Goal: Information Seeking & Learning: Learn about a topic

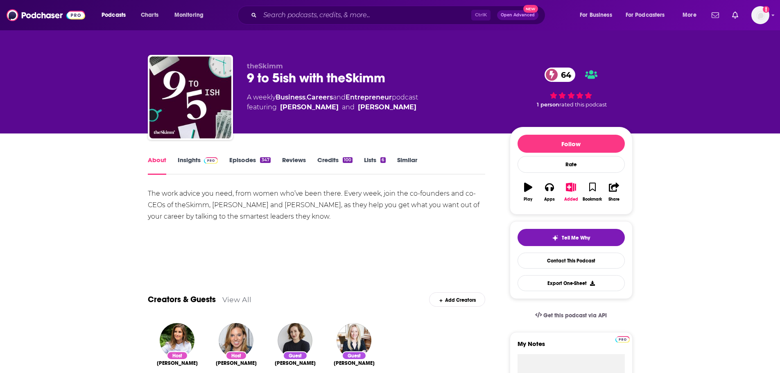
click at [194, 162] on link "Insights" at bounding box center [198, 165] width 41 height 19
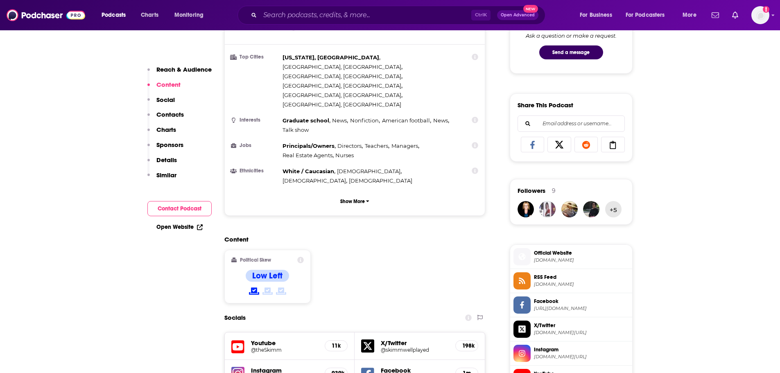
scroll to position [655, 0]
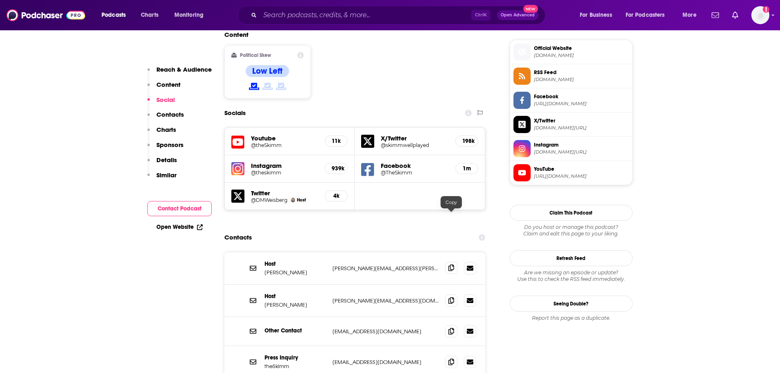
click at [450, 265] on icon at bounding box center [452, 268] width 6 height 7
drag, startPoint x: 451, startPoint y: 252, endPoint x: 236, endPoint y: 261, distance: 216.1
click at [451, 297] on icon at bounding box center [452, 300] width 6 height 7
drag, startPoint x: 264, startPoint y: 221, endPoint x: 285, endPoint y: 222, distance: 20.9
click at [285, 252] on div "Host [PERSON_NAME] [PERSON_NAME][EMAIL_ADDRESS][PERSON_NAME][DOMAIN_NAME] [PERS…" at bounding box center [355, 268] width 261 height 32
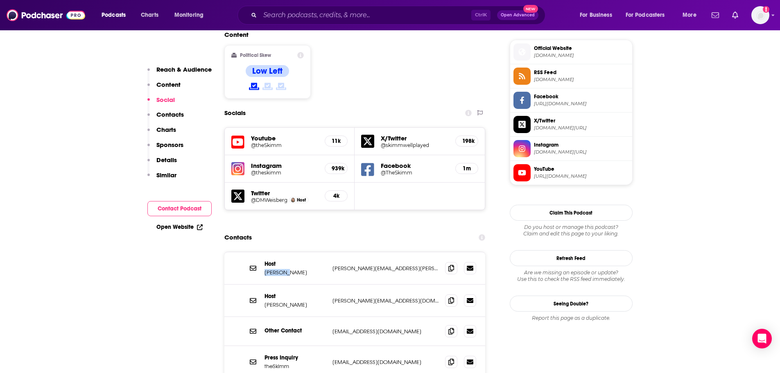
copy p "[PERSON_NAME]"
drag, startPoint x: 311, startPoint y: 222, endPoint x: 287, endPoint y: 222, distance: 23.4
click at [287, 269] on p "[PERSON_NAME]" at bounding box center [295, 272] width 61 height 7
copy p "[PERSON_NAME]"
drag, startPoint x: 265, startPoint y: 255, endPoint x: 277, endPoint y: 256, distance: 11.9
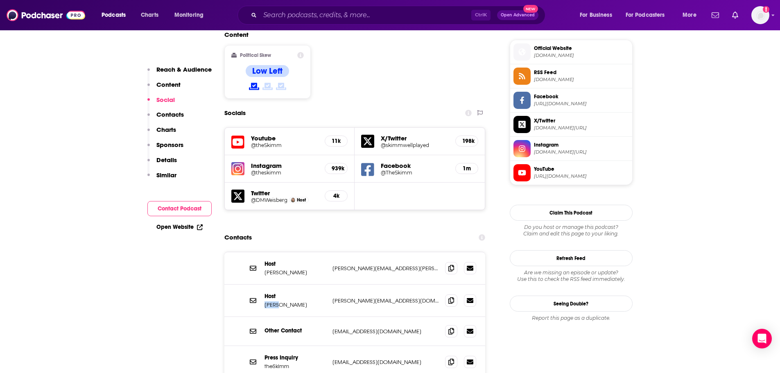
click at [277, 302] on p "[PERSON_NAME]" at bounding box center [295, 305] width 61 height 7
drag, startPoint x: 279, startPoint y: 255, endPoint x: 291, endPoint y: 256, distance: 12.3
click at [291, 302] on p "[PERSON_NAME]" at bounding box center [295, 305] width 61 height 7
copy p "[PERSON_NAME]"
click at [322, 15] on input "Search podcasts, credits, & more..." at bounding box center [365, 15] width 211 height 13
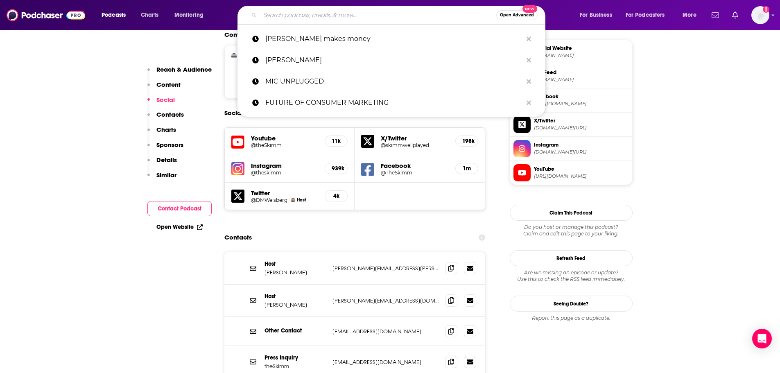
paste input "Behind the Number"
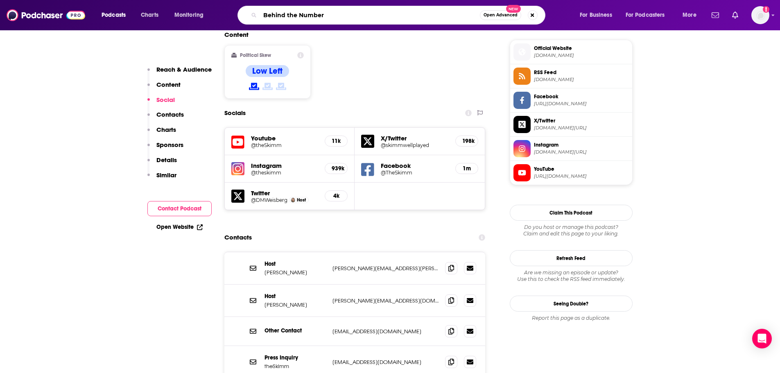
type input "Behind the Numbers"
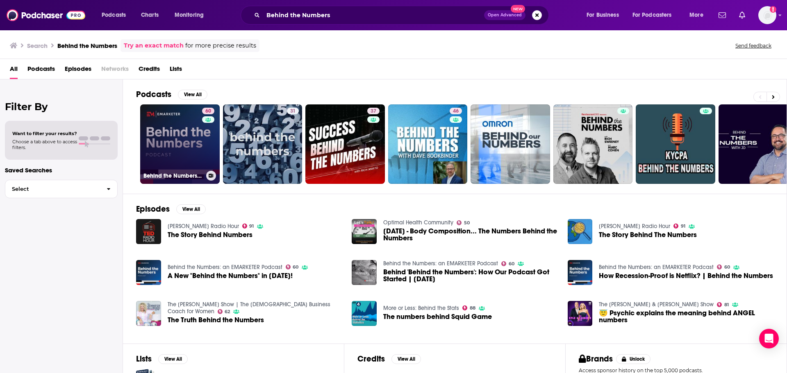
click at [190, 145] on link "60 Behind the Numbers: an EMARKETER Podcast" at bounding box center [179, 143] width 79 height 79
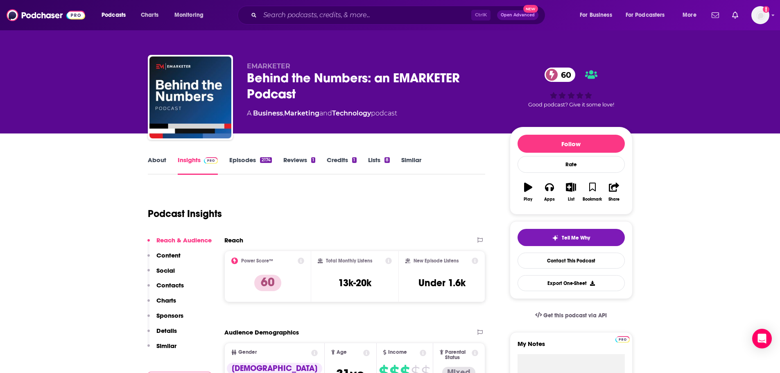
click at [158, 163] on link "About" at bounding box center [157, 165] width 18 height 19
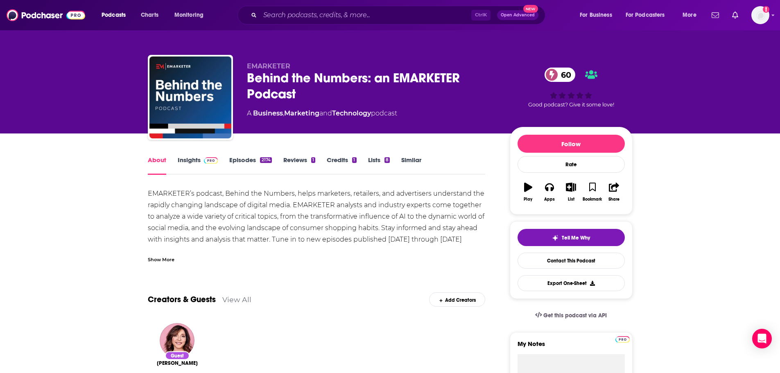
click at [192, 160] on link "Insights" at bounding box center [198, 165] width 41 height 19
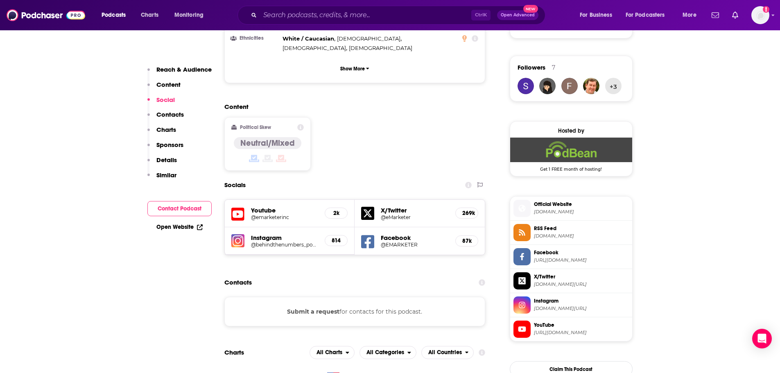
scroll to position [574, 0]
click at [565, 203] on span "Official Website" at bounding box center [581, 204] width 95 height 7
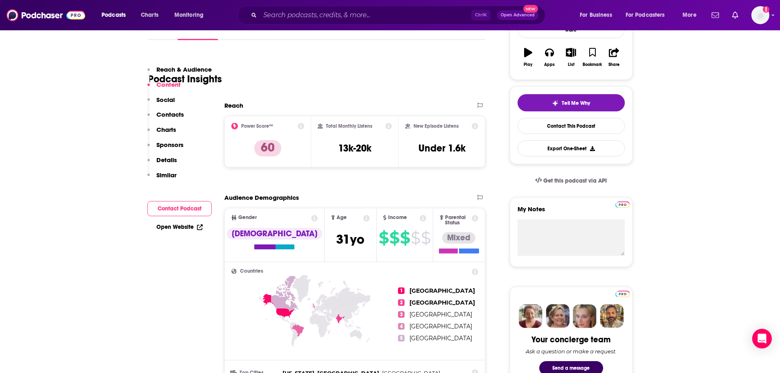
scroll to position [0, 0]
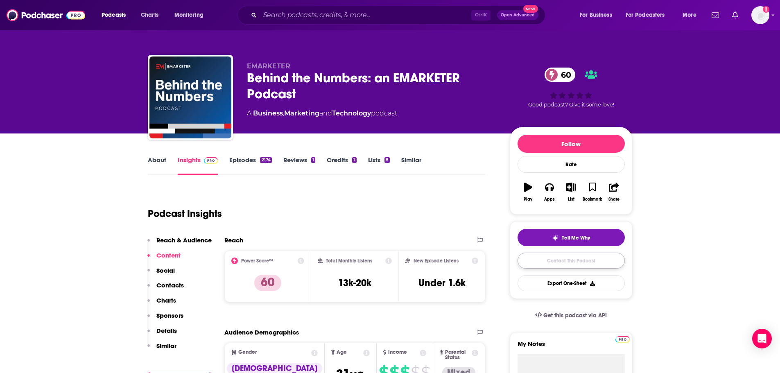
click at [583, 259] on link "Contact This Podcast" at bounding box center [571, 261] width 107 height 16
click at [274, 9] on input "Search podcasts, credits, & more..." at bounding box center [365, 15] width 211 height 13
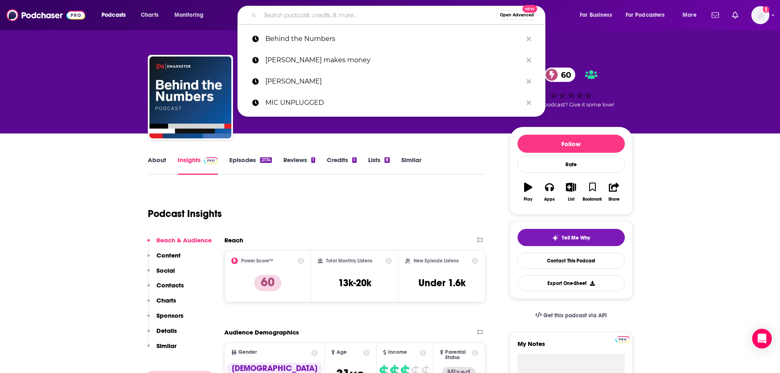
paste input "BioCentury"
type input "BioCentury"
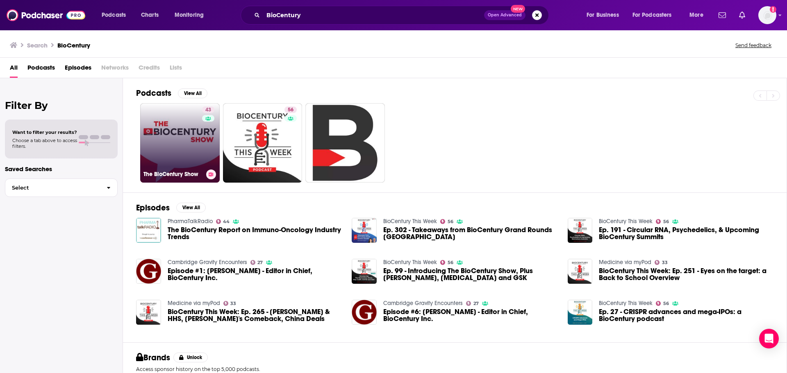
click at [179, 143] on link "43 The BioCentury Show" at bounding box center [179, 142] width 79 height 79
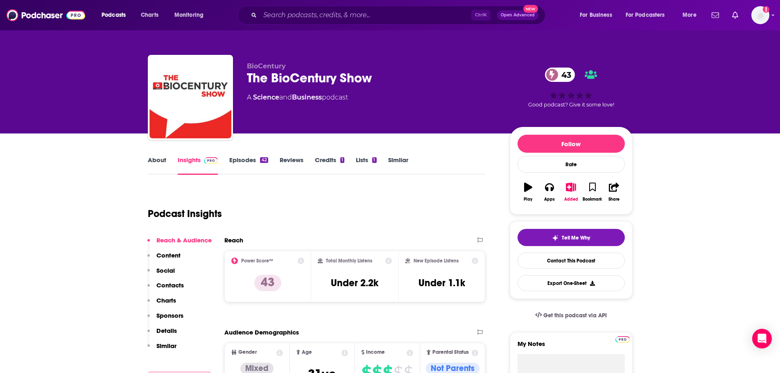
click at [155, 163] on link "About" at bounding box center [157, 165] width 18 height 19
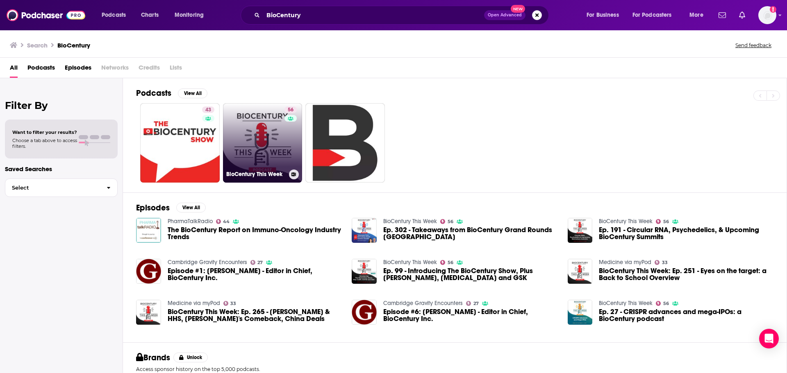
click at [273, 135] on link "56 BioCentury This Week" at bounding box center [262, 142] width 79 height 79
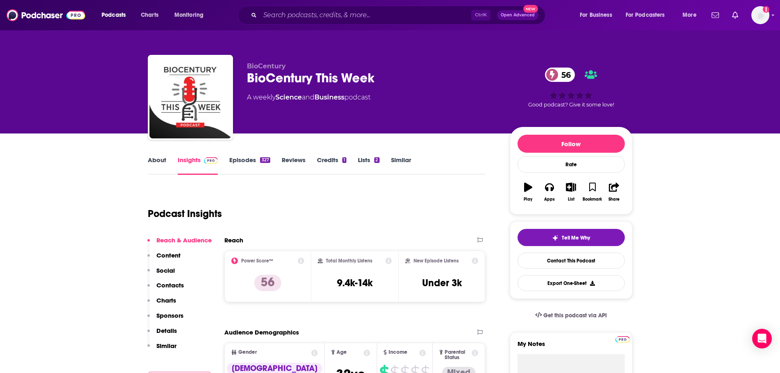
click at [154, 163] on link "About" at bounding box center [157, 165] width 18 height 19
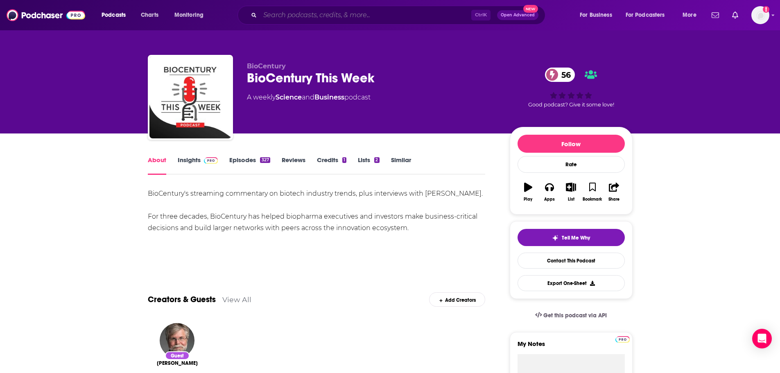
click at [299, 16] on input "Search podcasts, credits, & more..." at bounding box center [365, 15] width 211 height 13
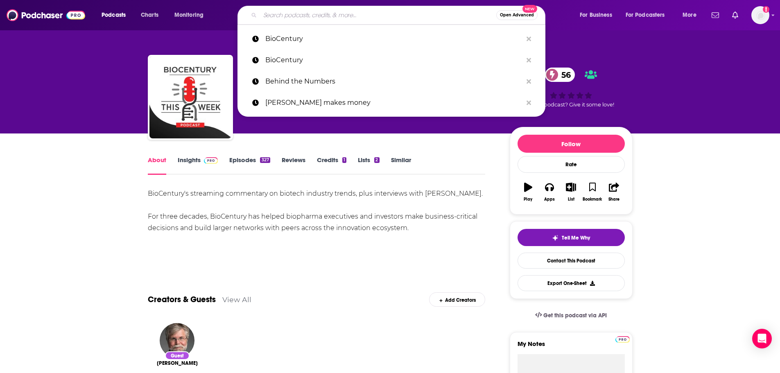
paste input "BioWorld"
type input "BioWorld"
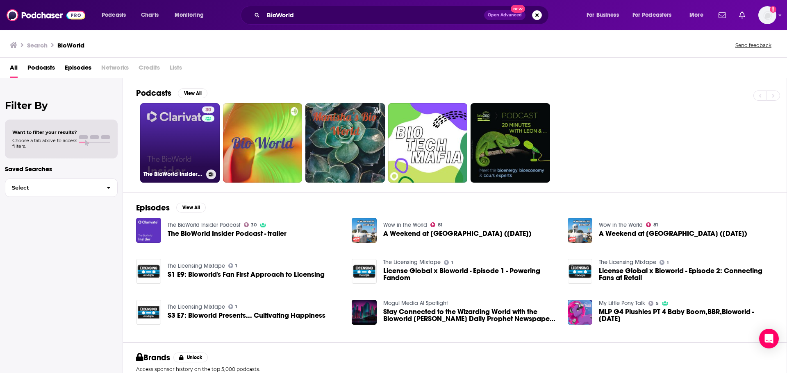
click at [189, 147] on link "30 The BioWorld Insider Podcast" at bounding box center [179, 142] width 79 height 79
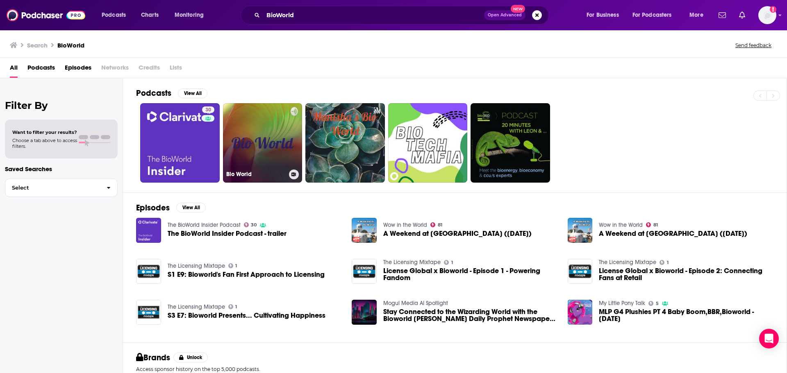
click at [234, 139] on link "Bio World" at bounding box center [262, 142] width 79 height 79
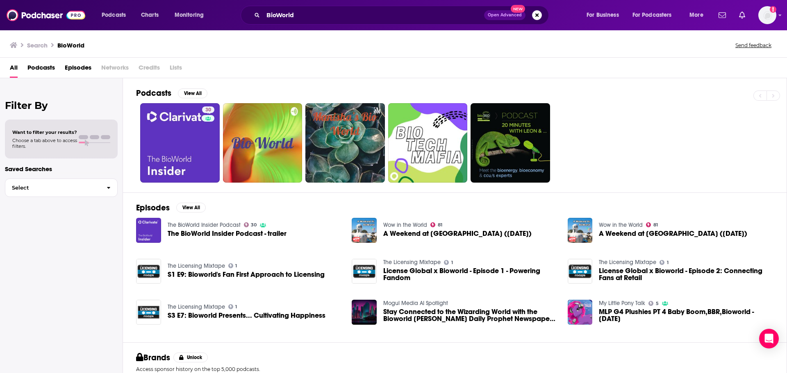
click at [349, 8] on div "BioWorld Open Advanced New" at bounding box center [394, 15] width 308 height 19
click at [343, 15] on input "BioWorld" at bounding box center [373, 15] width 221 height 13
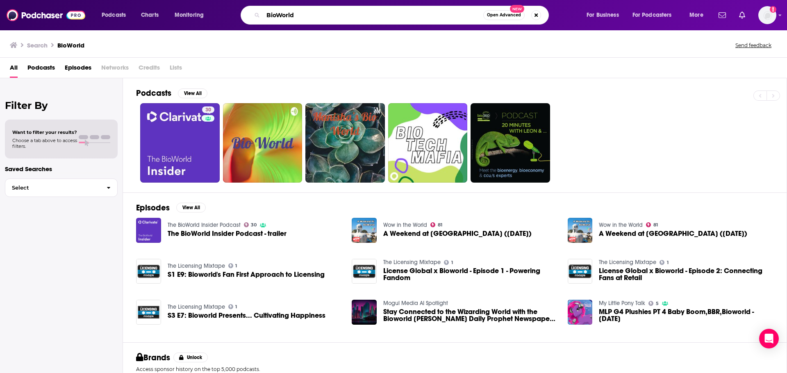
paste input "hacking Beauty"
type input "Biohacking Beauty"
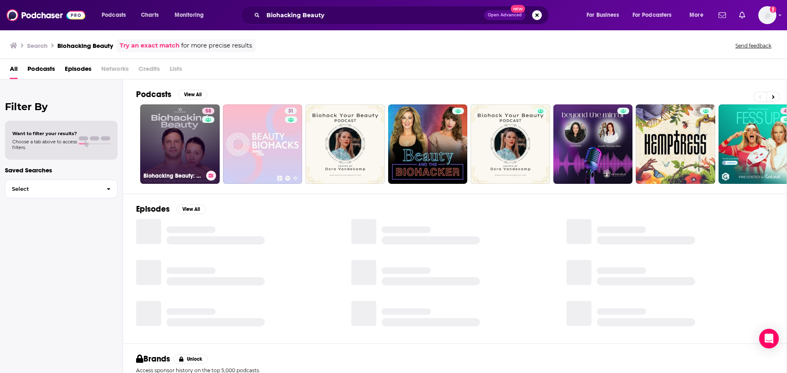
click at [192, 136] on link "58 Biohacking Beauty: The Anti-Aging Skincare Podcast" at bounding box center [179, 143] width 79 height 79
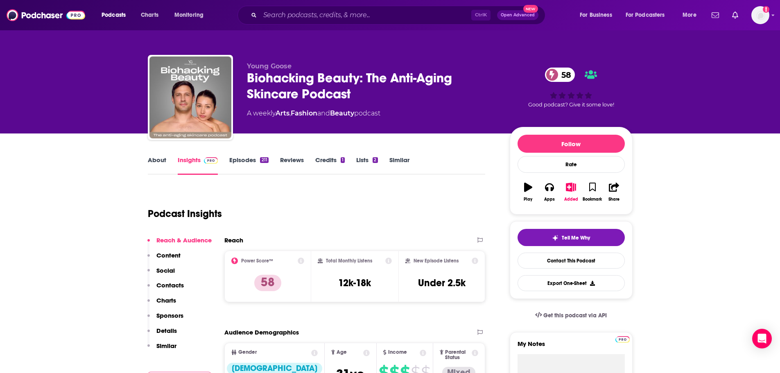
click at [154, 160] on link "About" at bounding box center [157, 165] width 18 height 19
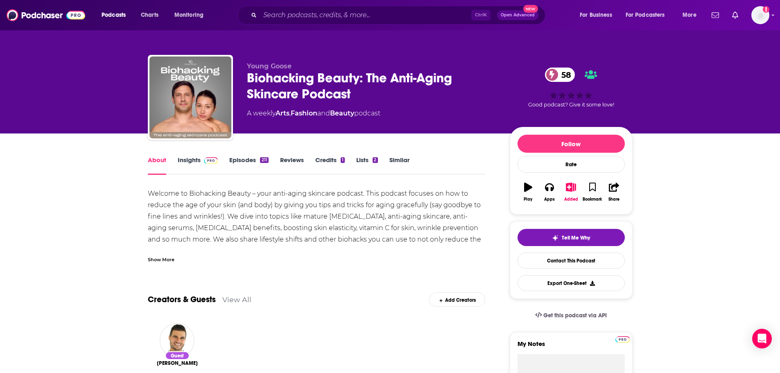
click at [169, 260] on div "Show More" at bounding box center [161, 259] width 27 height 8
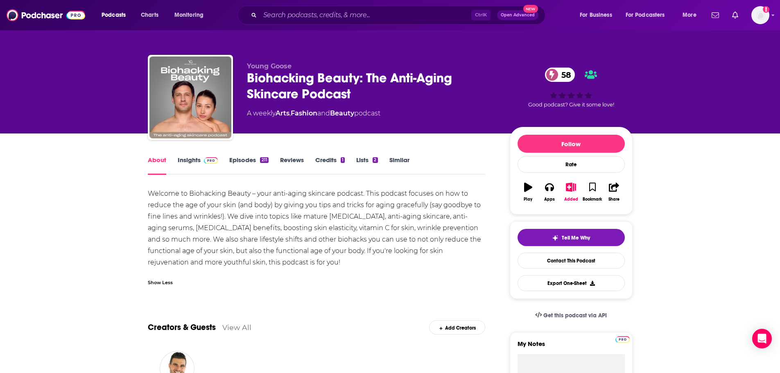
click at [315, 86] on div "Biohacking Beauty: The Anti-Aging Skincare Podcast 58" at bounding box center [372, 86] width 250 height 32
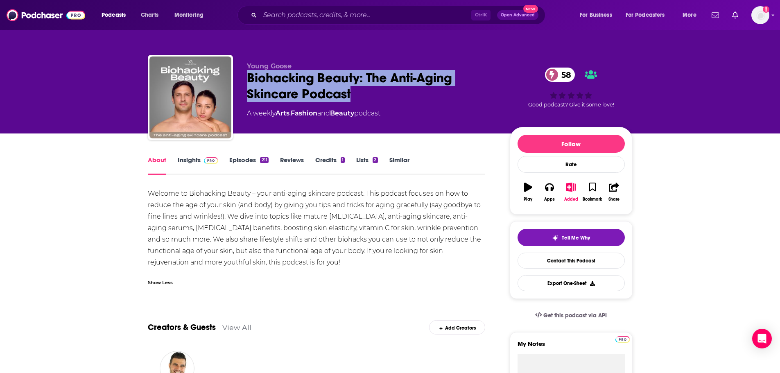
drag, startPoint x: 247, startPoint y: 76, endPoint x: 351, endPoint y: 93, distance: 105.8
click at [351, 93] on div "Biohacking Beauty: The Anti-Aging Skincare Podcast 58" at bounding box center [372, 86] width 250 height 32
copy h1 "Biohacking Beauty: The Anti-Aging Skincare Podcast"
click at [189, 161] on link "Insights" at bounding box center [198, 165] width 41 height 19
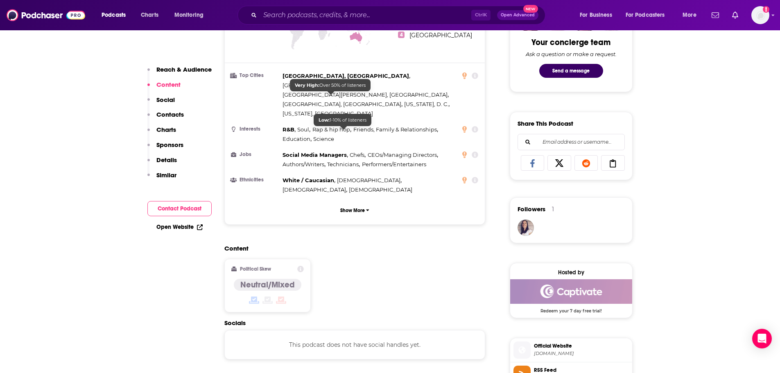
scroll to position [492, 0]
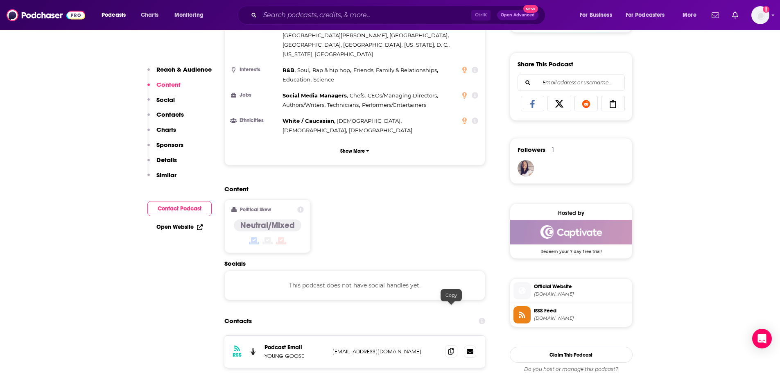
click at [449, 348] on icon at bounding box center [452, 351] width 6 height 7
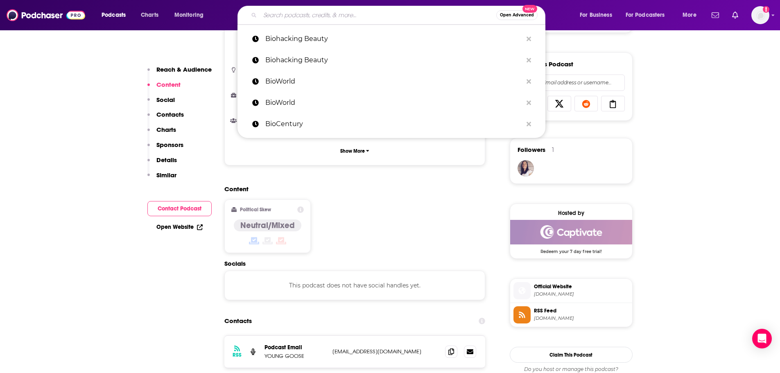
click at [319, 10] on input "Search podcasts, credits, & more..." at bounding box center [378, 15] width 236 height 13
paste input "Beauty Bytes"
type input "Beauty Bytes"
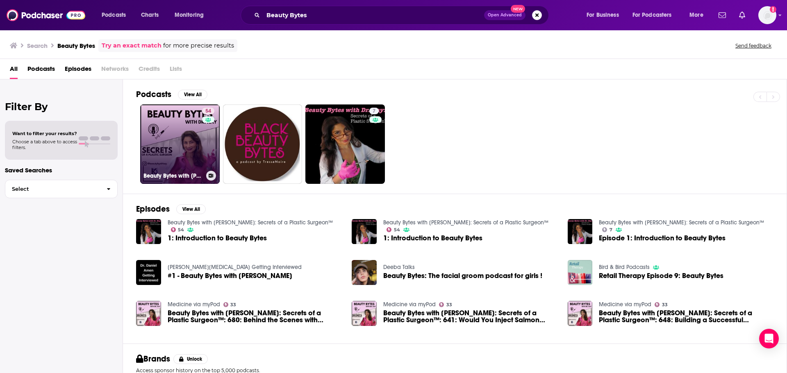
click at [184, 154] on link "54 Beauty Bytes with [PERSON_NAME]: Secrets of a Plastic Surgeon™" at bounding box center [179, 143] width 79 height 79
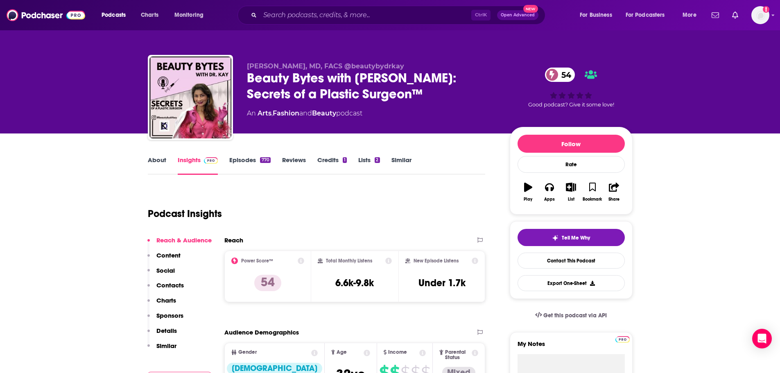
click at [159, 163] on link "About" at bounding box center [157, 165] width 18 height 19
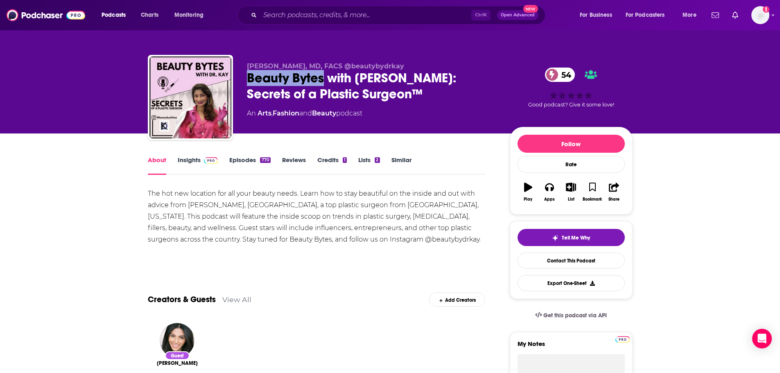
drag, startPoint x: 250, startPoint y: 78, endPoint x: 324, endPoint y: 75, distance: 73.8
click at [324, 75] on div "Beauty Bytes with [PERSON_NAME]: Secrets of a Plastic Surgeon™ 54" at bounding box center [372, 86] width 250 height 32
click at [191, 166] on link "Insights" at bounding box center [198, 165] width 41 height 19
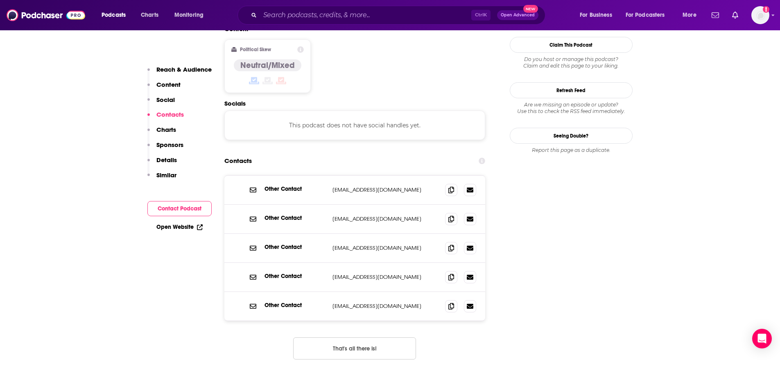
scroll to position [615, 0]
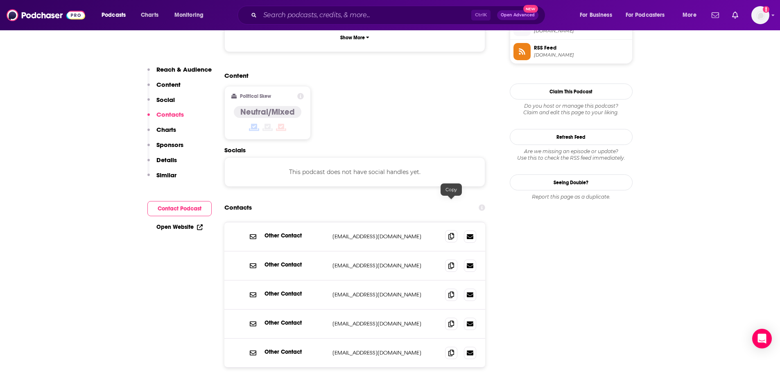
click at [450, 233] on icon at bounding box center [452, 236] width 6 height 7
click at [349, 13] on input "Search podcasts, credits, & more..." at bounding box center [365, 15] width 211 height 13
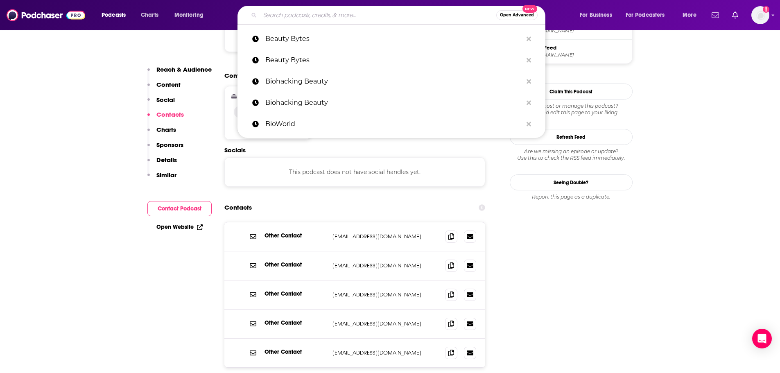
paste input "BizTalk with [PERSON_NAME]"
type input "BizTalk with [PERSON_NAME]"
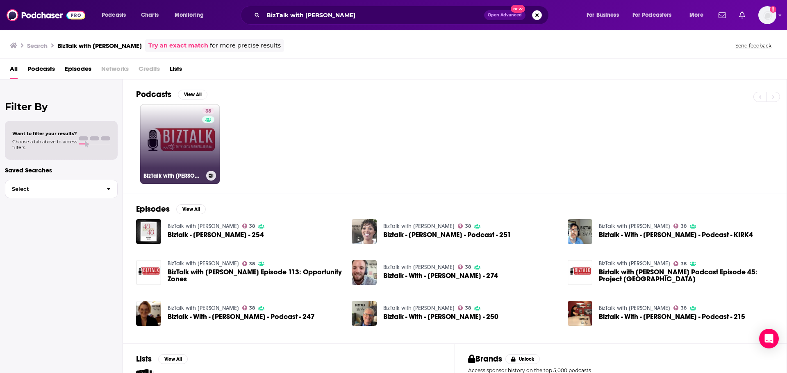
click at [175, 155] on link "38 BizTalk with [PERSON_NAME]" at bounding box center [179, 143] width 79 height 79
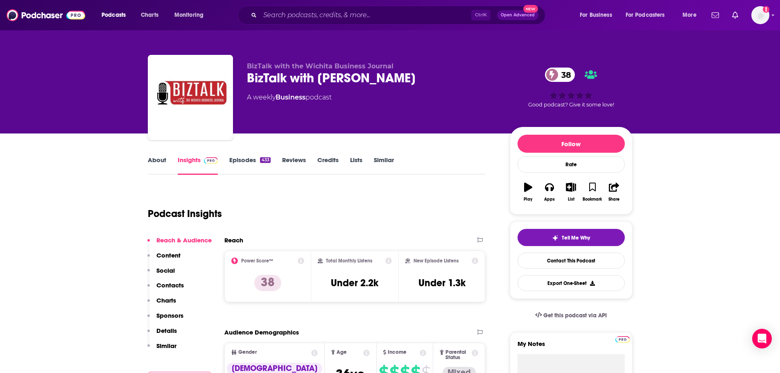
click at [164, 159] on link "About" at bounding box center [157, 165] width 18 height 19
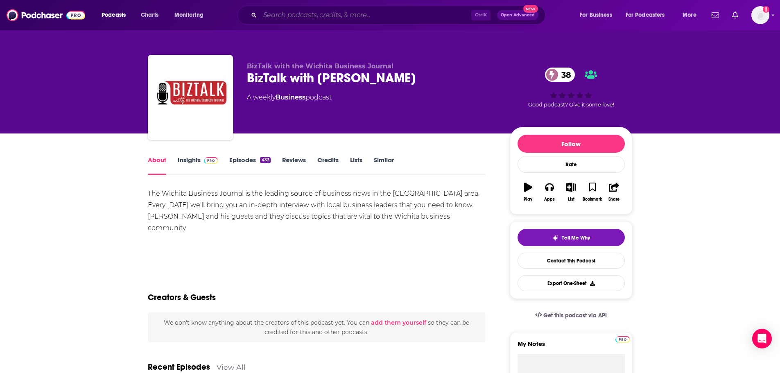
click at [348, 14] on input "Search podcasts, credits, & more..." at bounding box center [365, 15] width 211 height 13
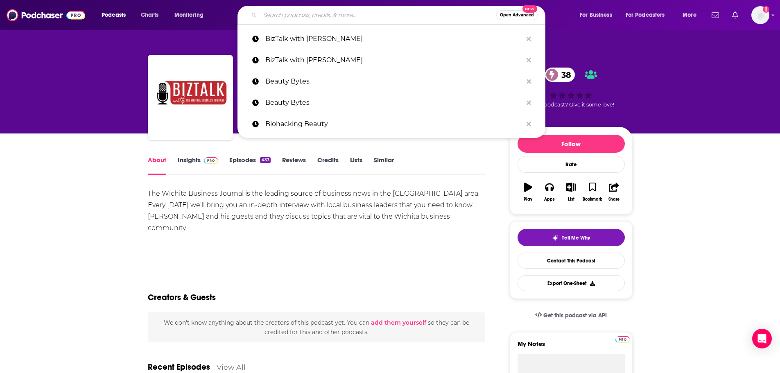
paste input "Bloomberg Businessweek Podcast"
type input "Bloomberg Businessweek Podcast"
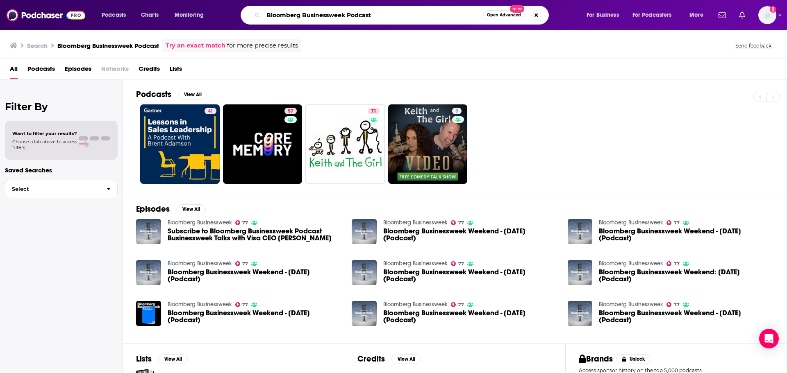
drag, startPoint x: 382, startPoint y: 14, endPoint x: 329, endPoint y: 20, distance: 52.8
click at [329, 20] on input "Bloomberg Businessweek Podcast" at bounding box center [373, 15] width 220 height 13
type input "Bloomberg Business"
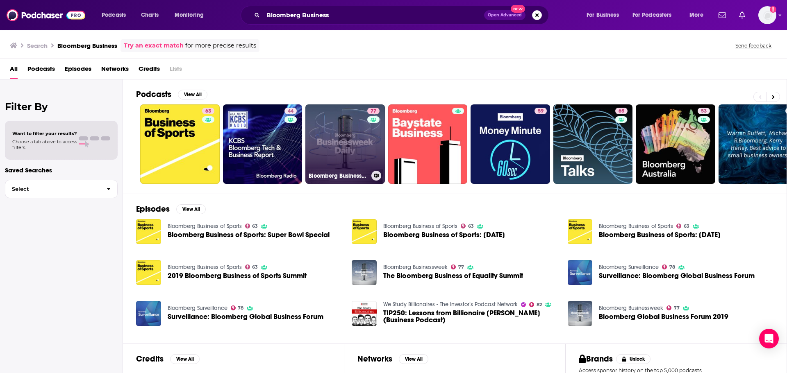
click at [362, 155] on link "77 Bloomberg Businessweek" at bounding box center [344, 143] width 79 height 79
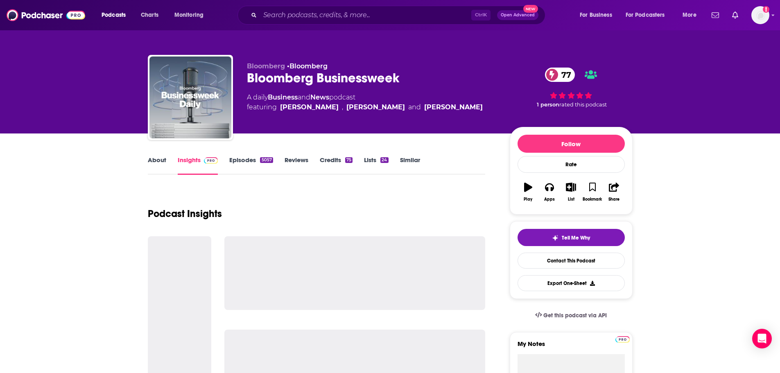
click at [159, 165] on link "About" at bounding box center [157, 165] width 18 height 19
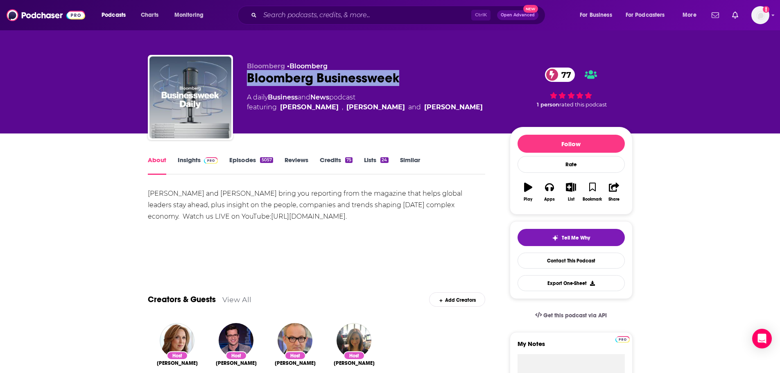
drag, startPoint x: 400, startPoint y: 78, endPoint x: 249, endPoint y: 78, distance: 151.2
click at [249, 78] on div "Bloomberg Businessweek 77" at bounding box center [372, 78] width 250 height 16
copy h1 "Bloomberg Businessweek"
click at [188, 159] on link "Insights" at bounding box center [198, 165] width 41 height 19
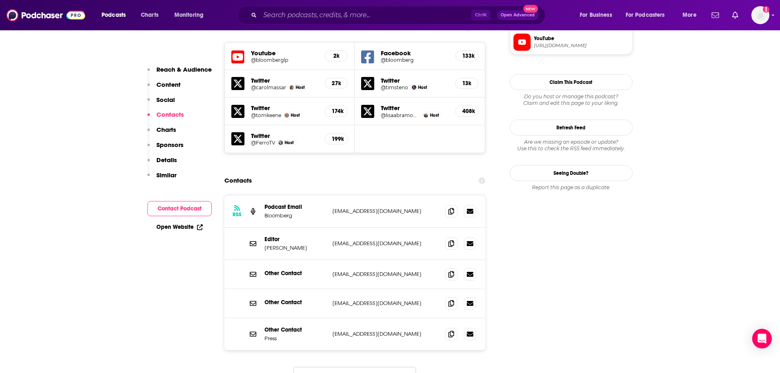
scroll to position [737, 0]
drag, startPoint x: 450, startPoint y: 163, endPoint x: 367, endPoint y: 195, distance: 89.2
click at [450, 209] on icon at bounding box center [452, 212] width 6 height 7
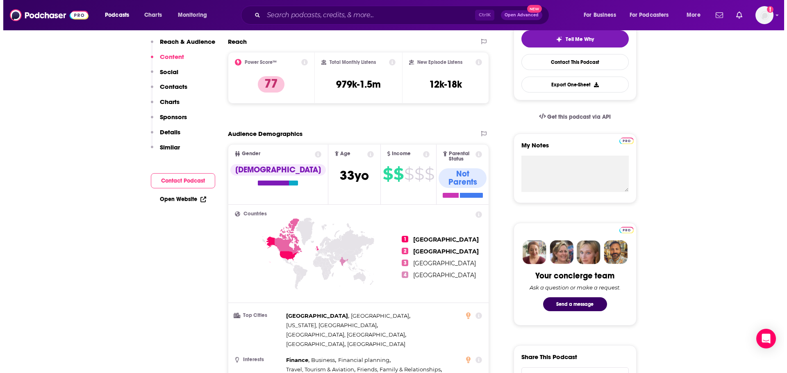
scroll to position [0, 0]
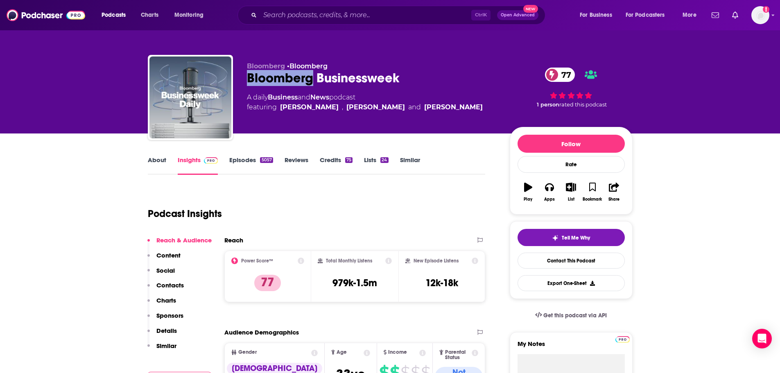
drag, startPoint x: 247, startPoint y: 77, endPoint x: 311, endPoint y: 82, distance: 63.8
click at [311, 82] on div "Bloomberg Businessweek 77" at bounding box center [372, 78] width 250 height 16
copy h2 "Bloomberg"
click at [304, 15] on input "Search podcasts, credits, & more..." at bounding box center [365, 15] width 211 height 13
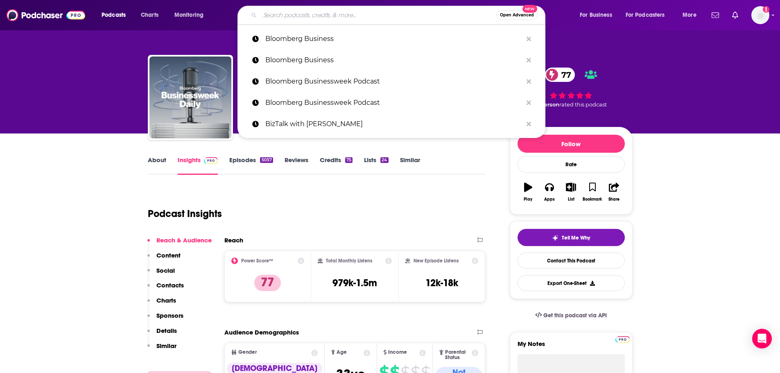
paste input "Bloomberg"
type input "Bloomberg"
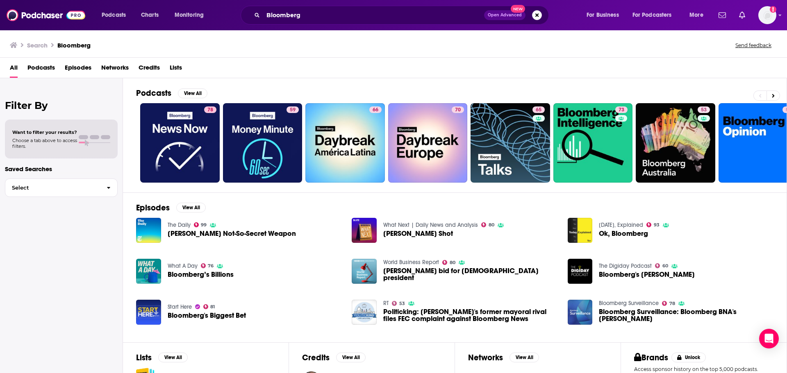
click at [773, 90] on div "Podcasts View All" at bounding box center [461, 95] width 650 height 15
click at [773, 95] on icon at bounding box center [772, 96] width 3 height 6
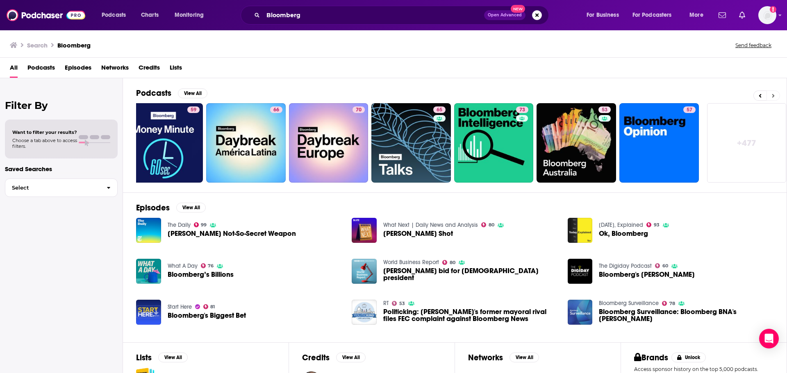
scroll to position [0, 102]
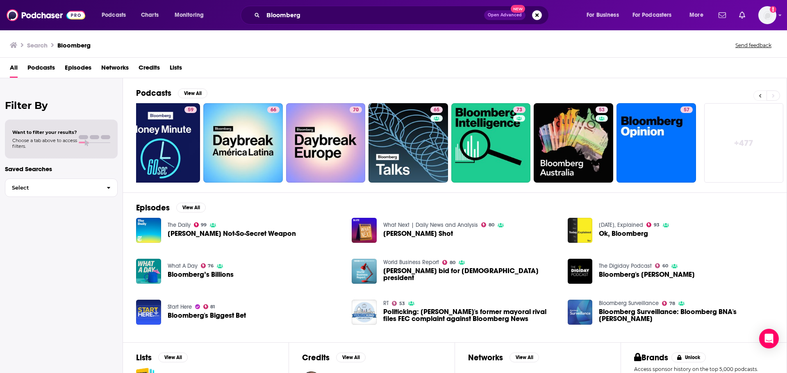
click at [763, 97] on button at bounding box center [759, 96] width 13 height 10
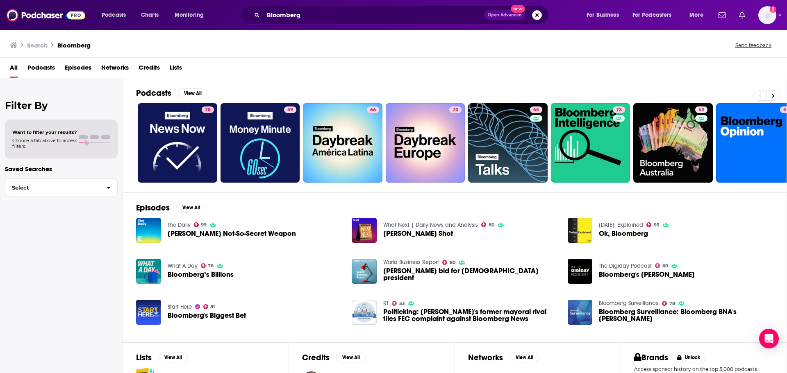
scroll to position [0, 0]
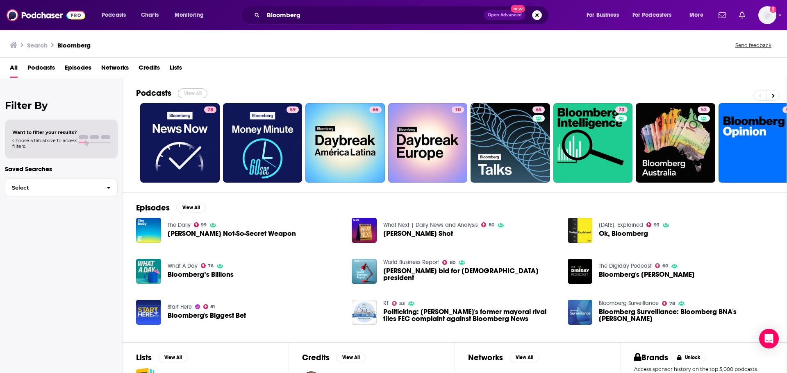
click at [197, 93] on button "View All" at bounding box center [192, 93] width 29 height 10
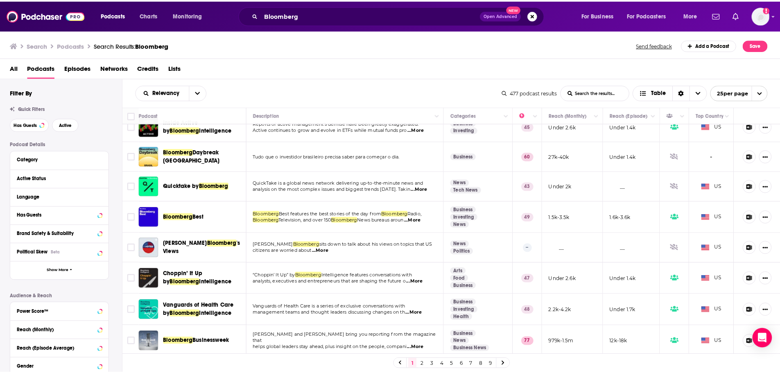
scroll to position [542, 0]
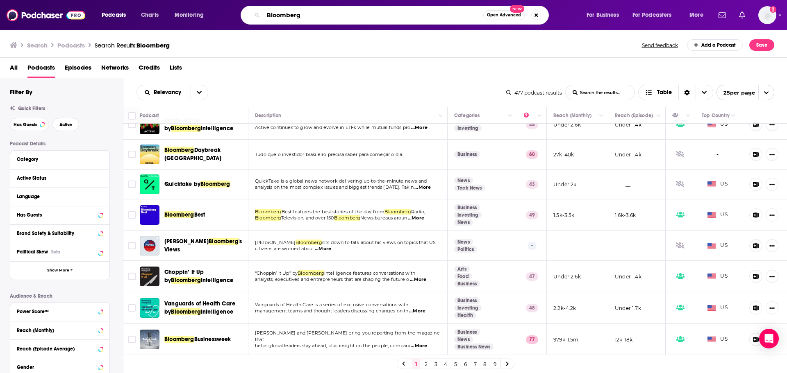
drag, startPoint x: 288, startPoint y: 20, endPoint x: 246, endPoint y: 19, distance: 41.8
click at [246, 19] on div "Bloomberg Open Advanced New" at bounding box center [394, 15] width 308 height 19
paste input "rave Commerce"
type input "Brave Commerce"
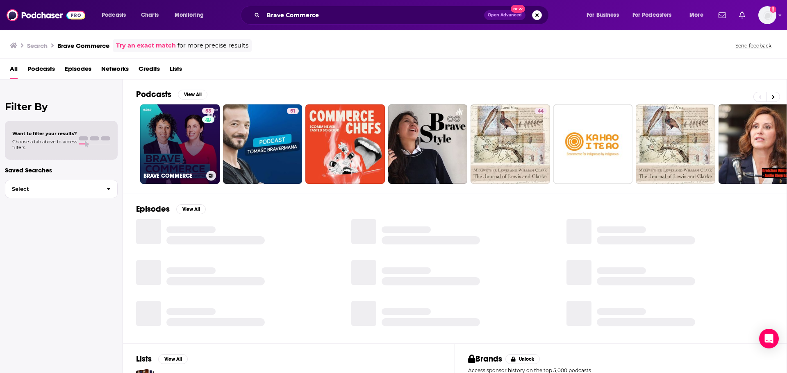
click at [176, 136] on link "53 BRAVE COMMERCE" at bounding box center [179, 143] width 79 height 79
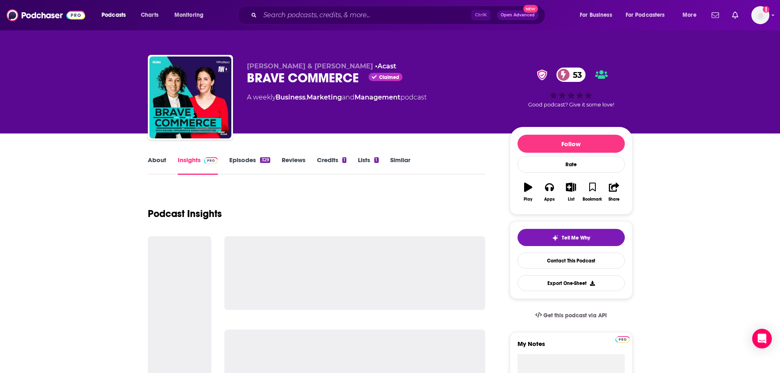
click at [162, 159] on link "About" at bounding box center [157, 165] width 18 height 19
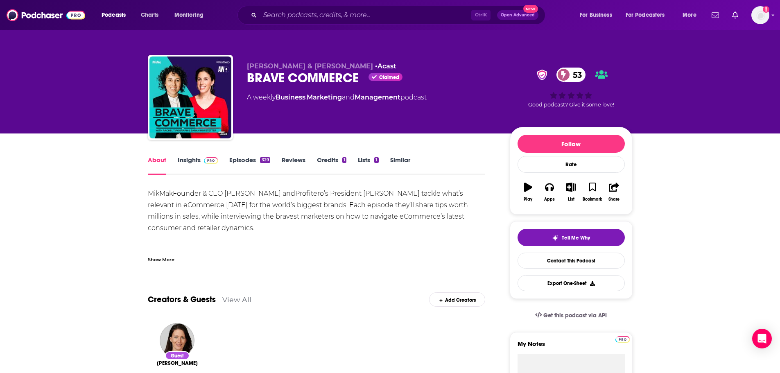
click at [164, 263] on div "Show More" at bounding box center [161, 259] width 27 height 8
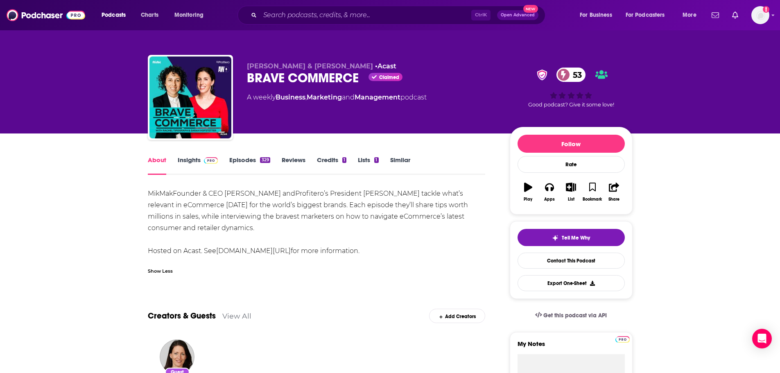
click at [191, 159] on link "Insights" at bounding box center [198, 165] width 41 height 19
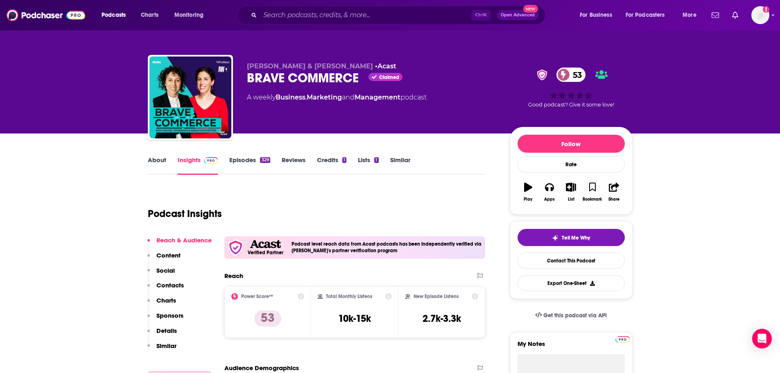
click at [158, 163] on link "About" at bounding box center [157, 165] width 18 height 19
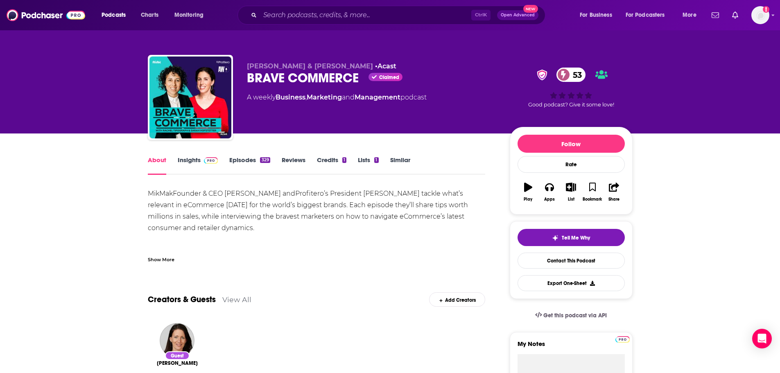
click at [246, 161] on link "Episodes 329" at bounding box center [249, 165] width 41 height 19
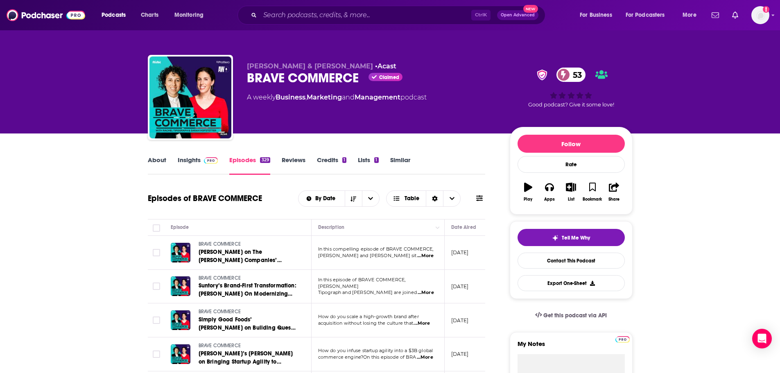
click at [429, 256] on span "...More" at bounding box center [425, 256] width 16 height 7
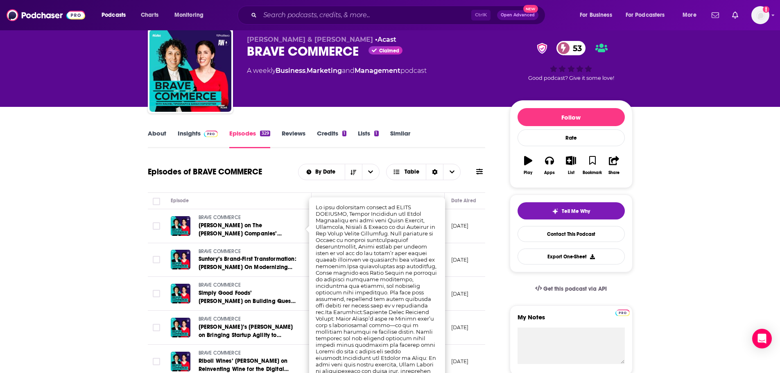
scroll to position [41, 0]
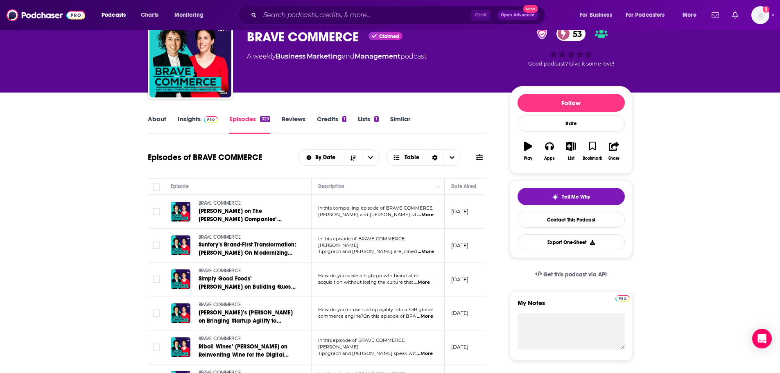
click at [150, 122] on link "About" at bounding box center [157, 124] width 18 height 19
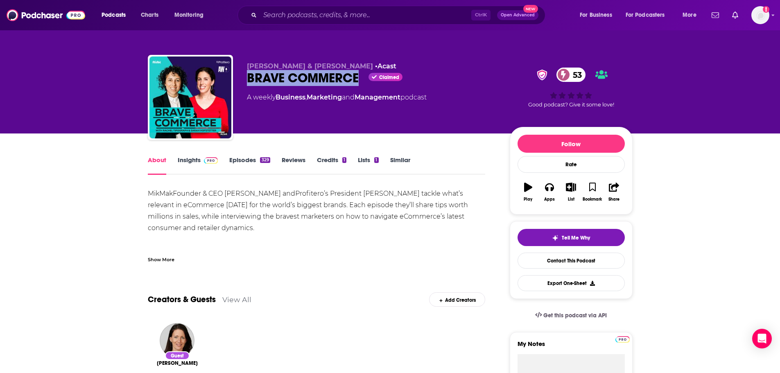
drag, startPoint x: 246, startPoint y: 79, endPoint x: 360, endPoint y: 83, distance: 113.5
click at [360, 83] on div "[PERSON_NAME] & [PERSON_NAME] • Acast BRAVE COMMERCE Claimed 53 A weekly Busine…" at bounding box center [390, 99] width 485 height 88
copy h1 "BRAVE COMMERCE"
click at [184, 162] on link "Insights" at bounding box center [198, 165] width 41 height 19
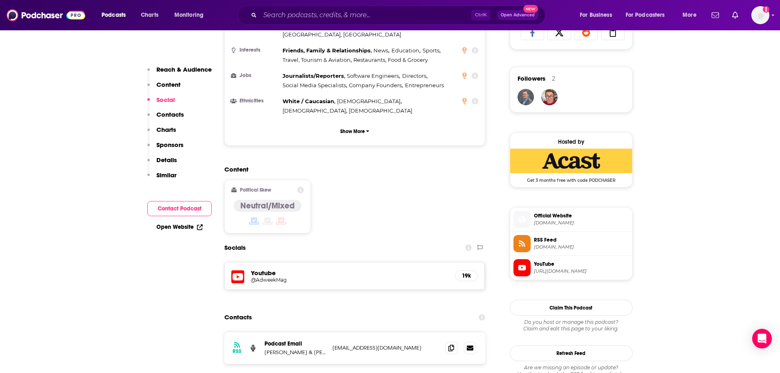
scroll to position [615, 0]
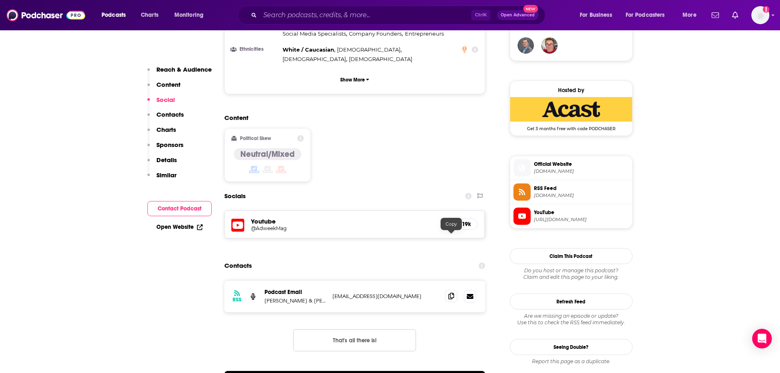
click at [448, 290] on span at bounding box center [451, 296] width 12 height 12
click at [345, 12] on input "Search podcasts, credits, & more..." at bounding box center [365, 15] width 211 height 13
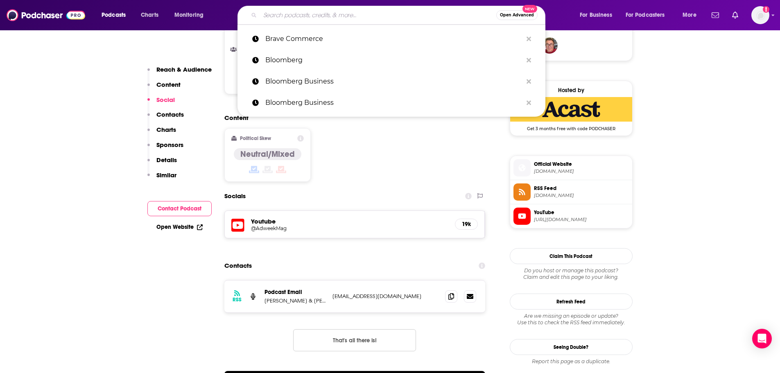
paste input "Business Insider"
type input "Business Insider"
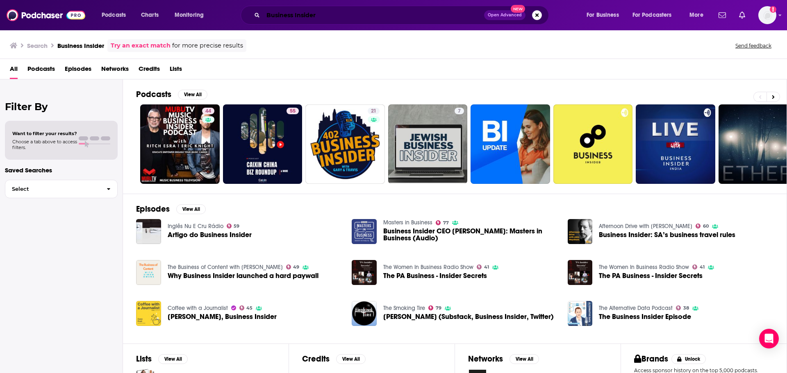
click at [354, 16] on input "Business Insider" at bounding box center [373, 15] width 221 height 13
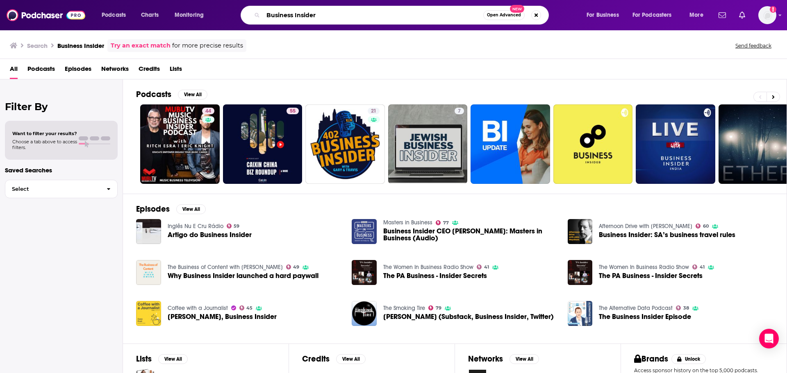
paste input "Cautious Optimism, This Week In Startups"
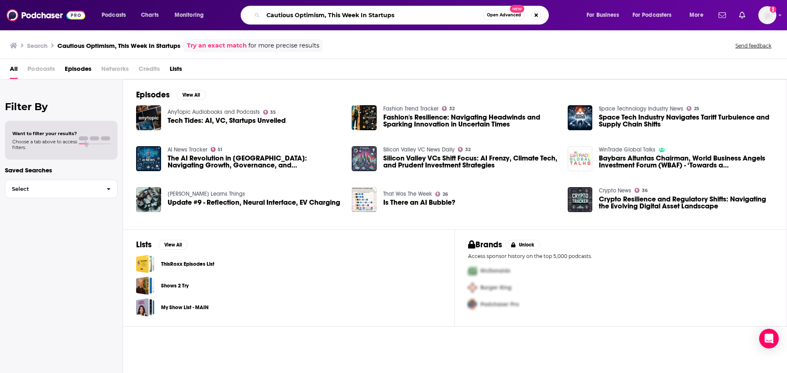
drag, startPoint x: 415, startPoint y: 19, endPoint x: 324, endPoint y: 23, distance: 90.6
click at [324, 23] on div "Cautious Optimism, This Week In Startups Open Advanced New" at bounding box center [394, 15] width 308 height 19
type input "Cautious Optimism"
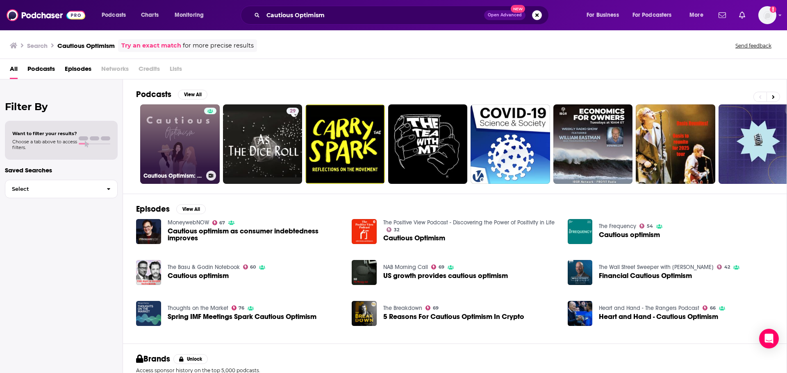
click at [191, 145] on link "Cautious Optimism: An [MEDICAL_DATA] Podcast" at bounding box center [179, 143] width 79 height 79
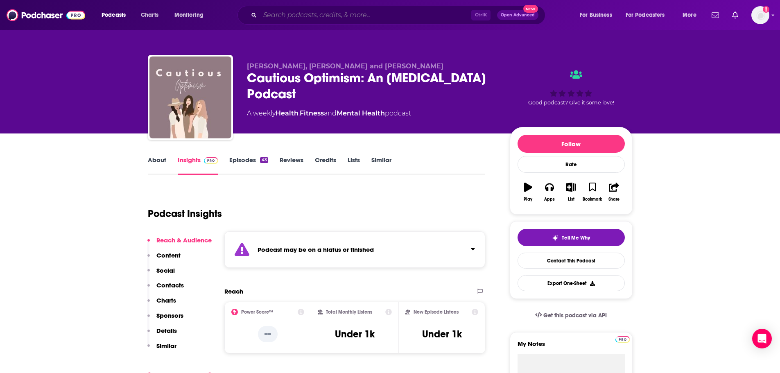
click at [333, 10] on input "Search podcasts, credits, & more..." at bounding box center [365, 15] width 211 height 13
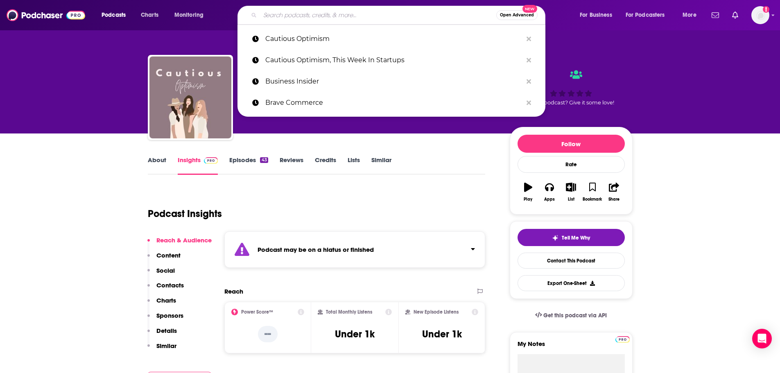
paste input "CFO Thought Leader, Forbes"
type input "CFO Thought Leader, Forbes"
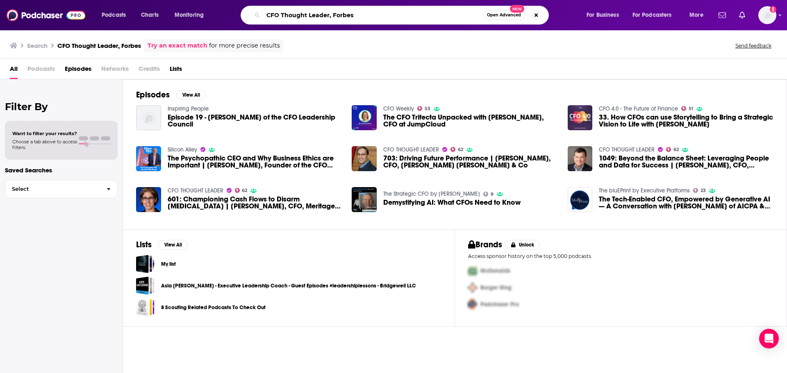
drag, startPoint x: 368, startPoint y: 20, endPoint x: 329, endPoint y: 22, distance: 39.0
click at [329, 22] on div "CFO Thought Leader, Forbes Open Advanced New" at bounding box center [394, 15] width 308 height 19
type input "CFO Thought Leader"
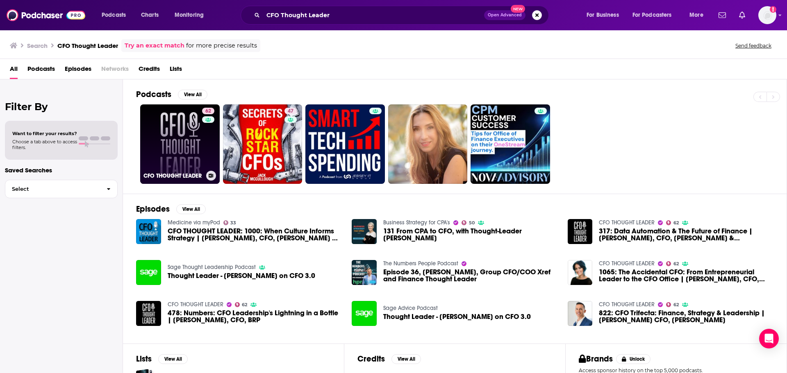
click at [195, 147] on link "62 CFO THOUGHT LEADER" at bounding box center [179, 143] width 79 height 79
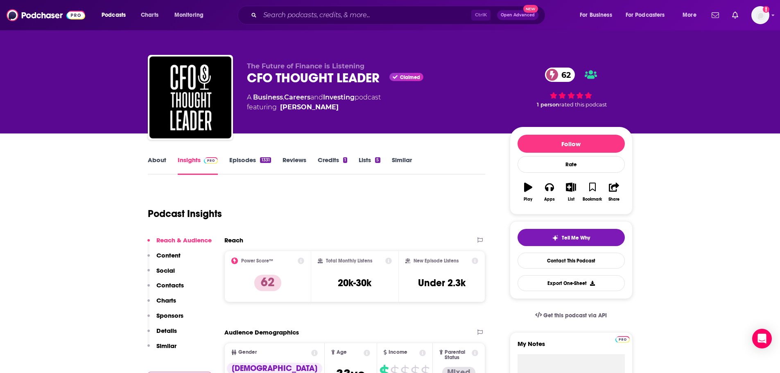
click at [158, 162] on link "About" at bounding box center [157, 165] width 18 height 19
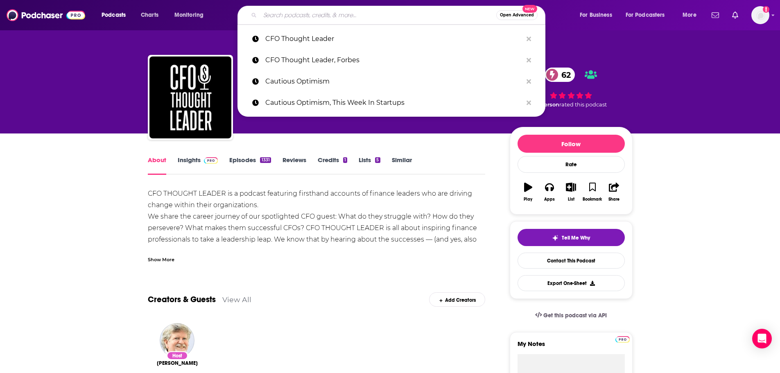
click at [364, 19] on input "Search podcasts, credits, & more..." at bounding box center [378, 15] width 236 height 13
paste input "Chasing Life Podcast"
type input "Chasing Life Podcast"
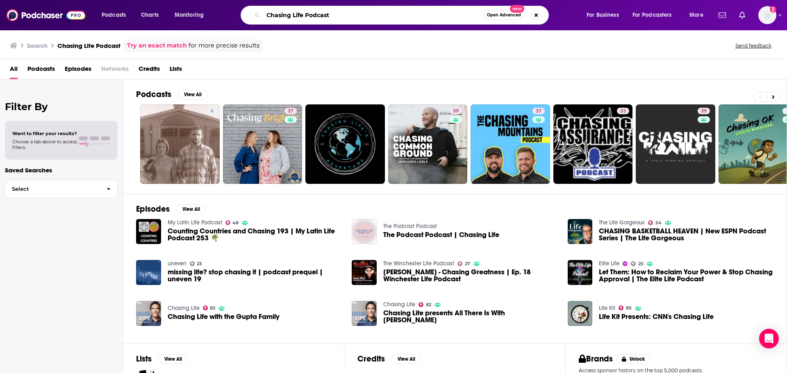
drag, startPoint x: 334, startPoint y: 15, endPoint x: 242, endPoint y: 14, distance: 91.8
click at [242, 14] on div "Chasing Life Podcast Open Advanced New" at bounding box center [394, 15] width 308 height 19
type input "the [PERSON_NAME] podcast"
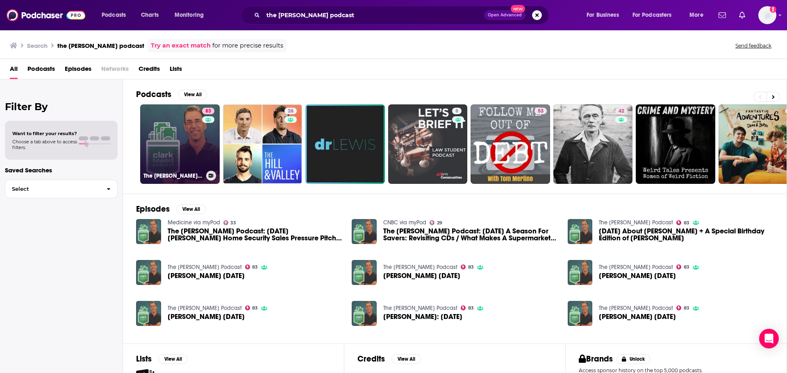
click at [157, 158] on link "83 The [PERSON_NAME] Podcast" at bounding box center [179, 143] width 79 height 79
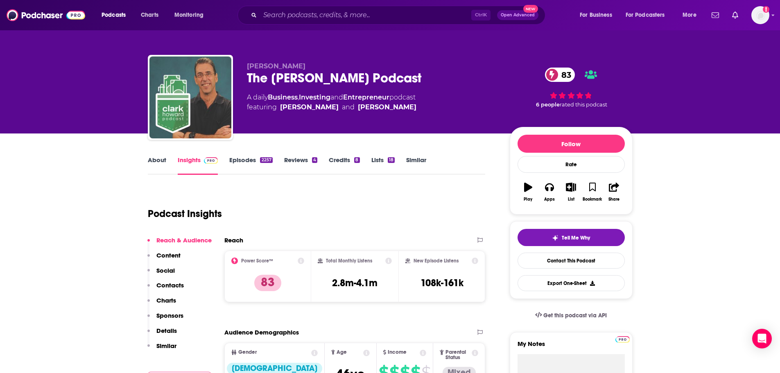
click at [148, 166] on link "About" at bounding box center [157, 165] width 18 height 19
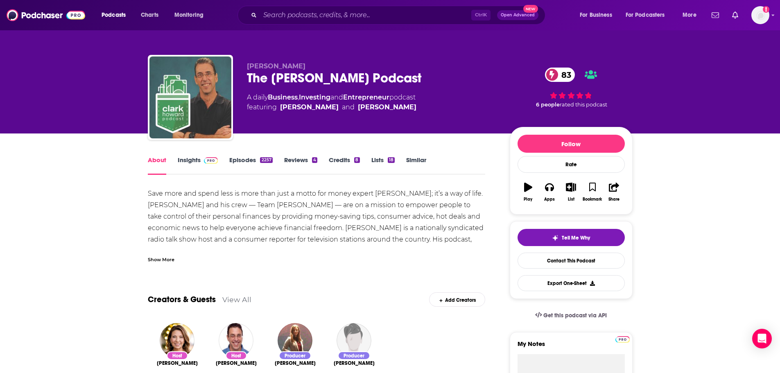
click at [163, 259] on div "Show More" at bounding box center [161, 259] width 27 height 8
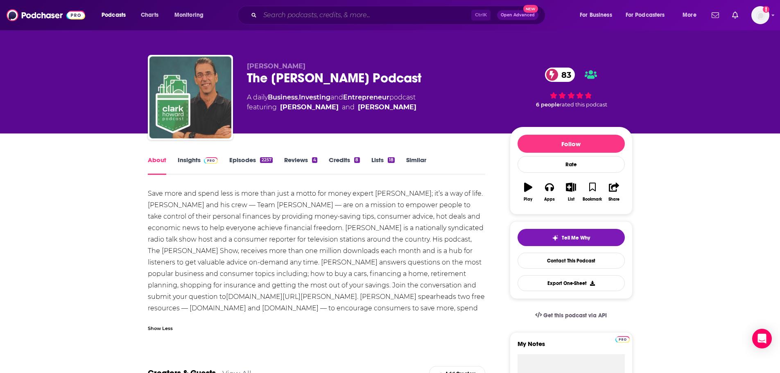
click at [342, 13] on input "Search podcasts, credits, & more..." at bounding box center [365, 15] width 211 height 13
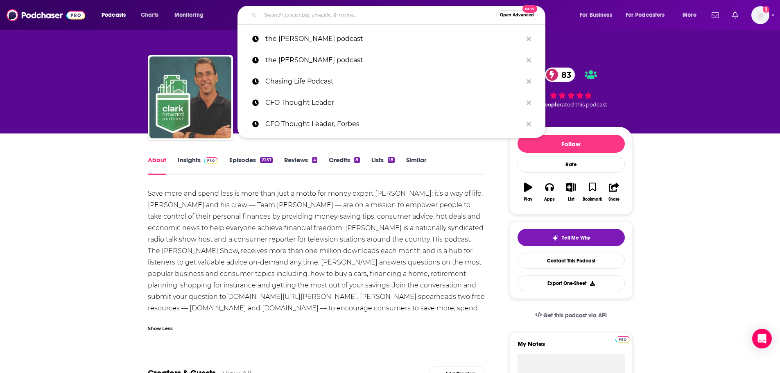
paste input "Your Money Minute"
type input "Your Money Minute"
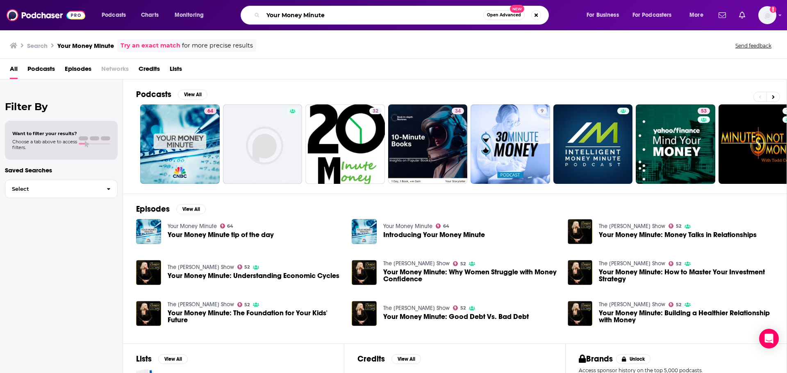
drag, startPoint x: 344, startPoint y: 20, endPoint x: 261, endPoint y: 17, distance: 82.8
click at [261, 17] on div "Your Money Minute Open Advanced New" at bounding box center [394, 15] width 308 height 19
paste input "CNBC's "Fast Money""
drag, startPoint x: 293, startPoint y: 15, endPoint x: 256, endPoint y: 18, distance: 37.0
click at [256, 18] on div "CNBC's "Fast Money Open Advanced New" at bounding box center [394, 15] width 308 height 19
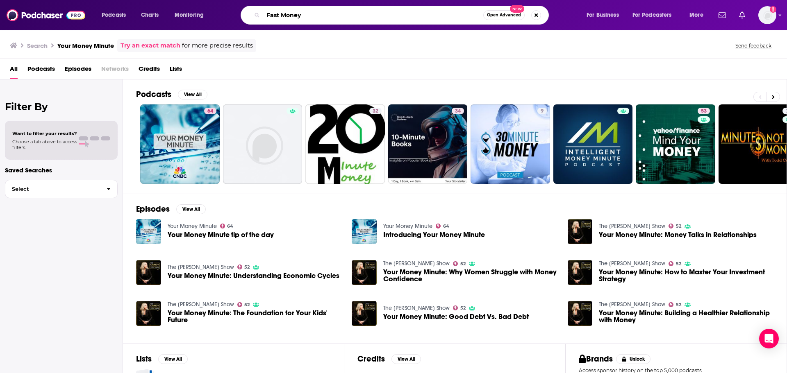
type input "Fast Money"
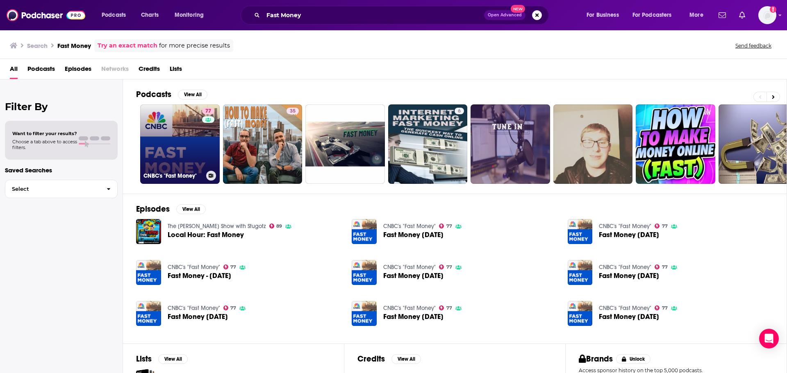
click at [183, 152] on link "77 CNBC's "Fast Money"" at bounding box center [179, 143] width 79 height 79
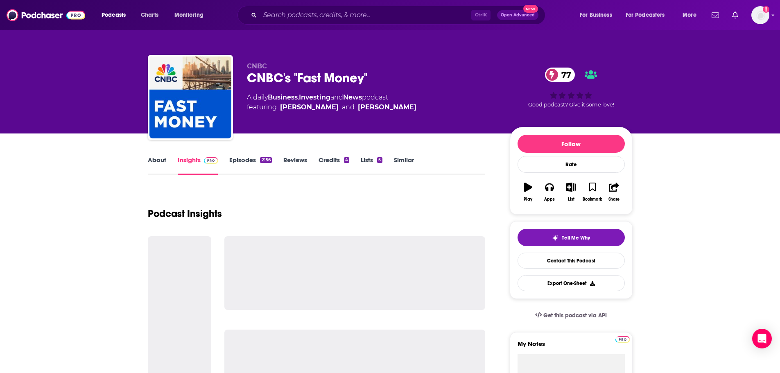
click at [161, 161] on link "About" at bounding box center [157, 165] width 18 height 19
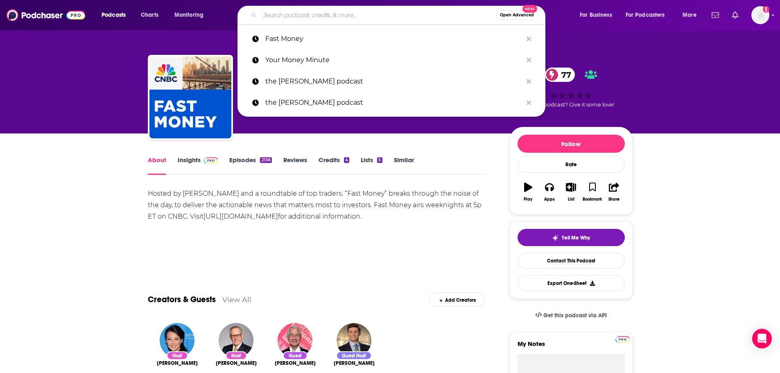
click at [299, 12] on input "Search podcasts, credits, & more..." at bounding box center [378, 15] width 236 height 13
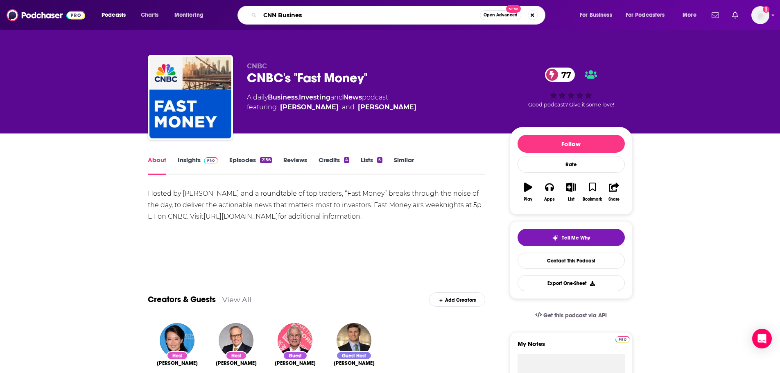
type input "CNN Business"
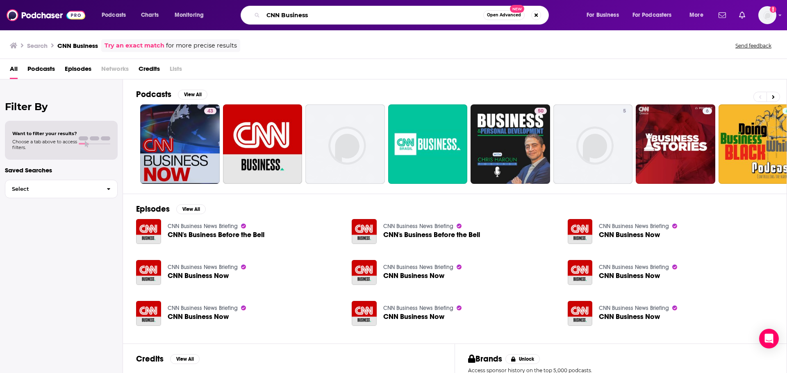
drag, startPoint x: 317, startPoint y: 15, endPoint x: 259, endPoint y: 14, distance: 58.6
click at [259, 14] on div "CNN Business Open Advanced New" at bounding box center [394, 15] width 308 height 19
paste input ", Terms of Service with [PERSON_NAME]"
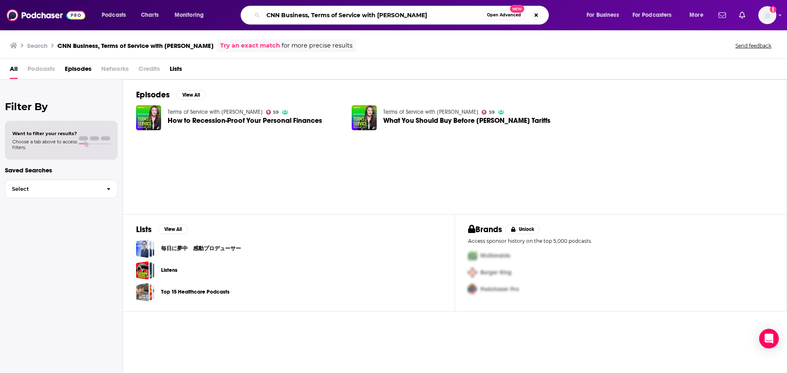
drag, startPoint x: 312, startPoint y: 16, endPoint x: 241, endPoint y: 16, distance: 70.9
click at [241, 16] on div "CNN Business, Terms of Service with [PERSON_NAME] Open Advanced New" at bounding box center [394, 15] width 308 height 19
type input "Terms of Service with [PERSON_NAME]"
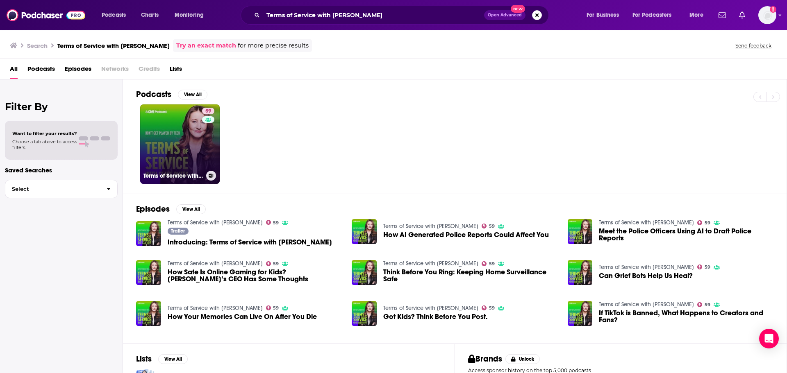
click at [181, 148] on link "59 Terms of Service with [PERSON_NAME]" at bounding box center [179, 143] width 79 height 79
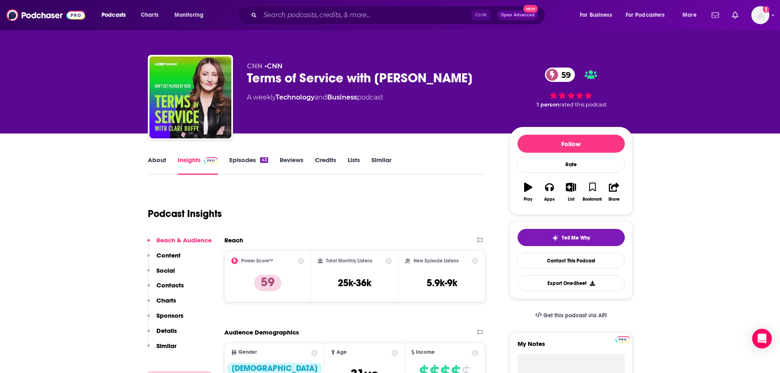
click at [162, 164] on link "About" at bounding box center [157, 165] width 18 height 19
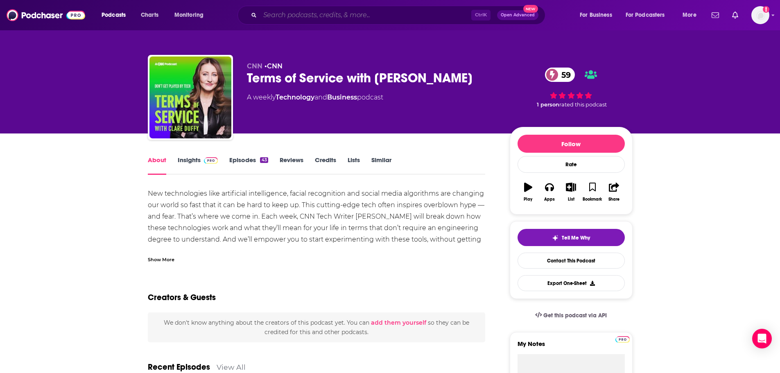
click at [343, 10] on input "Search podcasts, credits, & more..." at bounding box center [365, 15] width 211 height 13
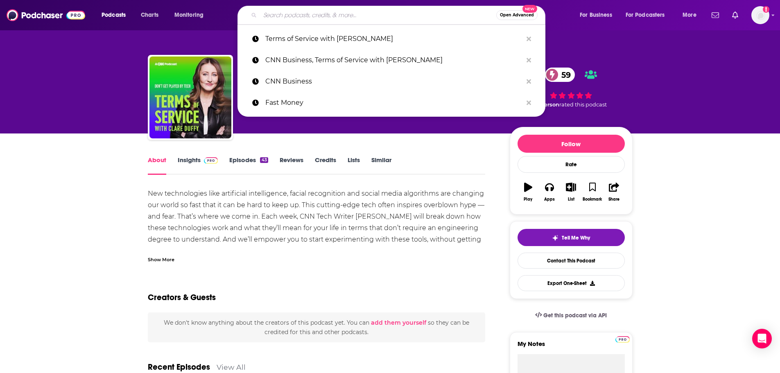
paste input "On with [PERSON_NAME], Pivot"
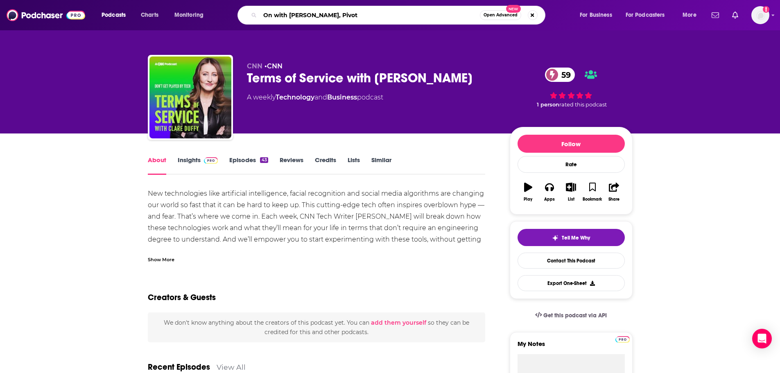
drag, startPoint x: 354, startPoint y: 15, endPoint x: 328, endPoint y: 20, distance: 26.8
click at [328, 20] on input "On with [PERSON_NAME], Pivot" at bounding box center [370, 15] width 220 height 13
type input "On with [PERSON_NAME]"
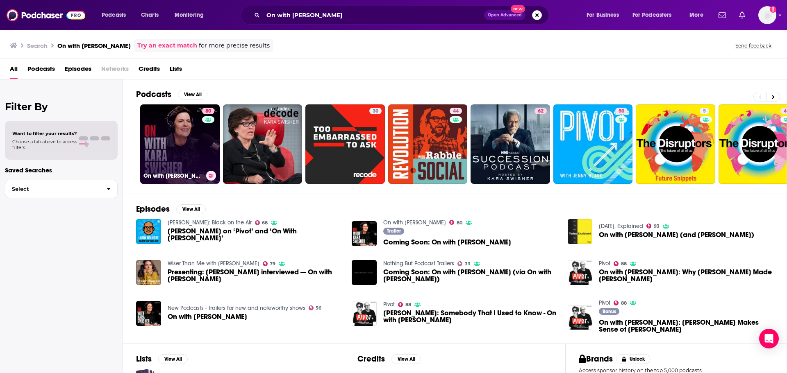
click at [195, 145] on link "80 On with [PERSON_NAME]" at bounding box center [179, 143] width 79 height 79
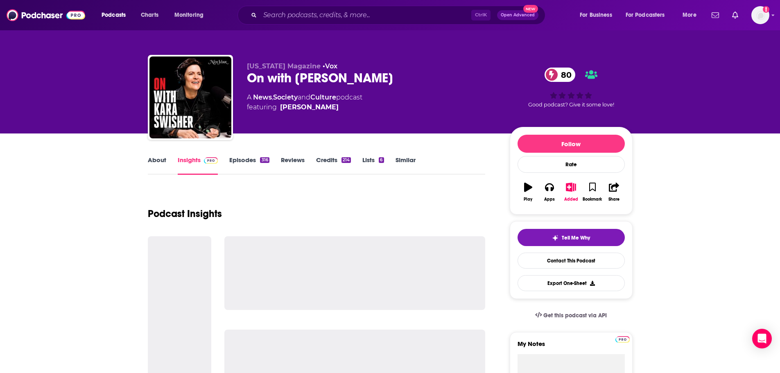
click at [157, 161] on link "About" at bounding box center [157, 165] width 18 height 19
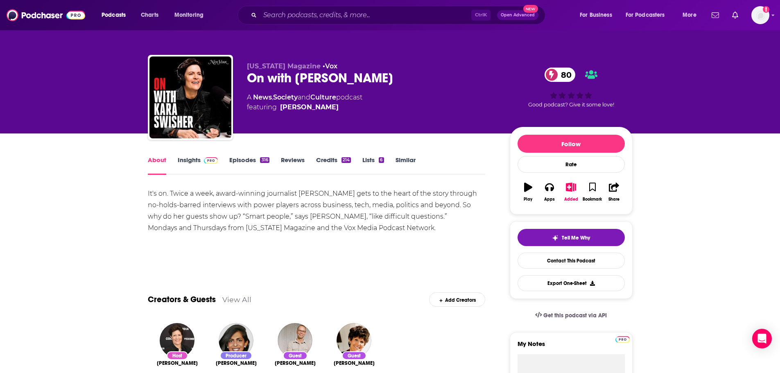
click at [196, 160] on link "Insights" at bounding box center [198, 165] width 41 height 19
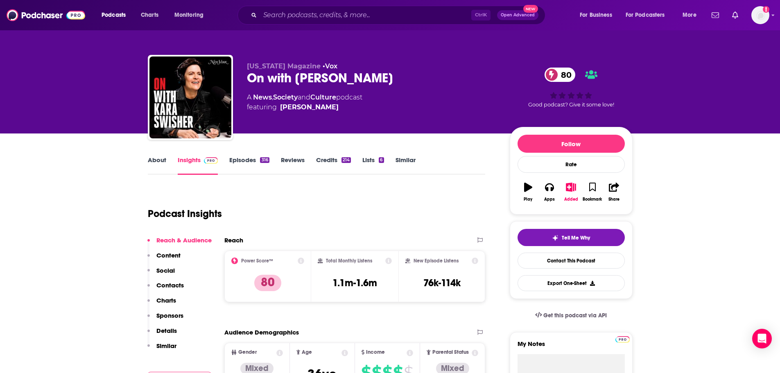
click at [252, 155] on div "About Insights Episodes 316 Reviews Credits 214 Lists 6 Similar" at bounding box center [317, 165] width 338 height 20
click at [247, 159] on link "Episodes 316" at bounding box center [249, 165] width 40 height 19
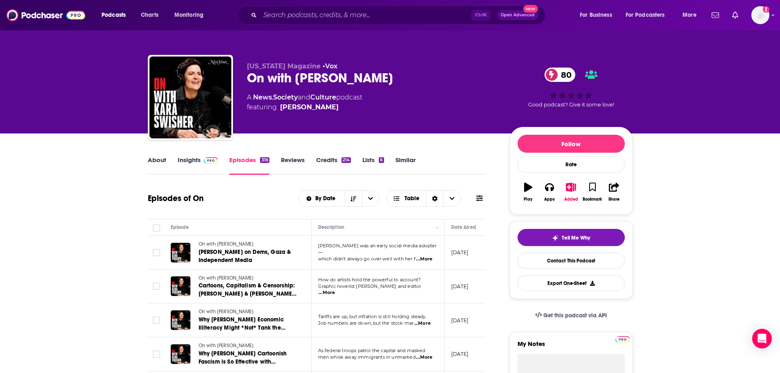
click at [158, 158] on link "About" at bounding box center [157, 165] width 18 height 19
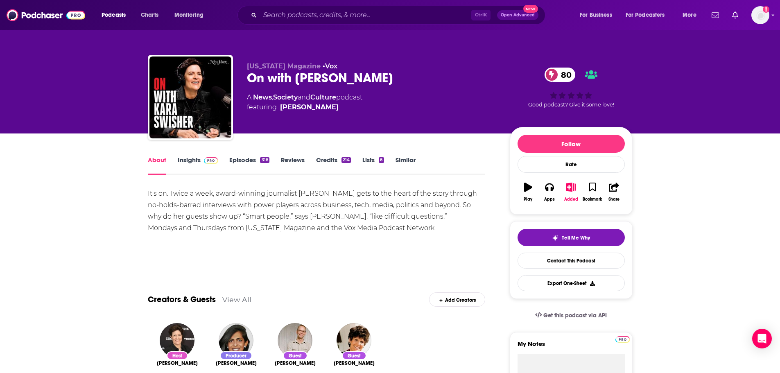
click at [250, 161] on link "Episodes 316" at bounding box center [249, 165] width 40 height 19
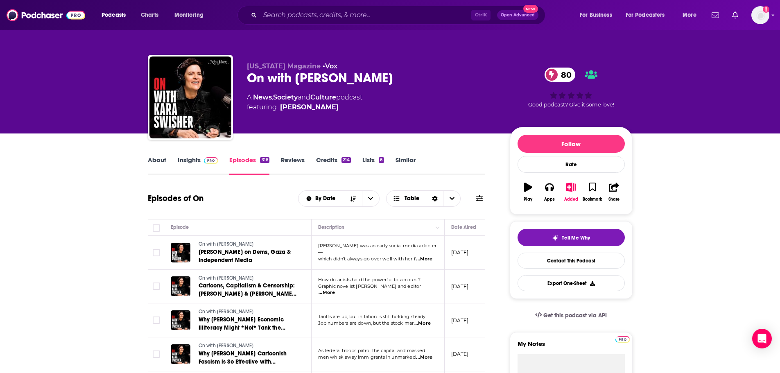
click at [422, 257] on span "...More" at bounding box center [424, 259] width 16 height 7
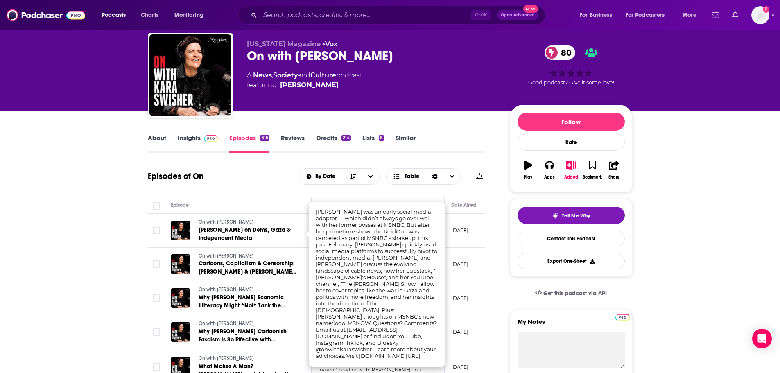
scroll to position [41, 0]
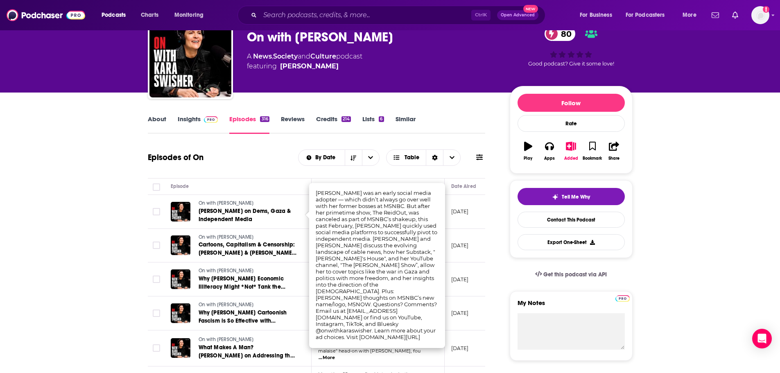
drag, startPoint x: 38, startPoint y: 254, endPoint x: 96, endPoint y: 248, distance: 58.1
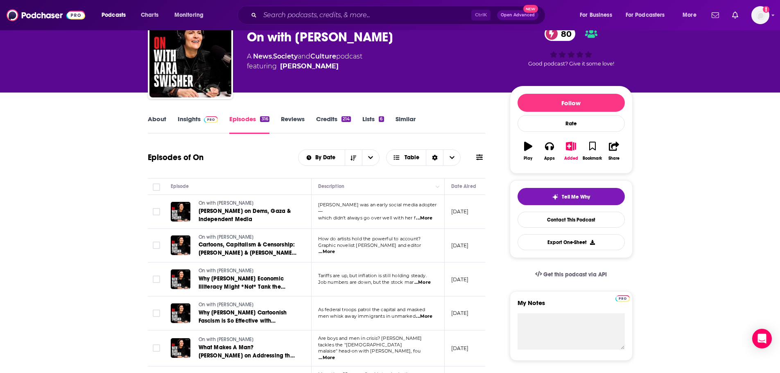
click at [335, 249] on span "...More" at bounding box center [327, 252] width 16 height 7
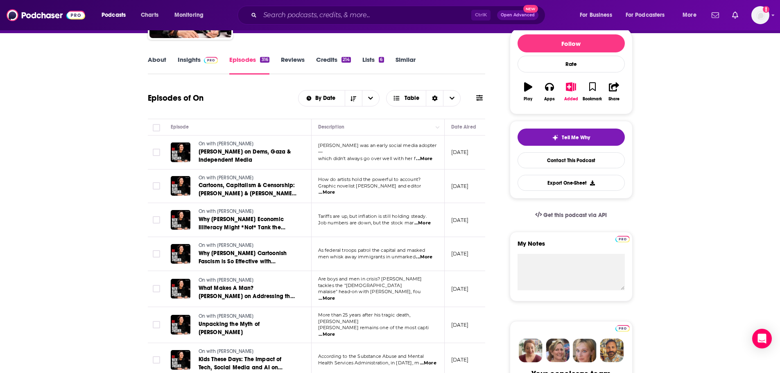
scroll to position [0, 0]
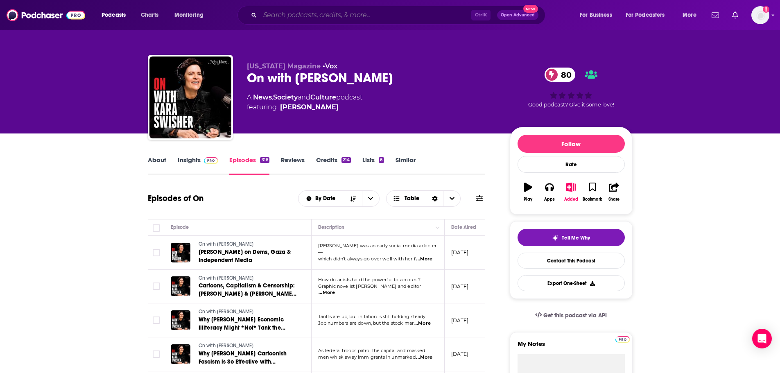
click at [329, 18] on input "Search podcasts, credits, & more..." at bounding box center [365, 15] width 211 height 13
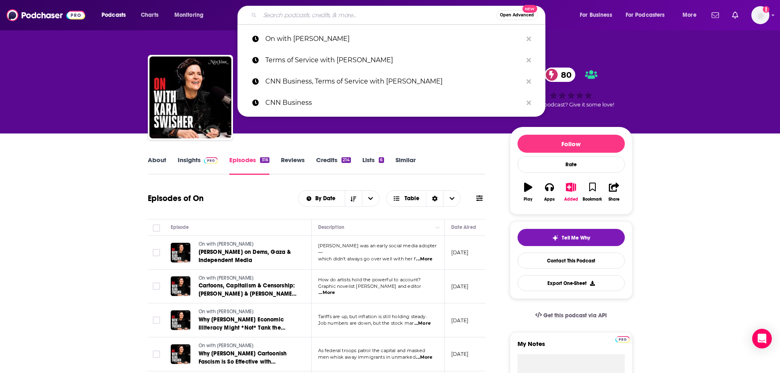
paste input "Cubicle to CEO"
type input "Cubicle to CEO"
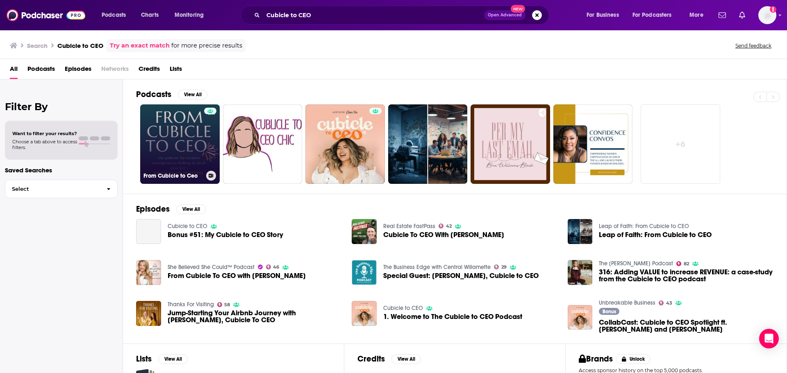
click at [196, 154] on link "From Cubicle to Ceo" at bounding box center [179, 143] width 79 height 79
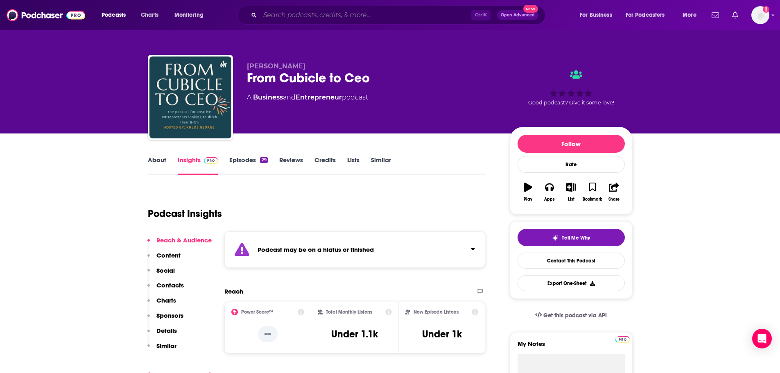
click at [328, 14] on input "Search podcasts, credits, & more..." at bounding box center [365, 15] width 211 height 13
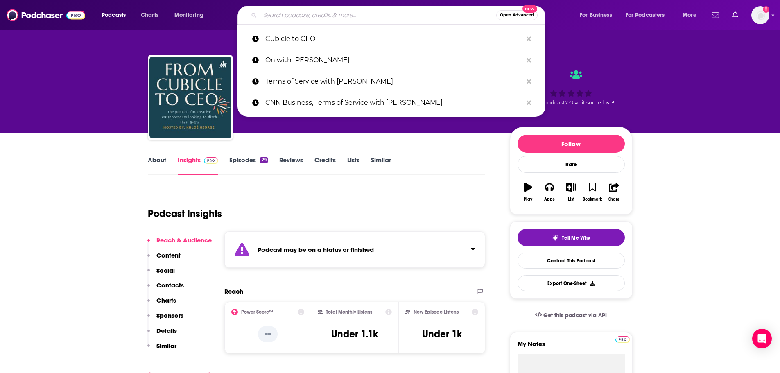
paste input "Culture Apothracary with [PERSON_NAME]"
type input "Culture Apothracary with [PERSON_NAME]"
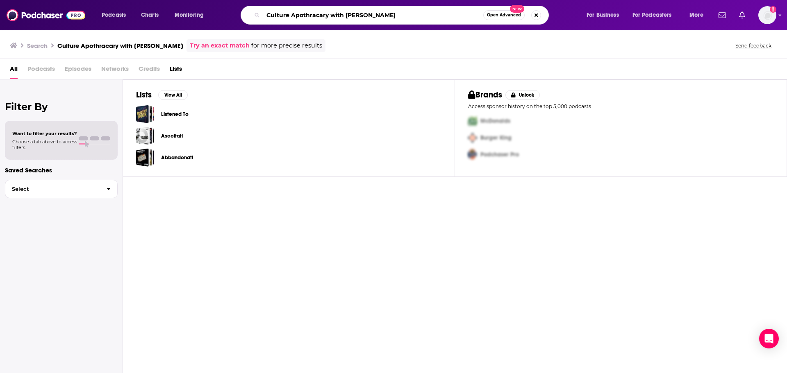
drag, startPoint x: 396, startPoint y: 14, endPoint x: 327, endPoint y: 21, distance: 69.2
click at [327, 21] on input "Culture Apothracary with [PERSON_NAME]" at bounding box center [373, 15] width 220 height 13
click at [318, 17] on input "Culture Apothracary with [PERSON_NAME]" at bounding box center [373, 15] width 220 height 13
drag, startPoint x: 309, startPoint y: 14, endPoint x: 349, endPoint y: 11, distance: 39.9
click at [349, 11] on input "Culture Apothracary with [PERSON_NAME]" at bounding box center [373, 15] width 220 height 13
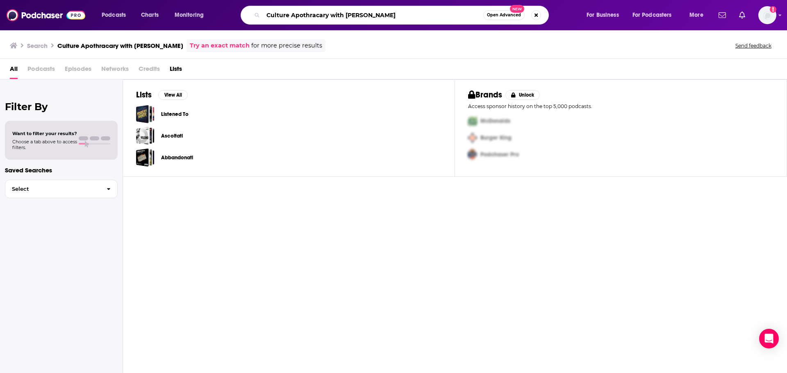
click at [313, 16] on input "Culture Apothracary with [PERSON_NAME]" at bounding box center [373, 15] width 220 height 13
click at [413, 12] on input "Culture Apothrocary with [PERSON_NAME]" at bounding box center [373, 15] width 220 height 13
drag, startPoint x: 321, startPoint y: 14, endPoint x: 423, endPoint y: 12, distance: 102.0
click at [453, 16] on input "Culture Apothrocary with [PERSON_NAME]" at bounding box center [373, 15] width 220 height 13
click at [311, 17] on input "Culture Apothrocary with [PERSON_NAME]" at bounding box center [373, 15] width 220 height 13
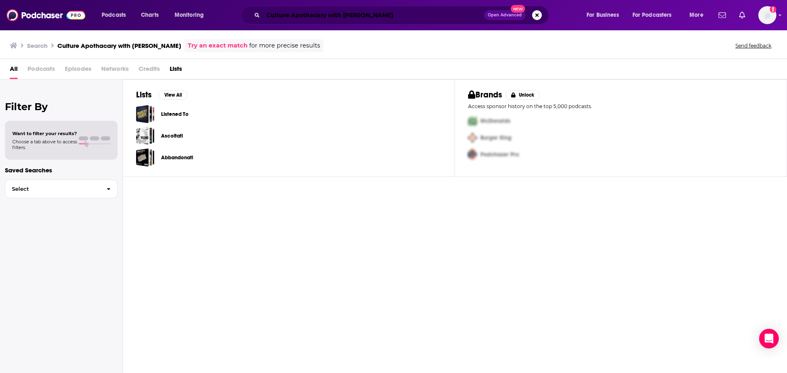
click at [300, 13] on input "Culture Apothacary with [PERSON_NAME]" at bounding box center [373, 15] width 221 height 13
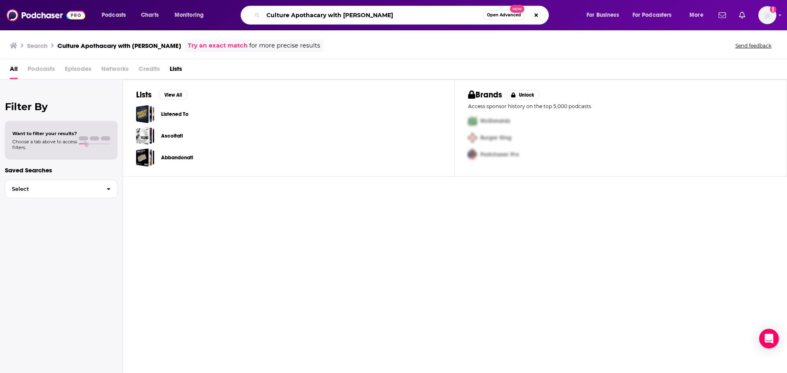
click at [312, 16] on input "Culture Apothacary with [PERSON_NAME]" at bounding box center [373, 15] width 220 height 13
click at [310, 16] on input "Culture Apothacary with [PERSON_NAME]" at bounding box center [373, 15] width 220 height 13
click at [301, 15] on input "Culture Apothocary with [PERSON_NAME]" at bounding box center [373, 15] width 220 height 13
drag, startPoint x: 343, startPoint y: 15, endPoint x: 256, endPoint y: 18, distance: 87.7
click at [256, 18] on div "Culture Apothocary with [PERSON_NAME] Open Advanced New" at bounding box center [394, 15] width 308 height 19
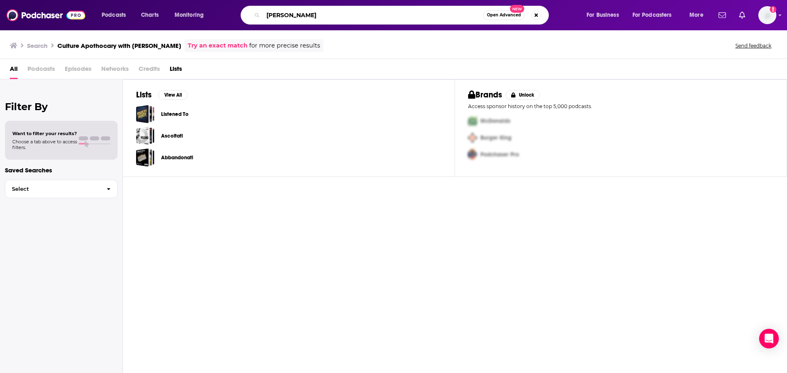
type input "[PERSON_NAME]"
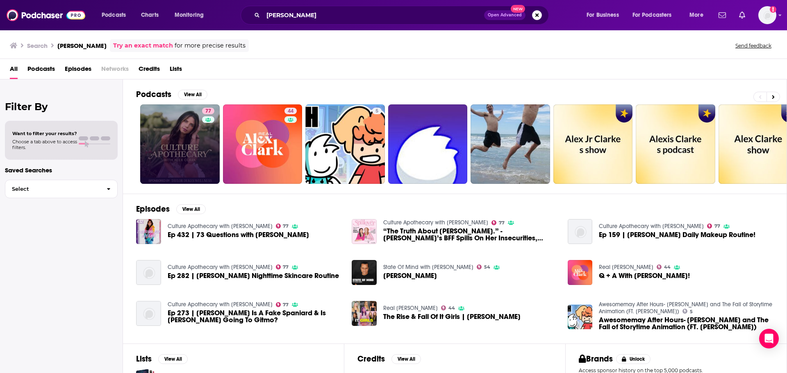
click at [187, 146] on link "77" at bounding box center [179, 143] width 79 height 79
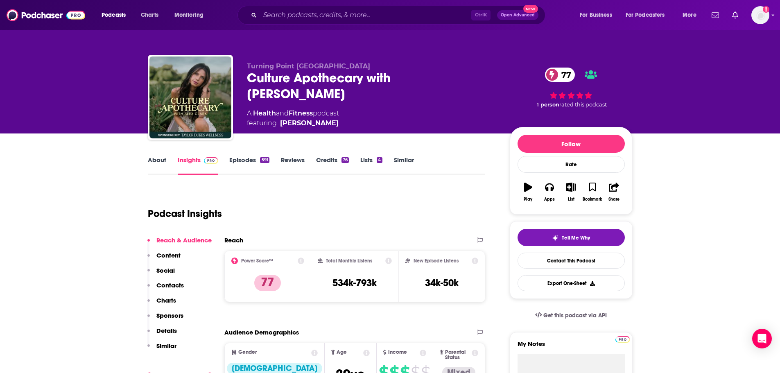
click at [152, 163] on link "About" at bounding box center [157, 165] width 18 height 19
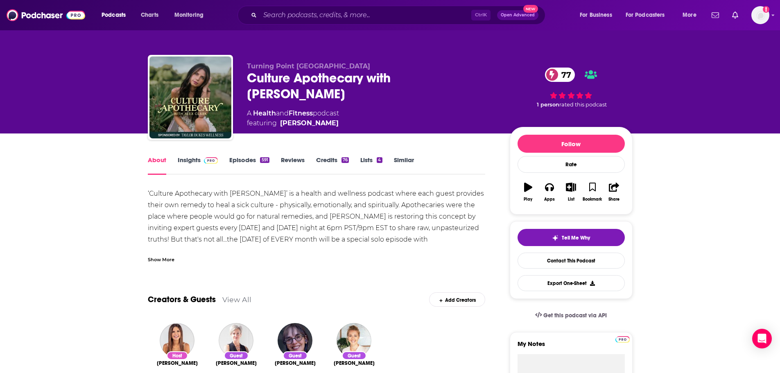
click at [162, 261] on div "Show More" at bounding box center [161, 259] width 27 height 8
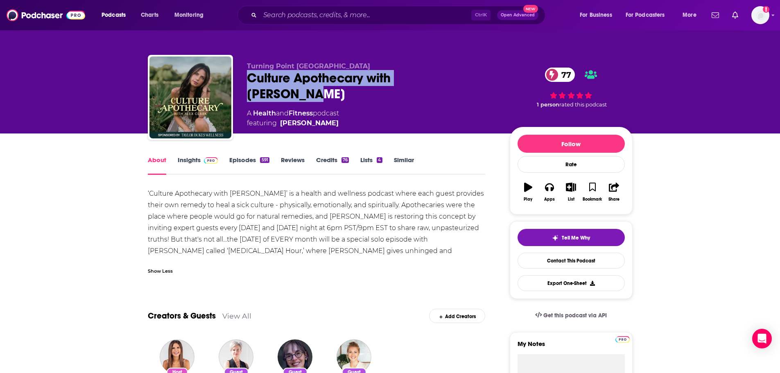
drag, startPoint x: 248, startPoint y: 76, endPoint x: 456, endPoint y: 79, distance: 208.6
click at [456, 79] on div "Culture Apothecary with [PERSON_NAME] 77" at bounding box center [372, 86] width 250 height 32
copy h1 "Culture Apothecary with [PERSON_NAME]"
click at [186, 159] on link "Insights" at bounding box center [198, 165] width 41 height 19
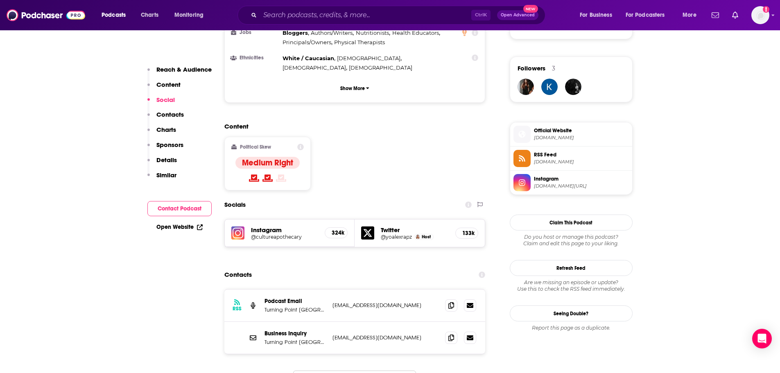
scroll to position [574, 0]
click at [451, 302] on icon at bounding box center [452, 305] width 6 height 7
click at [391, 17] on input "Search podcasts, credits, & more..." at bounding box center [365, 15] width 211 height 13
click at [391, 138] on div "Content Political Skew Medium Right" at bounding box center [355, 159] width 261 height 75
click at [357, 14] on input "Search podcasts, credits, & more..." at bounding box center [365, 15] width 211 height 13
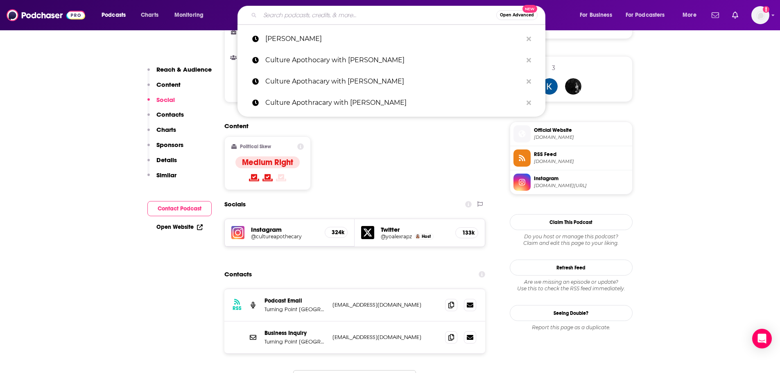
paste input "[PERSON_NAME] in the Valley Podcast"
type input "[PERSON_NAME] in the Valley Podcast"
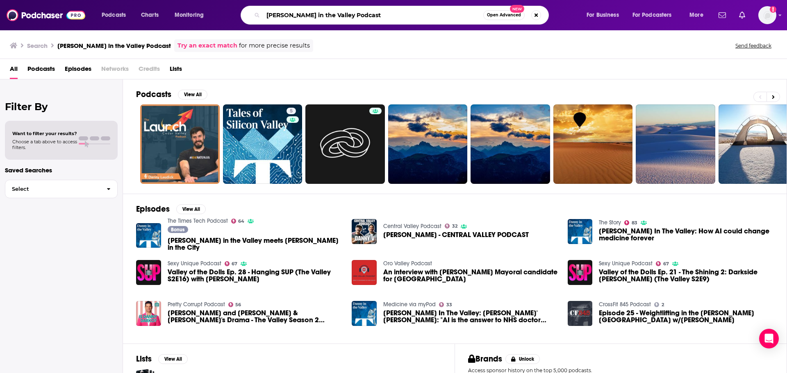
drag, startPoint x: 320, startPoint y: 16, endPoint x: 220, endPoint y: 17, distance: 100.0
click at [220, 17] on div "Podcasts Charts Monitoring [PERSON_NAME] in the Valley Podcast Open Advanced Ne…" at bounding box center [403, 15] width 615 height 19
paste input "The [DATE] Times"
type input "The [DATE] Times"
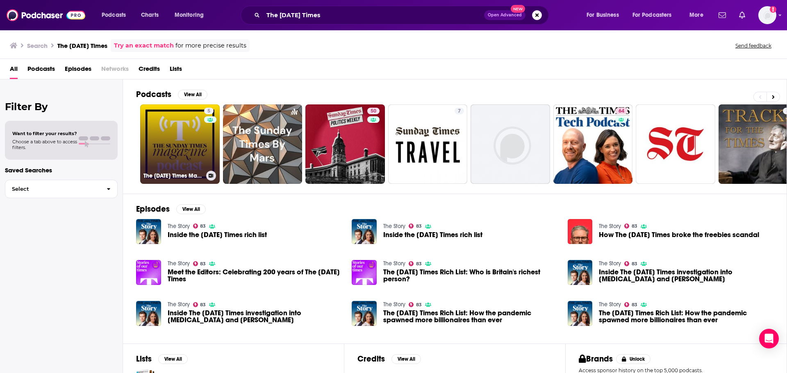
click at [188, 143] on link "5 The [DATE] Times Magazine Podcast - A new weekly podcast going behind the sce…" at bounding box center [179, 143] width 79 height 79
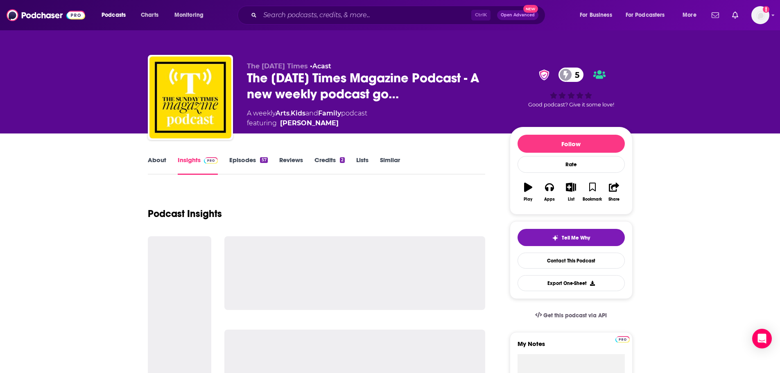
click at [154, 161] on link "About" at bounding box center [157, 165] width 18 height 19
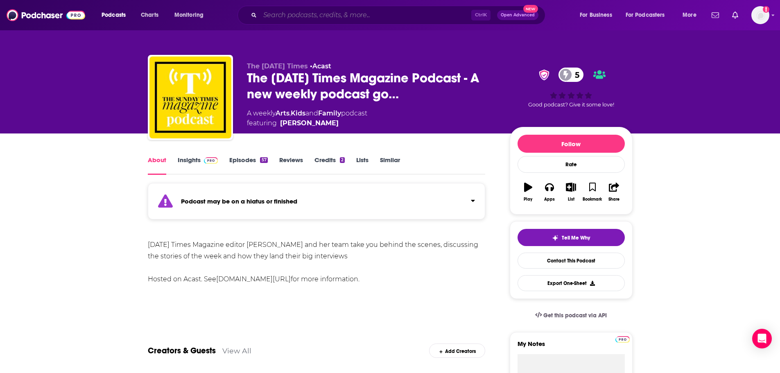
click at [395, 15] on input "Search podcasts, credits, & more..." at bounding box center [365, 15] width 211 height 13
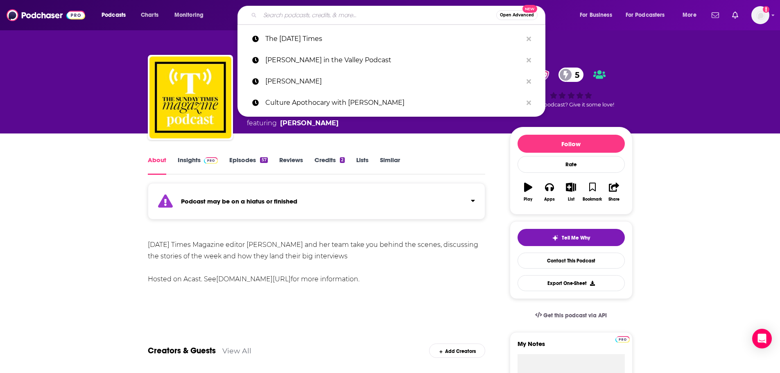
paste input "Dhru Prowit Show"
type input "Dhru Prowit Show"
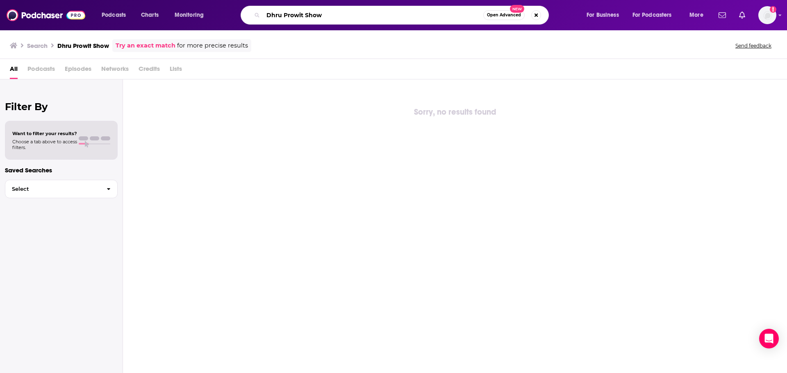
click at [276, 16] on input "Dhru Prowit Show" at bounding box center [373, 15] width 220 height 13
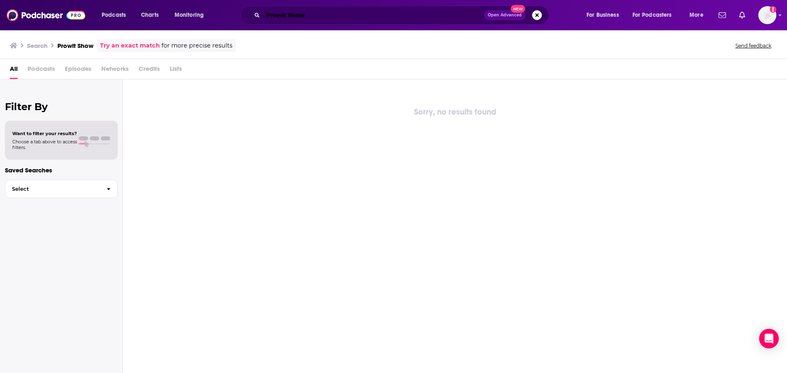
click at [298, 11] on input "Prowit Show" at bounding box center [373, 15] width 221 height 13
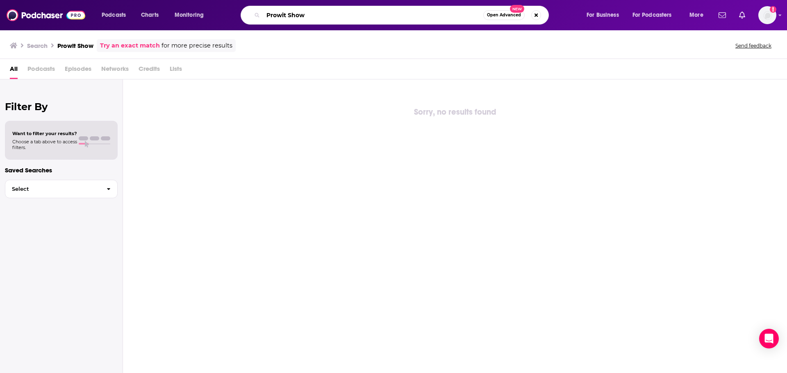
click at [298, 11] on input "Prowit Show" at bounding box center [373, 15] width 220 height 13
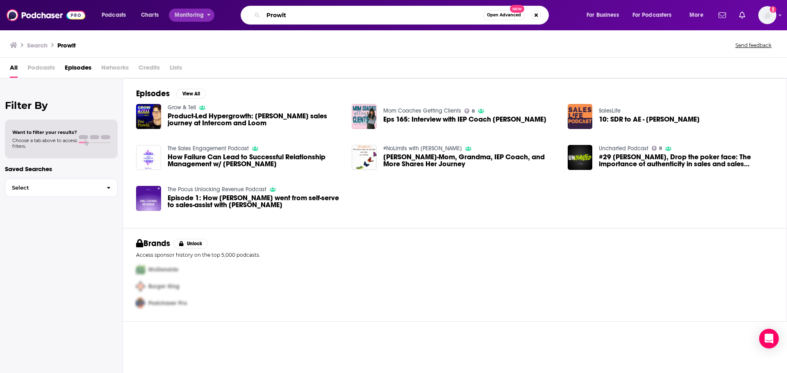
drag, startPoint x: 320, startPoint y: 15, endPoint x: 207, endPoint y: 16, distance: 112.3
click at [207, 16] on div "Podcasts Charts Monitoring Prowit Open Advanced New For Business For Podcasters…" at bounding box center [403, 15] width 615 height 19
paste input "Digiday, Modern Retail, The Modern Retail Podcas"
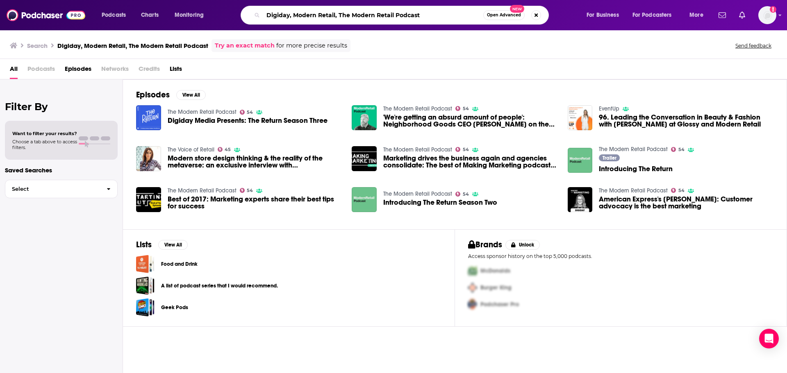
drag, startPoint x: 429, startPoint y: 13, endPoint x: 373, endPoint y: 20, distance: 56.2
click at [373, 20] on input "Digiday, Modern Retail, The Modern Retail Podcast" at bounding box center [373, 15] width 220 height 13
click at [342, 20] on input "Digiday, Modern Retail, The Modern Retail Podcast" at bounding box center [373, 15] width 220 height 13
drag, startPoint x: 338, startPoint y: 16, endPoint x: 263, endPoint y: 15, distance: 74.2
click at [263, 15] on input "Digiday, Modern Retail, The Modern Retail Podcast" at bounding box center [373, 15] width 220 height 13
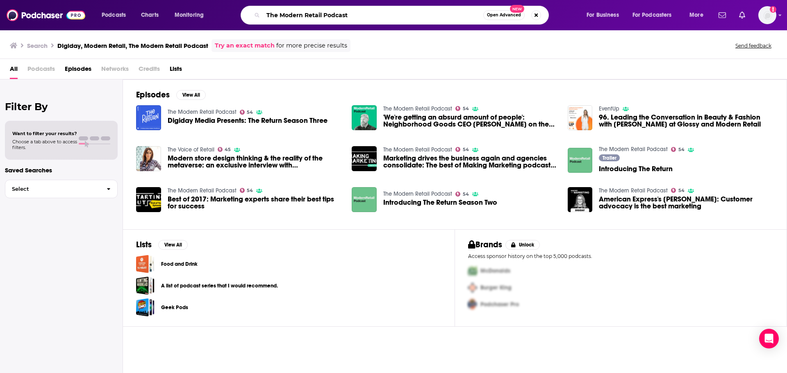
type input "The Modern Retail Podcast"
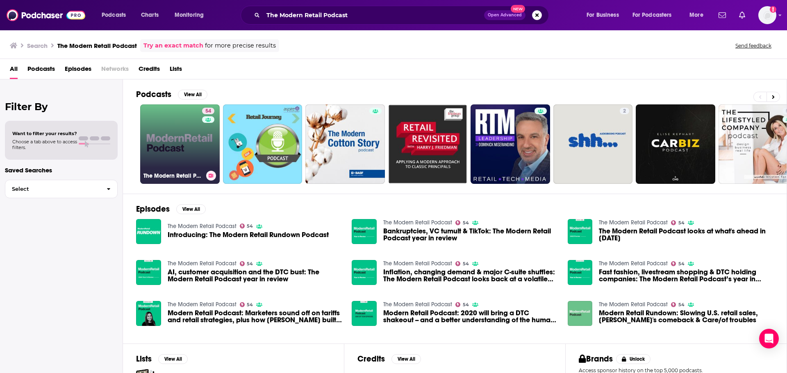
click at [176, 143] on link "54 The Modern Retail Podcast" at bounding box center [179, 143] width 79 height 79
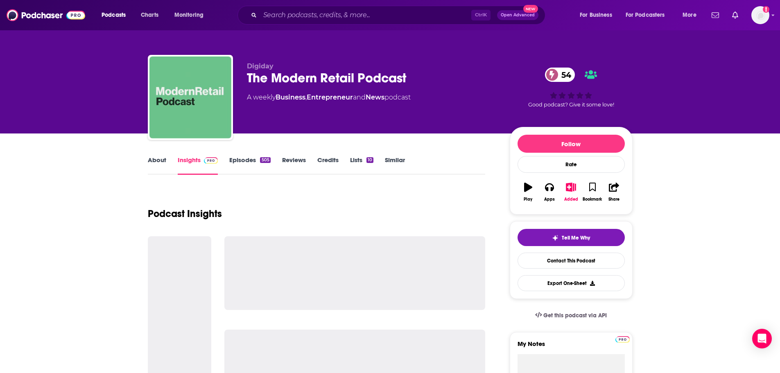
click at [158, 163] on link "About" at bounding box center [157, 165] width 18 height 19
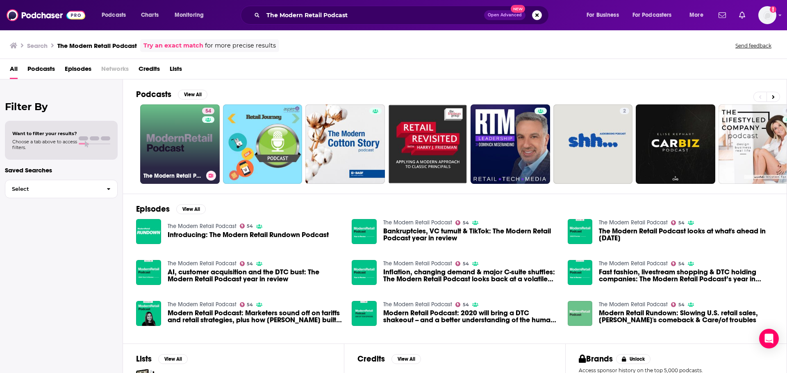
click at [185, 148] on link "54 The Modern Retail Podcast" at bounding box center [179, 143] width 79 height 79
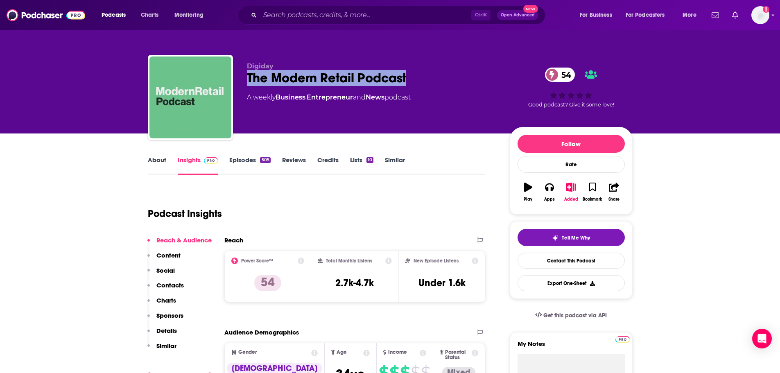
drag, startPoint x: 248, startPoint y: 80, endPoint x: 424, endPoint y: 79, distance: 176.6
click at [424, 79] on div "The Modern Retail Podcast 54" at bounding box center [372, 78] width 250 height 16
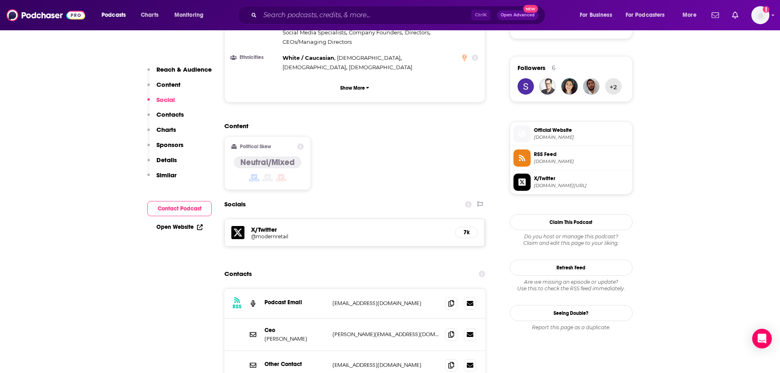
scroll to position [615, 0]
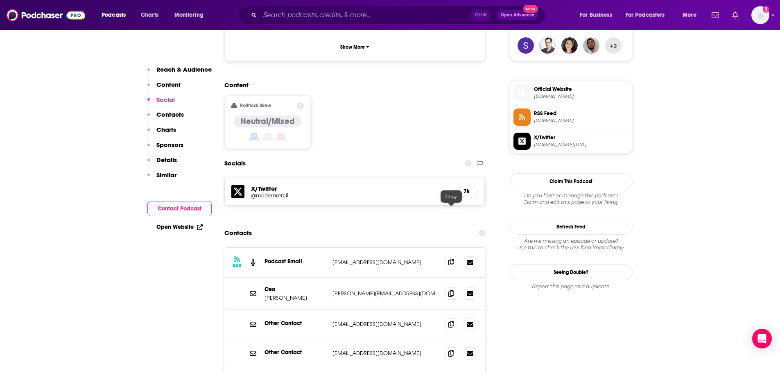
click at [454, 259] on icon at bounding box center [452, 262] width 6 height 7
click at [361, 156] on div "Socials" at bounding box center [355, 164] width 261 height 16
click at [317, 16] on input "Search podcasts, credits, & more..." at bounding box center [365, 15] width 211 height 13
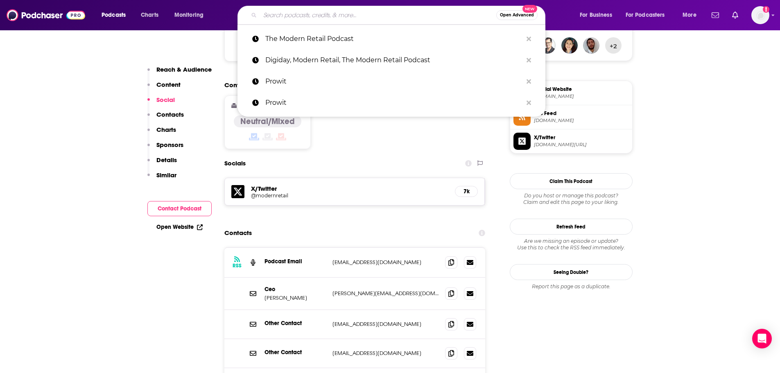
paste input "The Digiday Podcast"
type input "The Digiday Podcast"
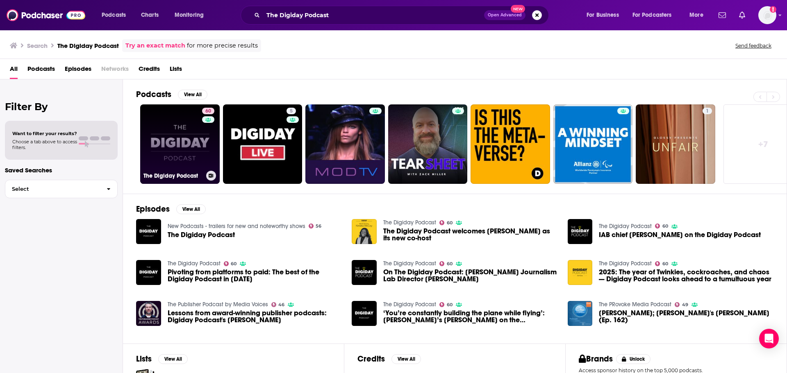
click at [184, 152] on link "60 The Digiday Podcast" at bounding box center [179, 143] width 79 height 79
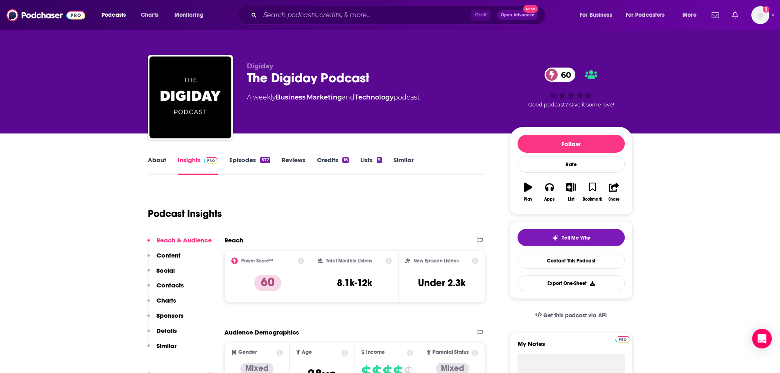
drag, startPoint x: 163, startPoint y: 150, endPoint x: 161, endPoint y: 158, distance: 8.4
click at [161, 158] on link "About" at bounding box center [157, 165] width 18 height 19
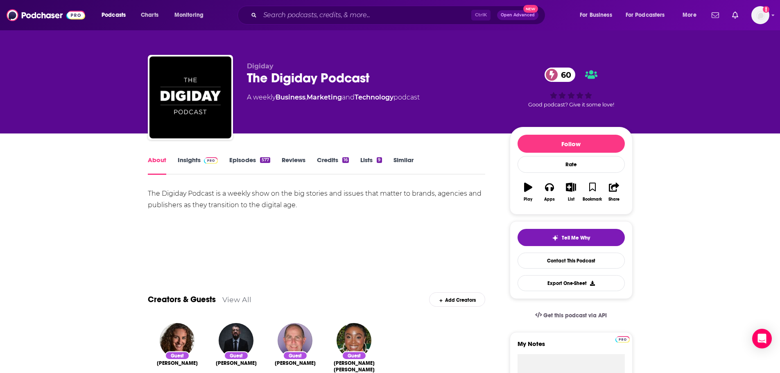
click at [187, 165] on link "Insights" at bounding box center [198, 165] width 41 height 19
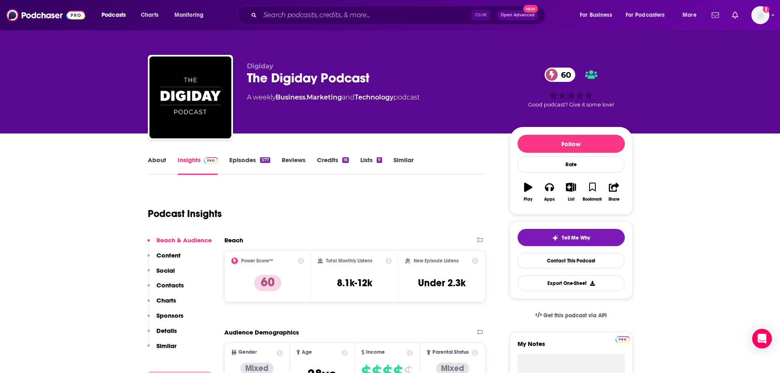
click at [245, 164] on link "Episodes 577" at bounding box center [249, 165] width 41 height 19
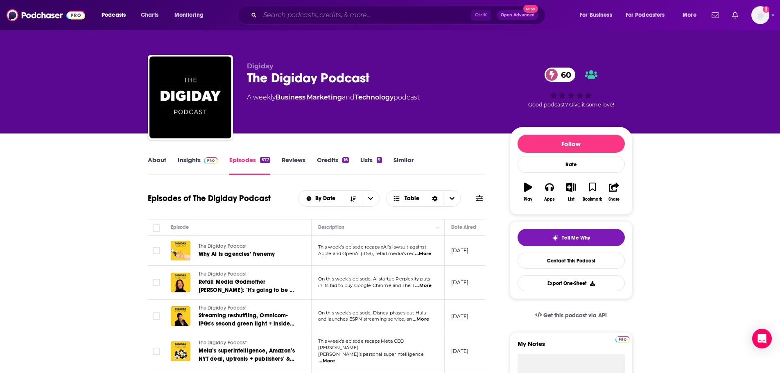
click at [372, 20] on input "Search podcasts, credits, & more..." at bounding box center [365, 15] width 211 height 13
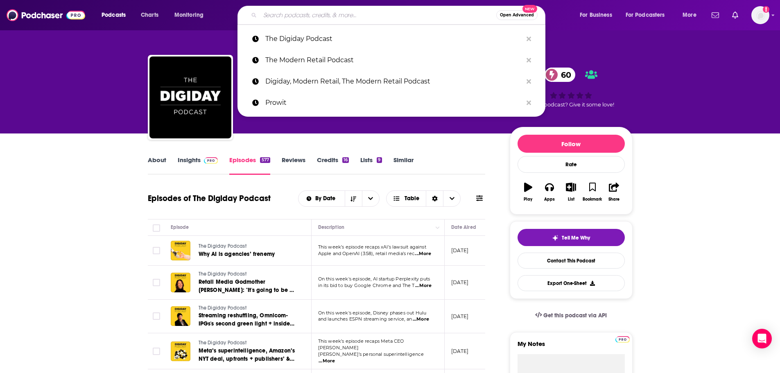
paste input "Docs Outside The Box"
type input "Docs Outside The Box"
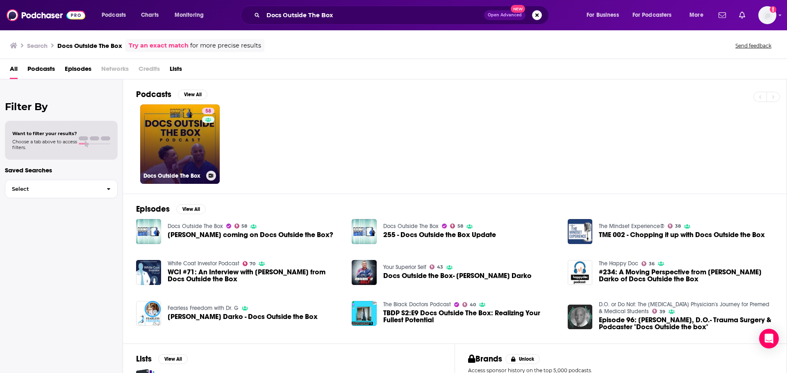
click at [193, 150] on link "58 Docs Outside The Box" at bounding box center [179, 143] width 79 height 79
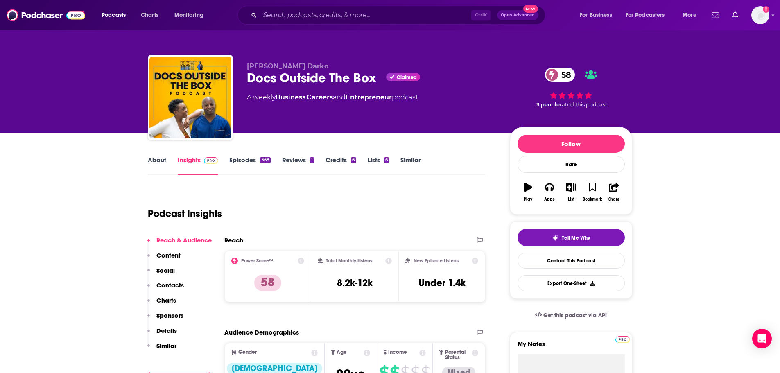
click at [160, 162] on link "About" at bounding box center [157, 165] width 18 height 19
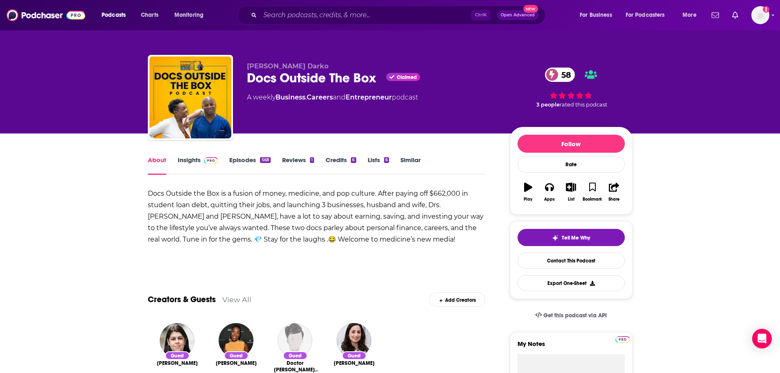
click at [191, 156] on link "Insights" at bounding box center [198, 165] width 41 height 19
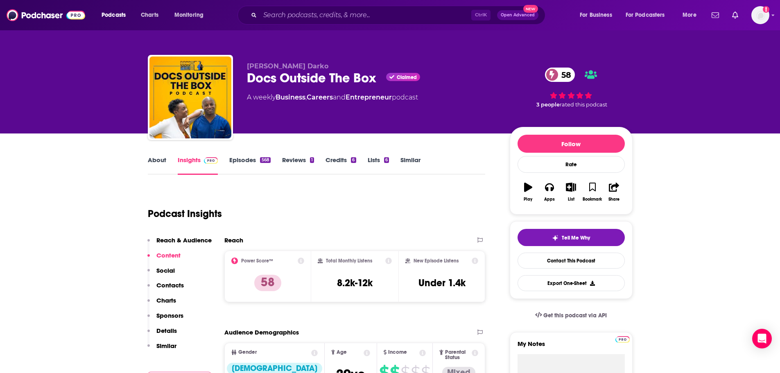
click at [247, 161] on link "Episodes 568" at bounding box center [249, 165] width 41 height 19
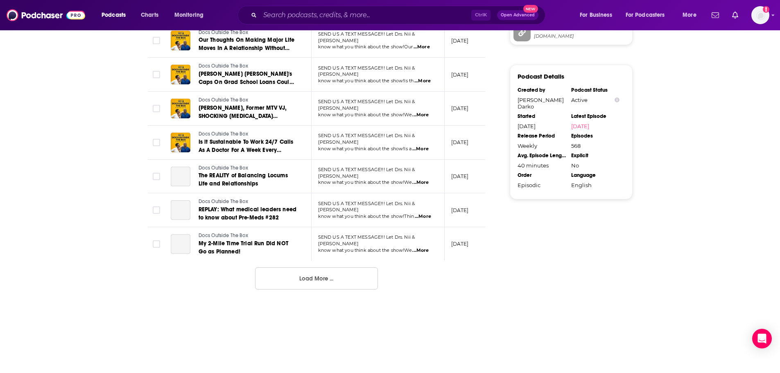
scroll to position [857, 0]
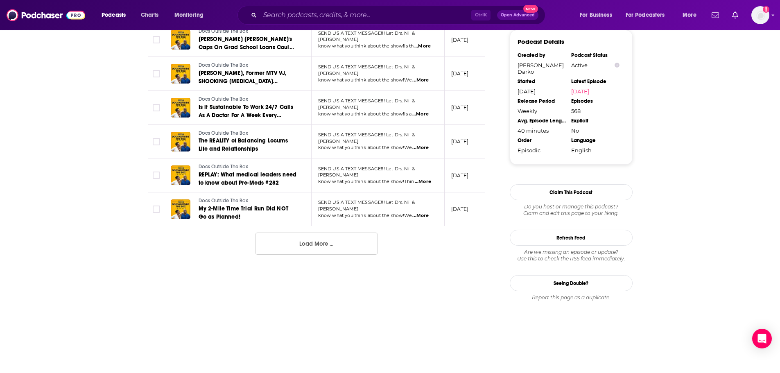
drag, startPoint x: 336, startPoint y: 260, endPoint x: 236, endPoint y: 243, distance: 101.9
click at [336, 255] on button "Load More ..." at bounding box center [316, 244] width 123 height 22
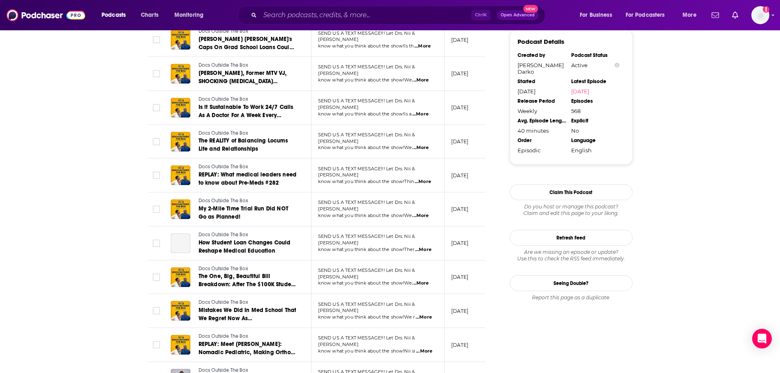
scroll to position [0, 0]
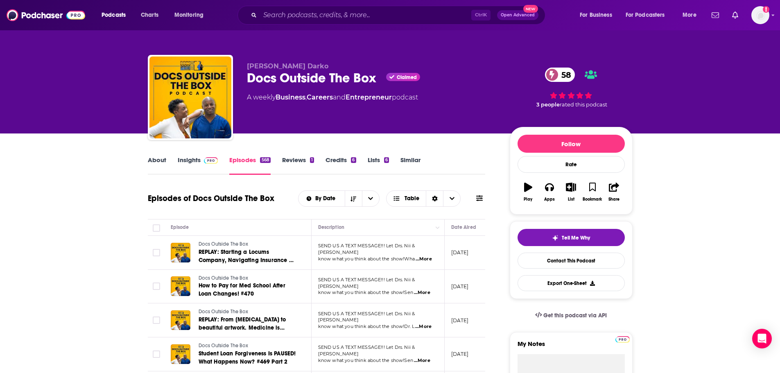
click at [154, 162] on link "About" at bounding box center [157, 165] width 18 height 19
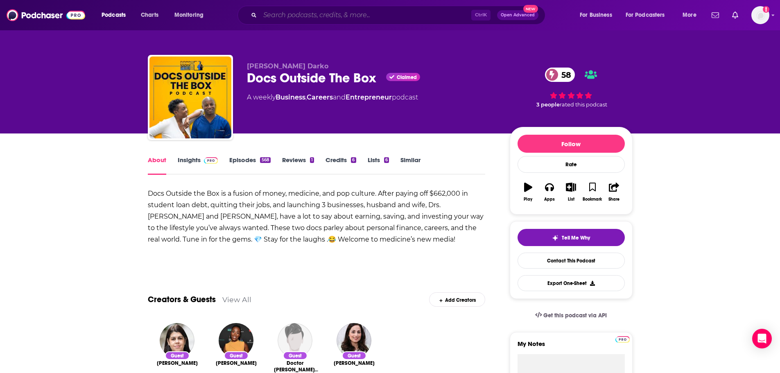
click at [303, 15] on input "Search podcasts, credits, & more..." at bounding box center [365, 15] width 211 height 13
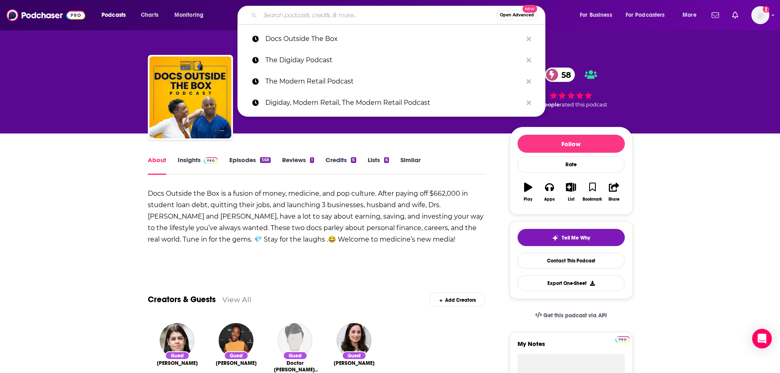
paste input "Down to Business (Podcast), Financial Post"
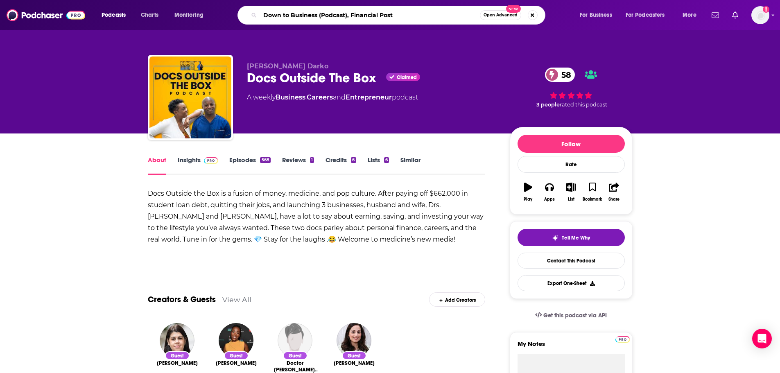
drag, startPoint x: 391, startPoint y: 18, endPoint x: 317, endPoint y: 22, distance: 73.9
click at [317, 22] on div "Down to Business (Podcast), Financial Post Open Advanced New" at bounding box center [392, 15] width 308 height 19
type input "Down to Business"
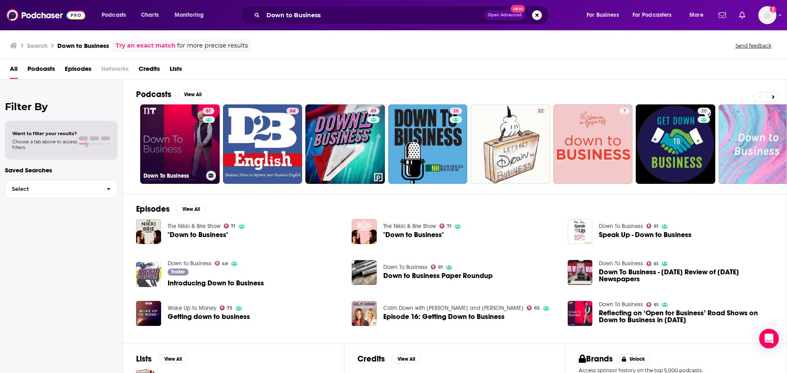
click at [185, 143] on link "61 Down To Business" at bounding box center [179, 143] width 79 height 79
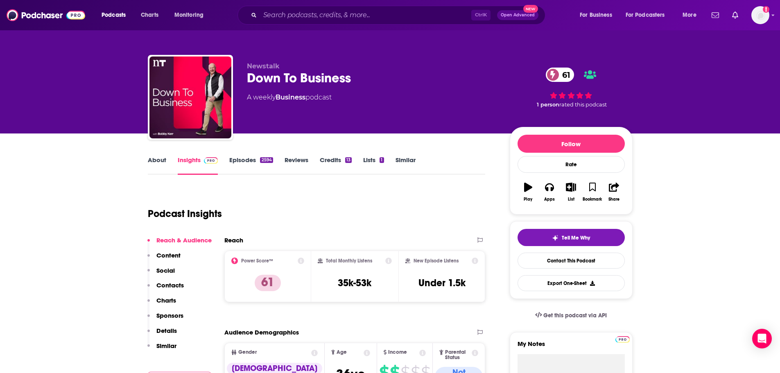
click at [161, 170] on link "About" at bounding box center [157, 165] width 18 height 19
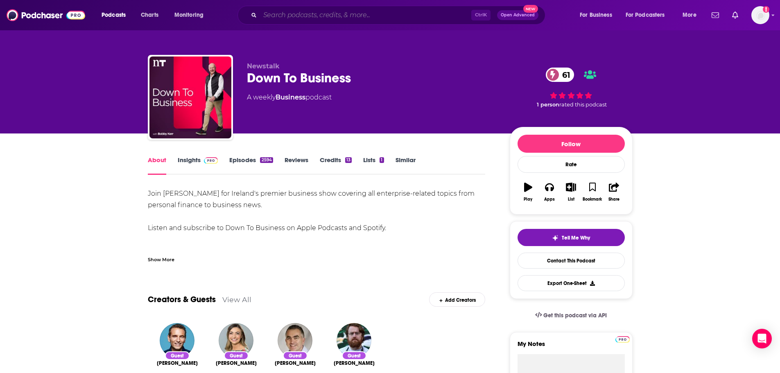
click at [312, 14] on input "Search podcasts, credits, & more..." at bounding box center [365, 15] width 211 height 13
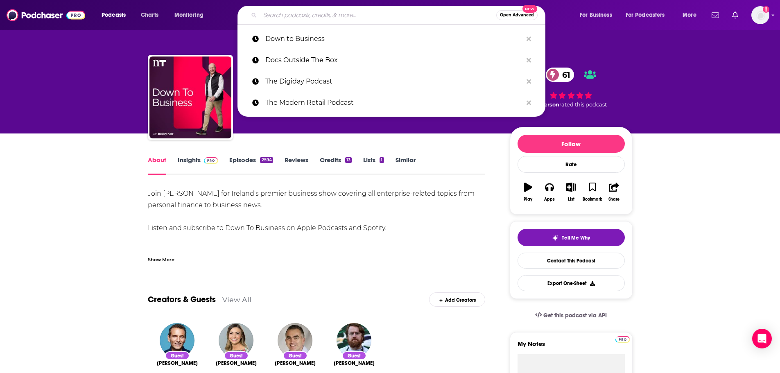
paste input "Dr. [PERSON_NAME]"
type input "Dr. [PERSON_NAME]"
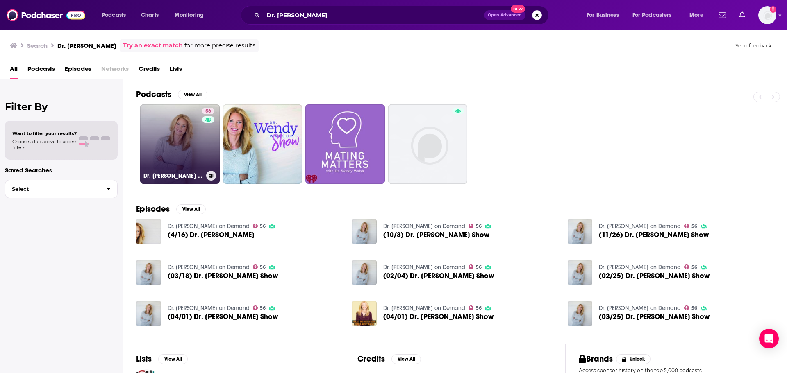
click at [188, 143] on link "56 Dr. [PERSON_NAME] on Demand" at bounding box center [179, 143] width 79 height 79
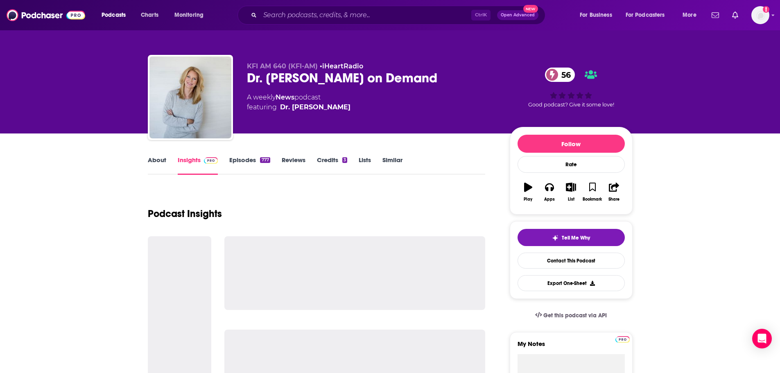
click at [157, 163] on link "About" at bounding box center [157, 165] width 18 height 19
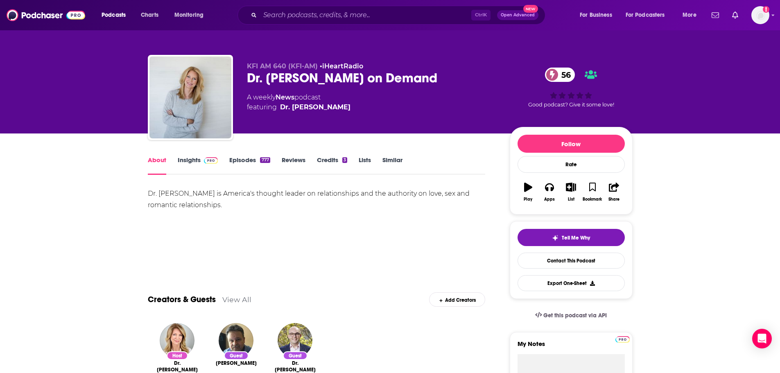
drag, startPoint x: 301, startPoint y: 5, endPoint x: 300, endPoint y: 11, distance: 5.8
click at [301, 5] on div "Podcasts Charts Monitoring Ctrl K Open Advanced New For Business For Podcasters…" at bounding box center [390, 15] width 780 height 30
click at [300, 13] on input "Search podcasts, credits, & more..." at bounding box center [365, 15] width 211 height 13
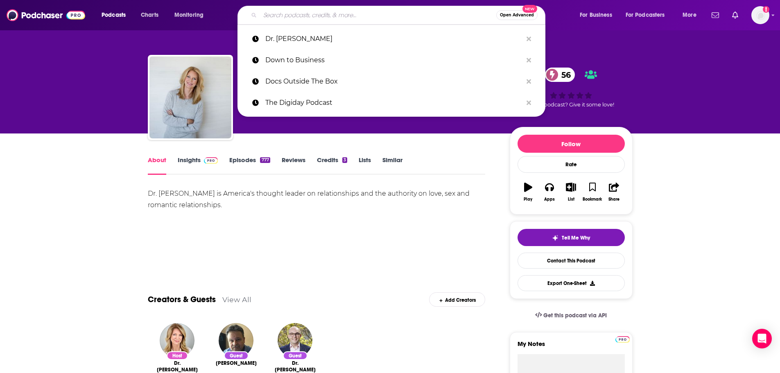
paste input "Ear Hustle (Podcast)"
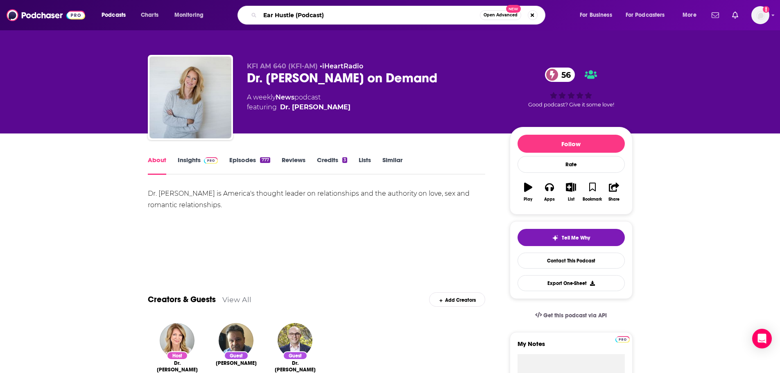
drag, startPoint x: 334, startPoint y: 19, endPoint x: 294, endPoint y: 21, distance: 40.2
click at [294, 21] on input "Ear Hustle (Podcast)" at bounding box center [370, 15] width 220 height 13
type input "Ear Hustle"
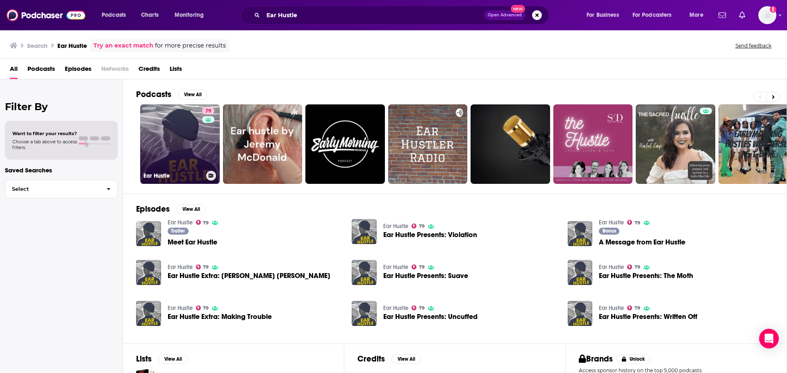
click at [180, 144] on link "79 Ear Hustle" at bounding box center [179, 143] width 79 height 79
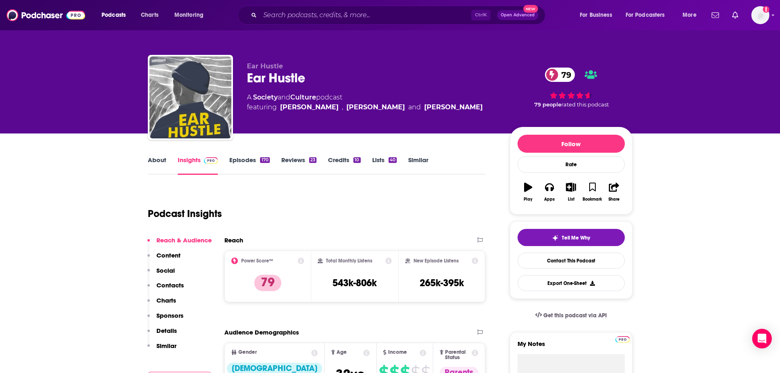
click at [156, 163] on link "About" at bounding box center [157, 165] width 18 height 19
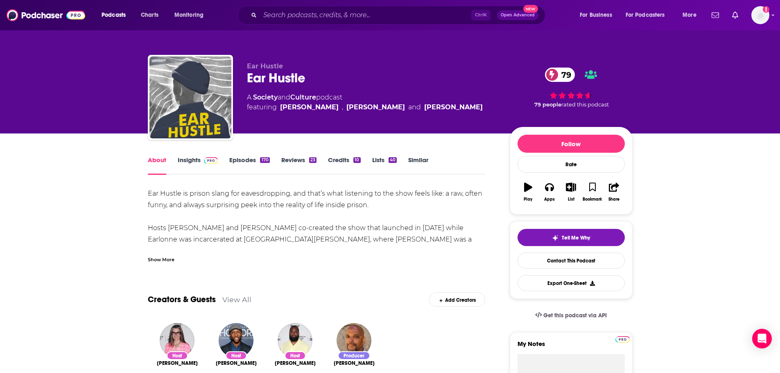
click at [159, 259] on div "Show More" at bounding box center [161, 259] width 27 height 8
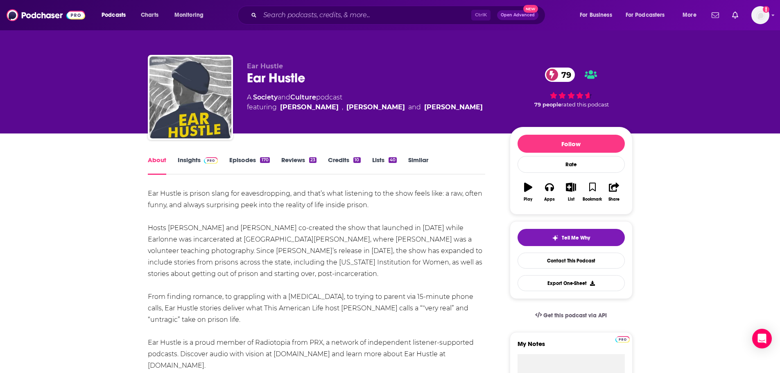
scroll to position [41, 0]
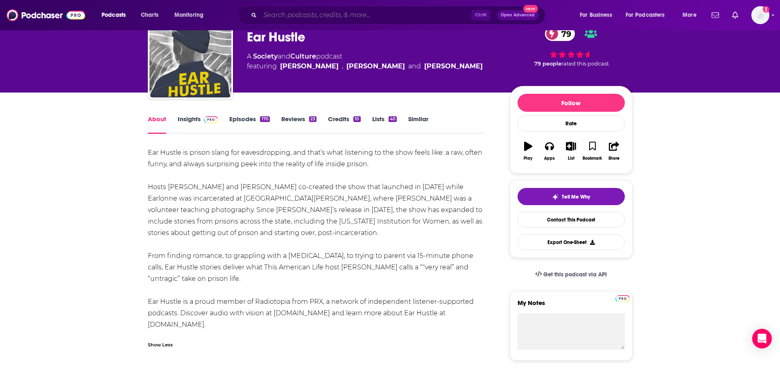
click at [325, 11] on input "Search podcasts, credits, & more..." at bounding box center [365, 15] width 211 height 13
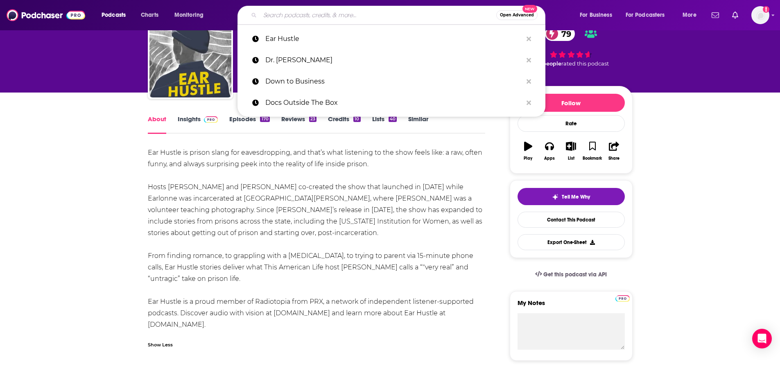
paste input "Entrepreneur, Forbes, Habits and Hustle"
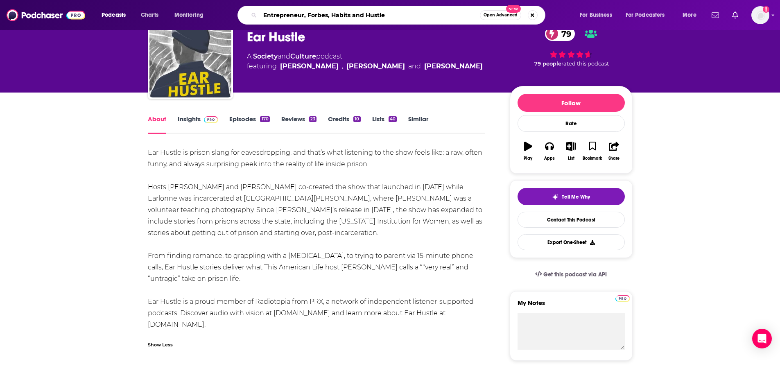
drag, startPoint x: 392, startPoint y: 14, endPoint x: 303, endPoint y: 23, distance: 90.2
click at [303, 23] on div "Entrepreneur, Forbes, Habits and Hustle Open Advanced New" at bounding box center [392, 15] width 308 height 19
type input "Entrepreneur"
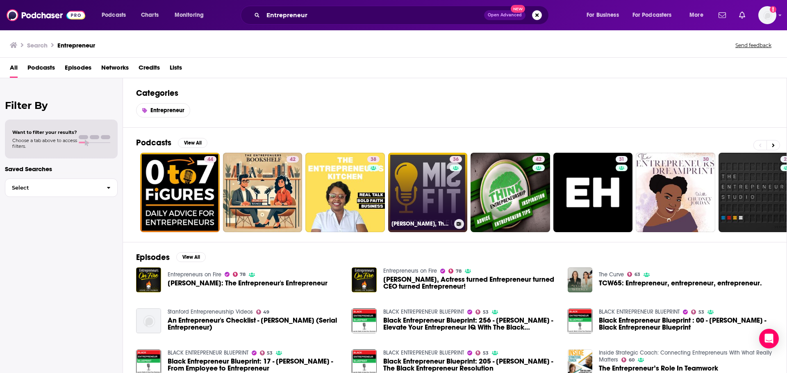
click at [424, 201] on link "36 [PERSON_NAME], The Misfit Entrepreneur_Breakthrough Entrepreneurship" at bounding box center [427, 192] width 79 height 79
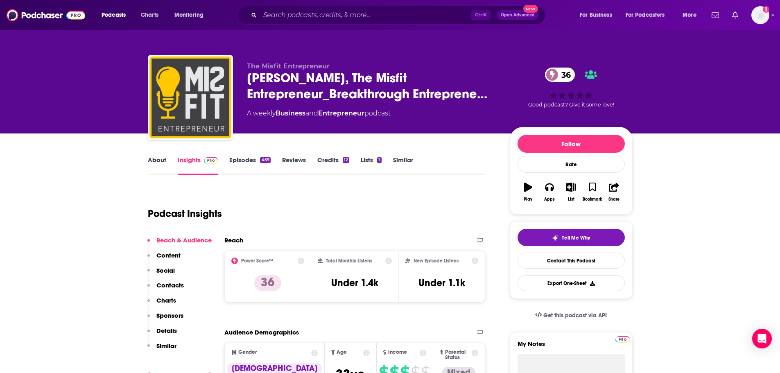
click at [155, 159] on link "About" at bounding box center [157, 165] width 18 height 19
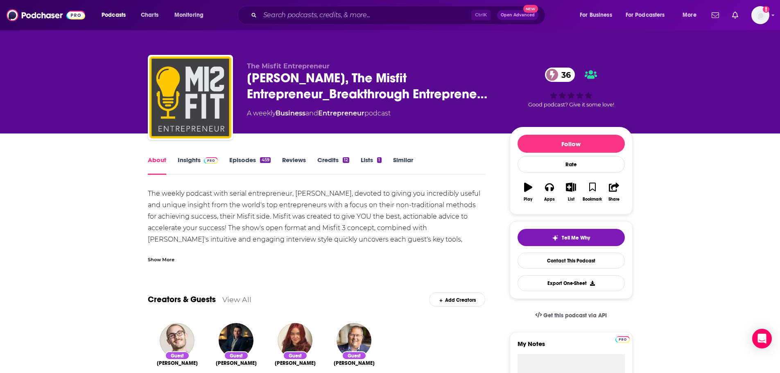
click at [163, 259] on div "Show More" at bounding box center [161, 259] width 27 height 8
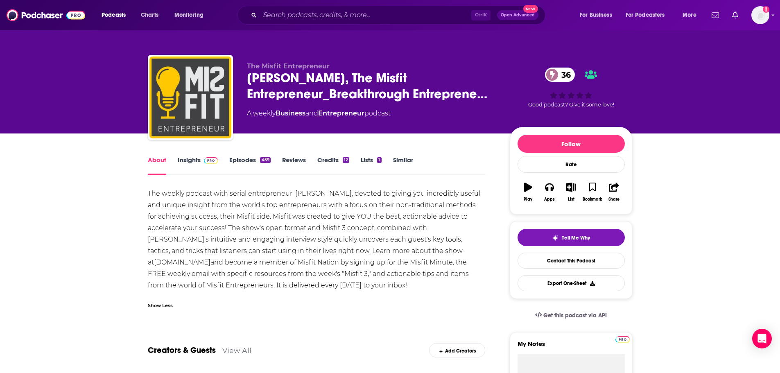
click at [186, 163] on link "Insights" at bounding box center [198, 165] width 41 height 19
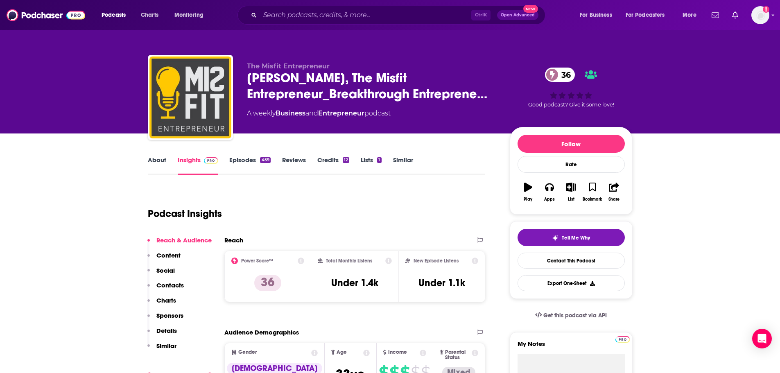
click at [247, 161] on link "Episodes 459" at bounding box center [249, 165] width 41 height 19
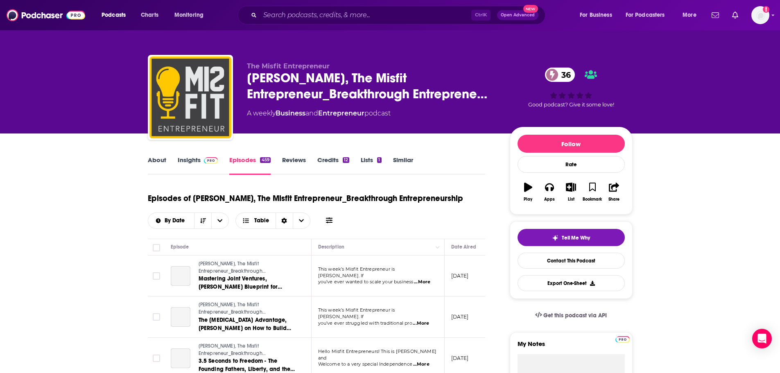
scroll to position [82, 0]
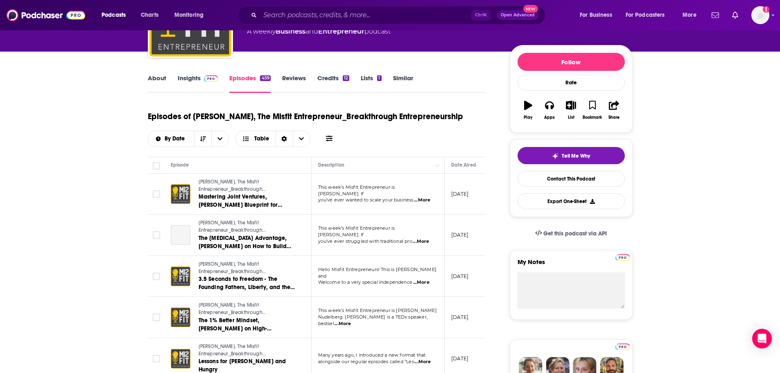
click at [424, 197] on span "...More" at bounding box center [422, 200] width 16 height 7
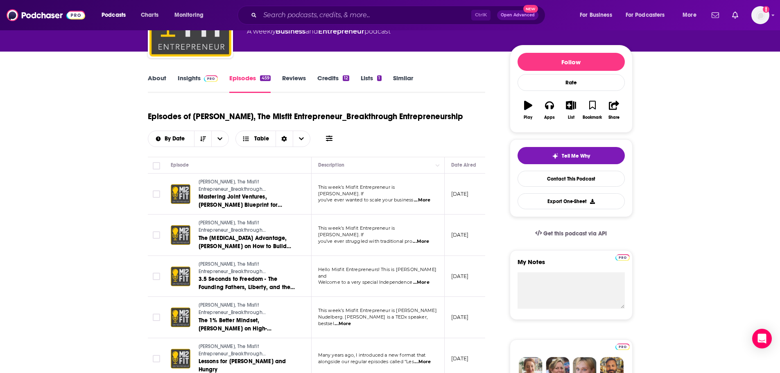
click at [159, 77] on link "About" at bounding box center [157, 83] width 18 height 19
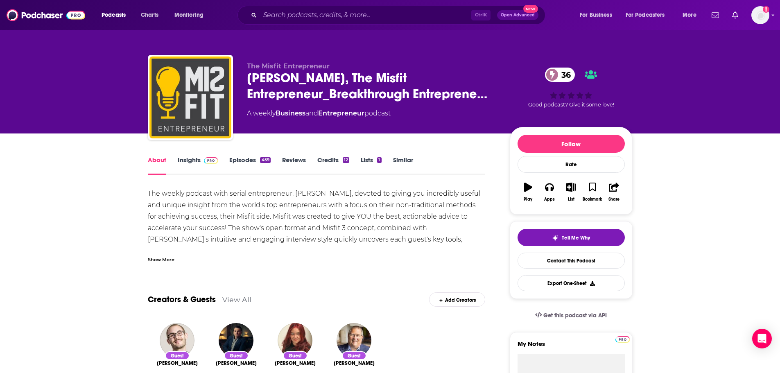
click at [191, 162] on link "Insights" at bounding box center [198, 165] width 41 height 19
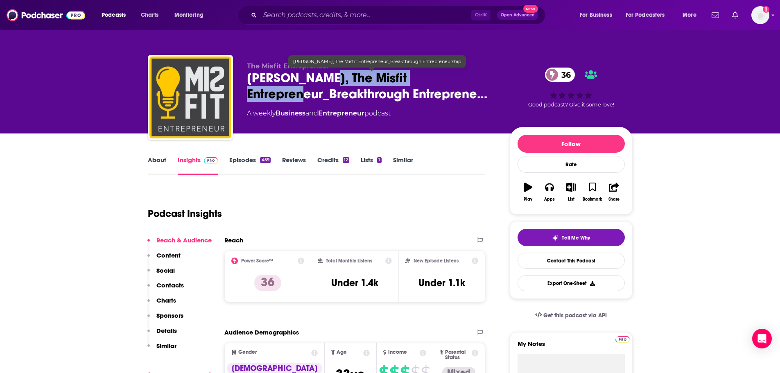
drag, startPoint x: 322, startPoint y: 77, endPoint x: 324, endPoint y: 93, distance: 16.9
click at [324, 93] on span "[PERSON_NAME], The Misfit Entrepreneur_Breakthrough Entreprene…" at bounding box center [372, 86] width 250 height 32
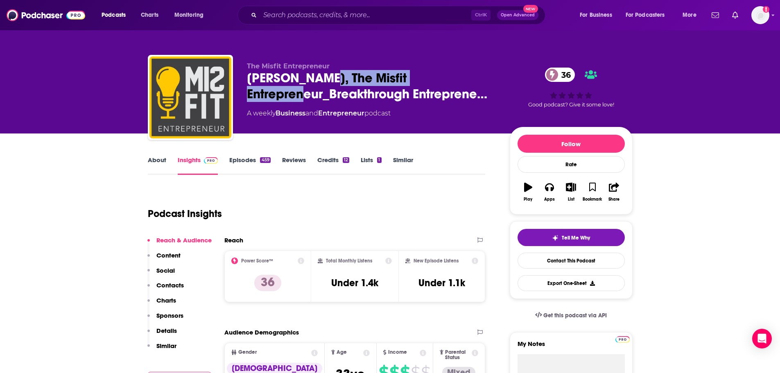
copy h2 "The Misfit Entrepreneur"
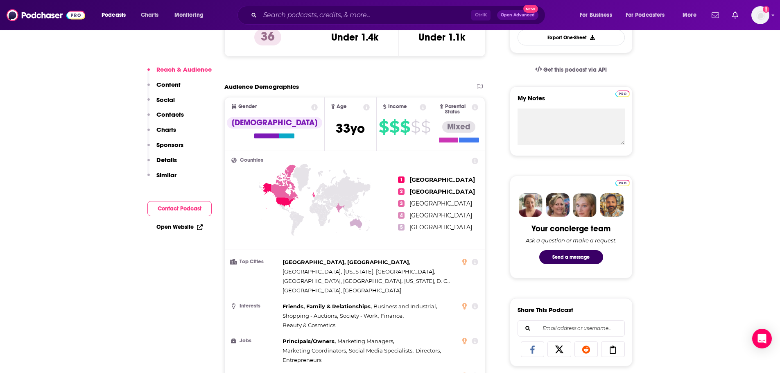
scroll to position [533, 0]
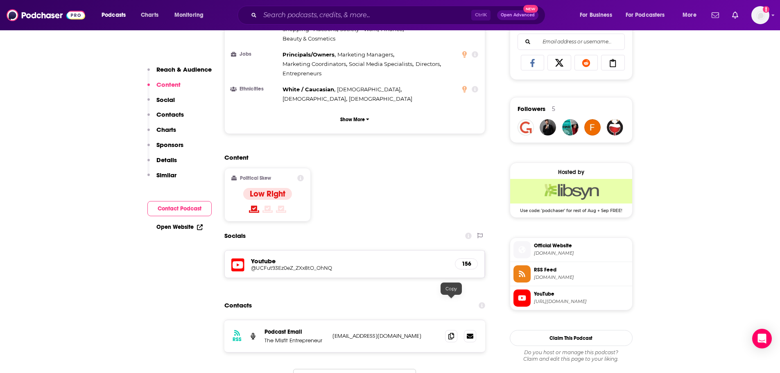
drag, startPoint x: 448, startPoint y: 304, endPoint x: 427, endPoint y: 305, distance: 21.4
click at [448, 330] on span at bounding box center [451, 336] width 12 height 12
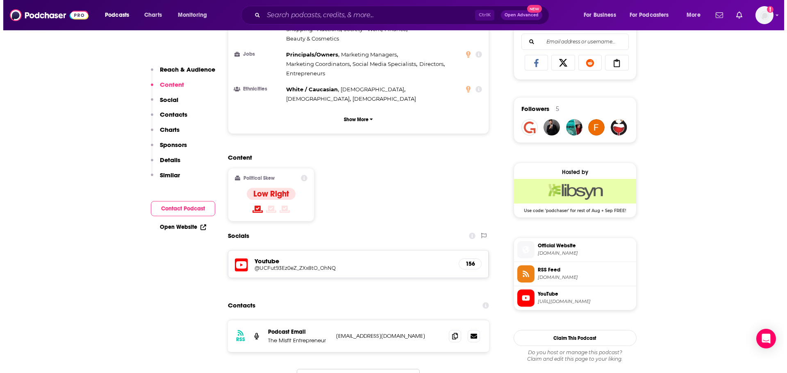
scroll to position [0, 0]
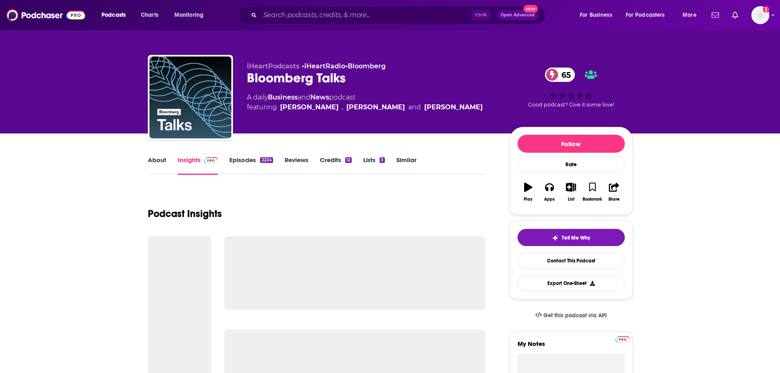
click at [158, 163] on link "About" at bounding box center [157, 165] width 18 height 19
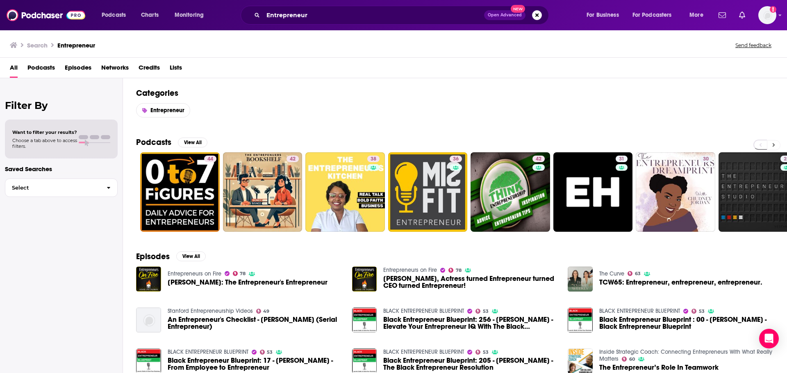
click at [774, 145] on button at bounding box center [774, 145] width 14 height 10
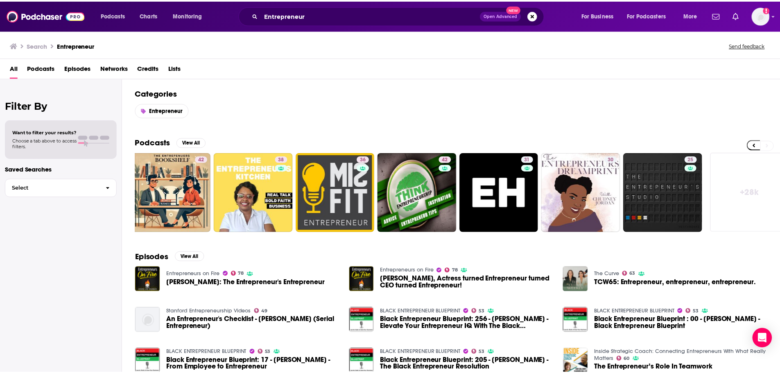
scroll to position [0, 102]
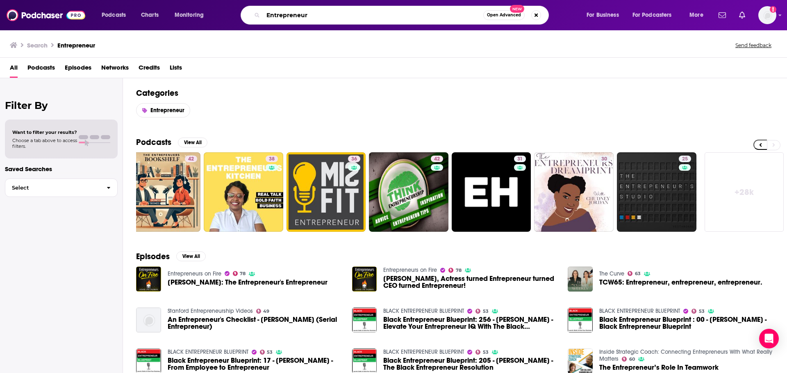
drag, startPoint x: 257, startPoint y: 18, endPoint x: 240, endPoint y: 18, distance: 17.2
click at [240, 18] on div "Entrepreneur Open Advanced New" at bounding box center [402, 15] width 350 height 19
paste input "Help Wanted"
type input "Help Wanted"
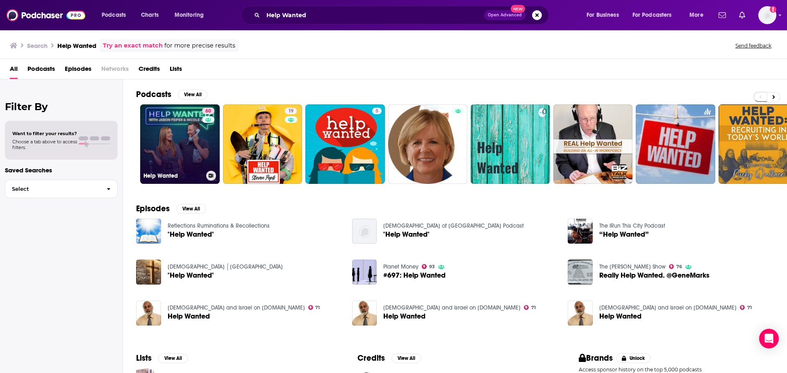
click at [188, 145] on link "60 Help Wanted" at bounding box center [179, 143] width 79 height 79
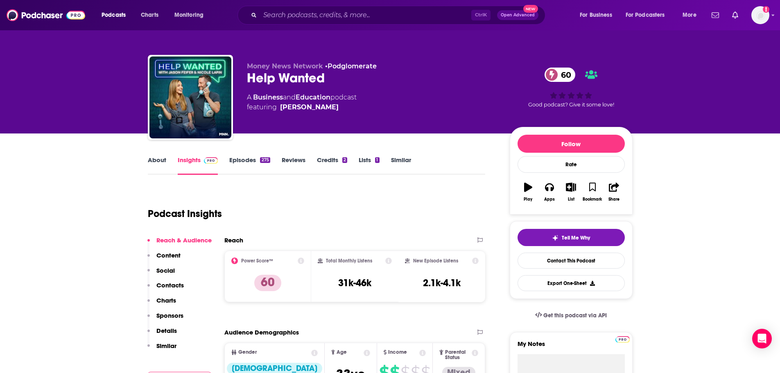
click at [160, 161] on link "About" at bounding box center [157, 165] width 18 height 19
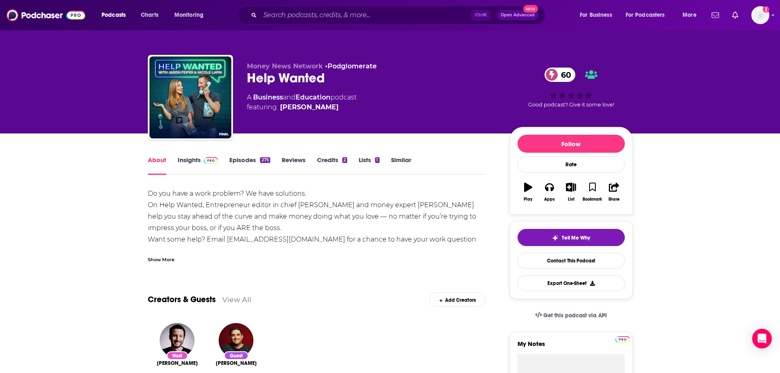
click at [164, 258] on div "Show More" at bounding box center [161, 259] width 27 height 8
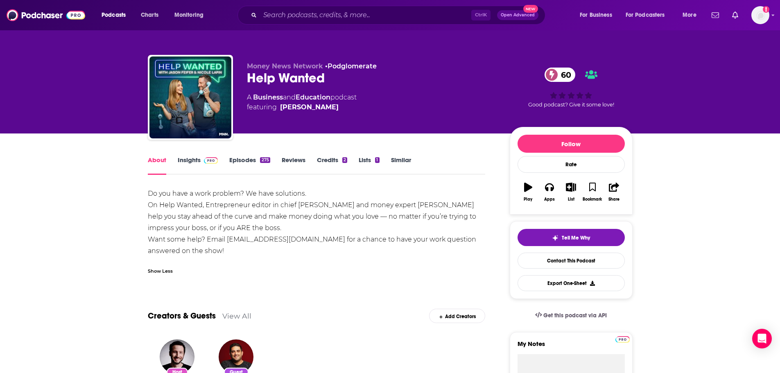
click at [188, 163] on link "Insights" at bounding box center [198, 165] width 41 height 19
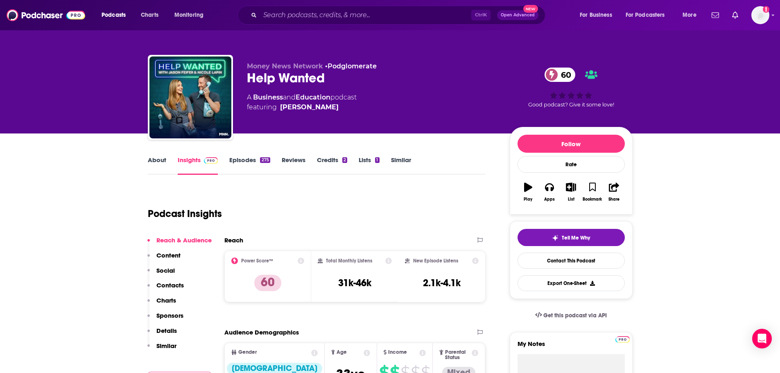
click at [244, 164] on link "Episodes 275" at bounding box center [249, 165] width 41 height 19
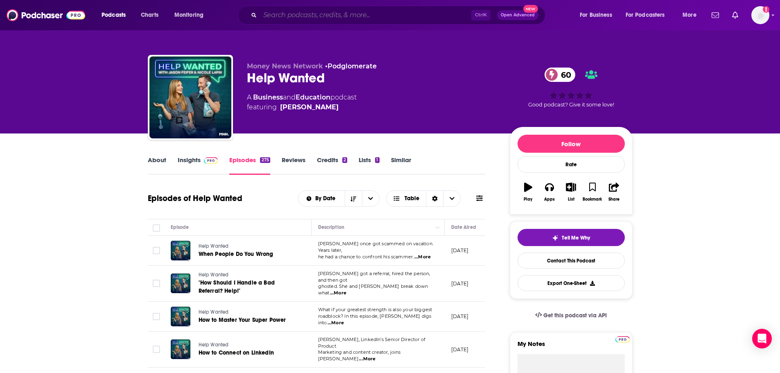
click at [363, 16] on input "Search podcasts, credits, & more..." at bounding box center [365, 15] width 211 height 13
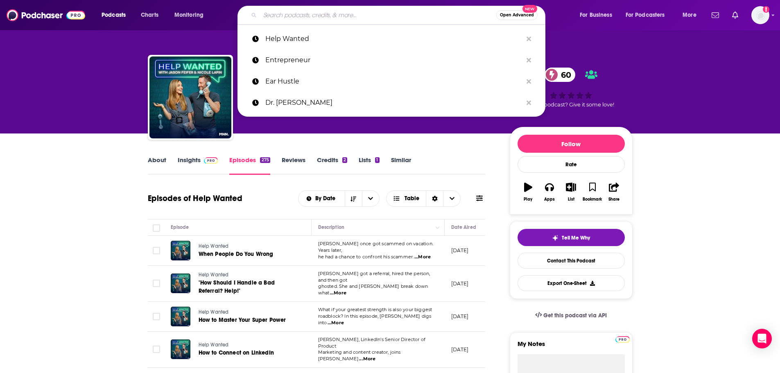
paste input "Habits and Hustle"
type input "Habits and Hustle"
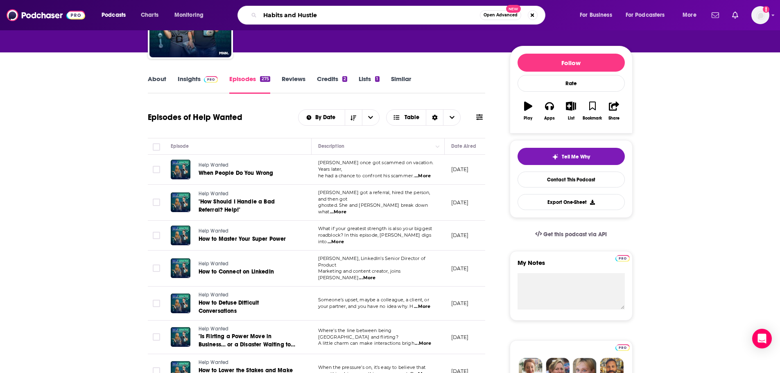
scroll to position [82, 0]
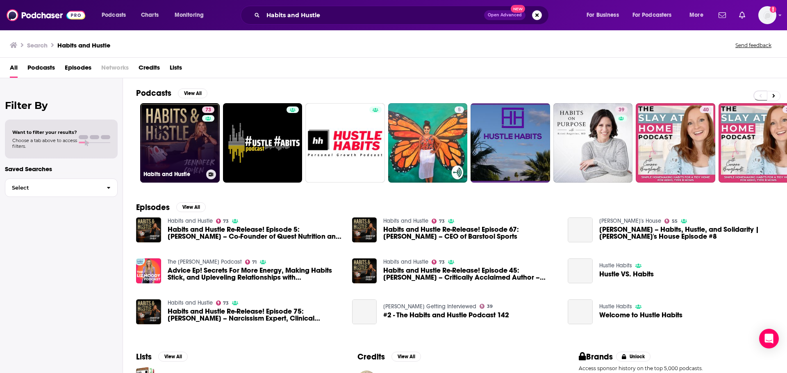
click at [184, 132] on link "73 Habits and Hustle" at bounding box center [179, 142] width 79 height 79
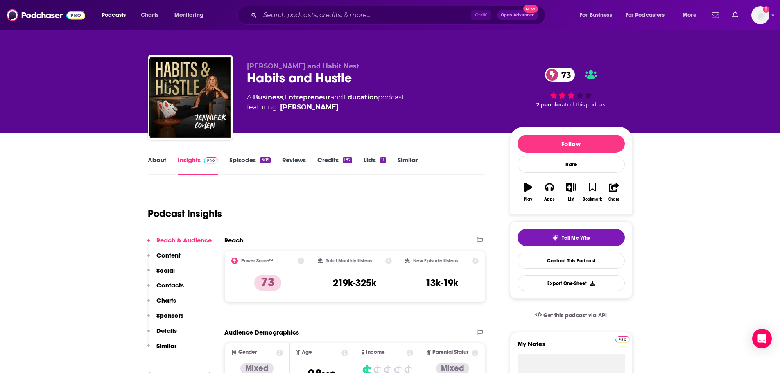
click at [165, 163] on link "About" at bounding box center [157, 165] width 18 height 19
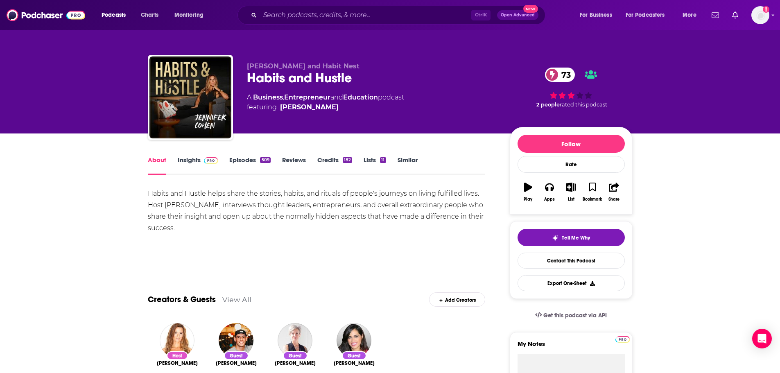
click at [185, 160] on link "Insights" at bounding box center [198, 165] width 41 height 19
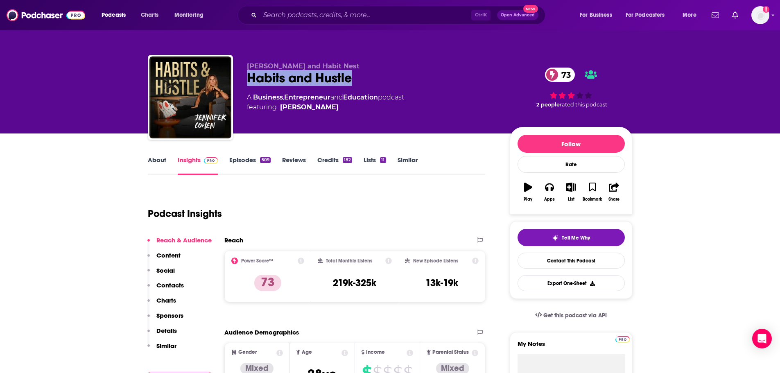
drag, startPoint x: 249, startPoint y: 75, endPoint x: 374, endPoint y: 80, distance: 124.2
click at [374, 80] on div "Habits and Hustle 73" at bounding box center [372, 78] width 250 height 16
copy h2 "Habits and Hustle"
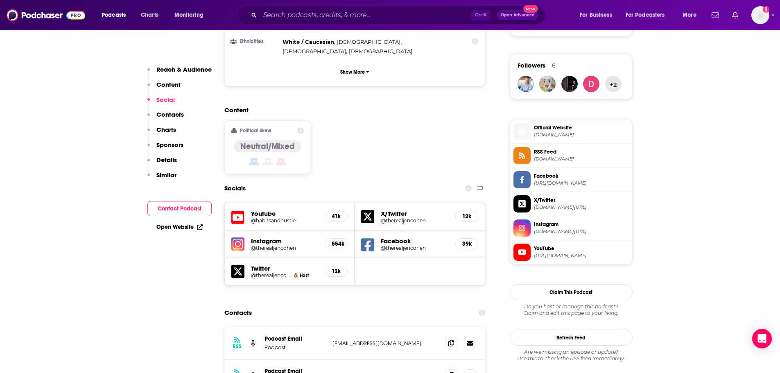
scroll to position [615, 0]
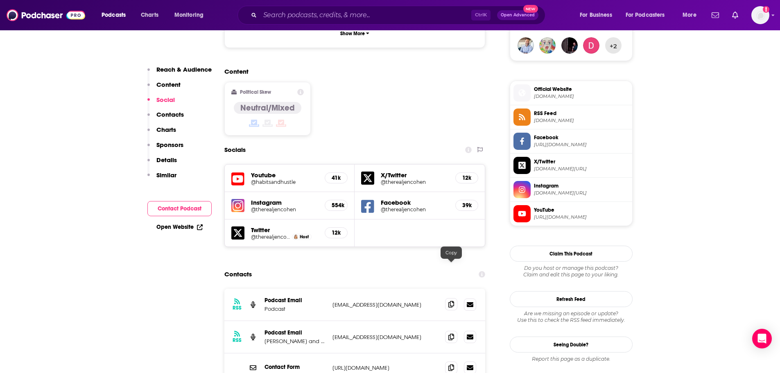
click at [450, 301] on icon at bounding box center [452, 304] width 6 height 7
click at [451, 298] on span at bounding box center [451, 304] width 12 height 12
click at [382, 12] on input "Search podcasts, credits, & more..." at bounding box center [365, 15] width 211 height 13
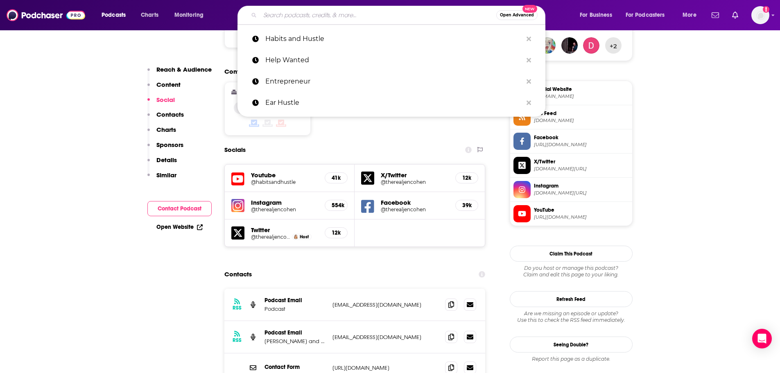
paste input "Entrepreneur Experiment"
type input "Entrepreneur Experiment"
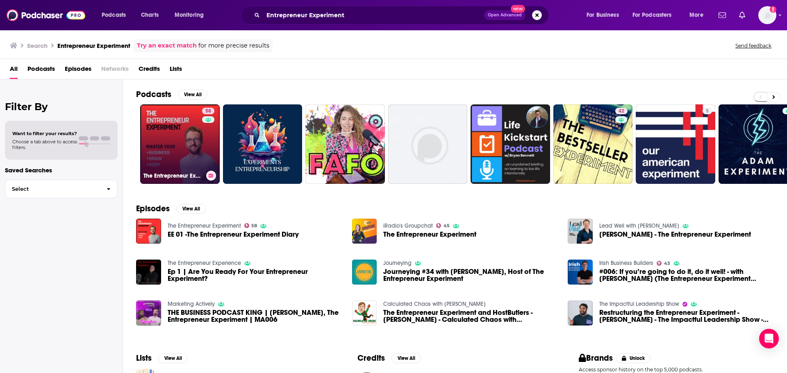
click at [178, 141] on link "58 The Entrepreneur Experiment" at bounding box center [179, 143] width 79 height 79
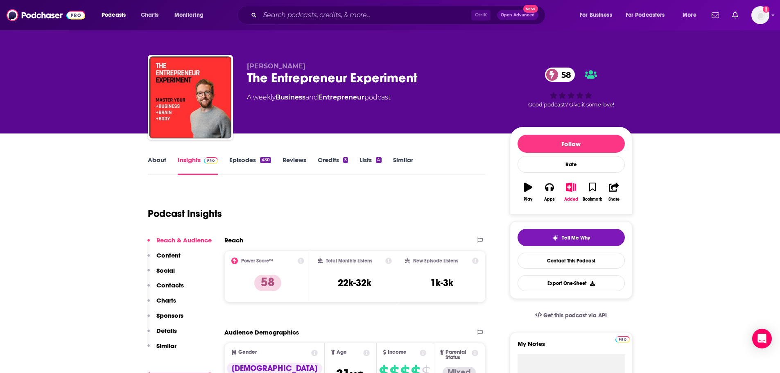
click at [155, 156] on link "About" at bounding box center [157, 165] width 18 height 19
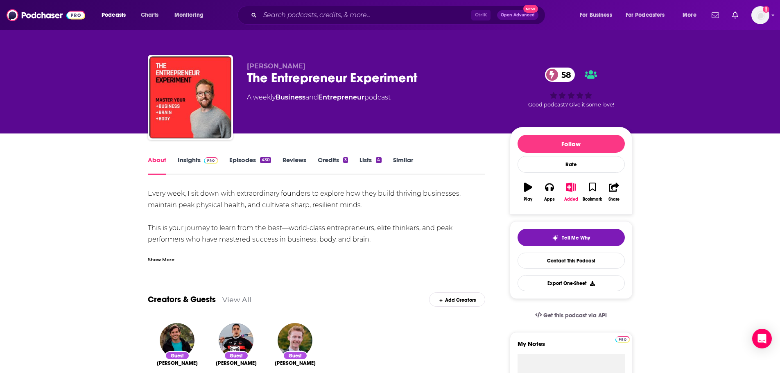
click at [163, 260] on div "Show More" at bounding box center [161, 259] width 27 height 8
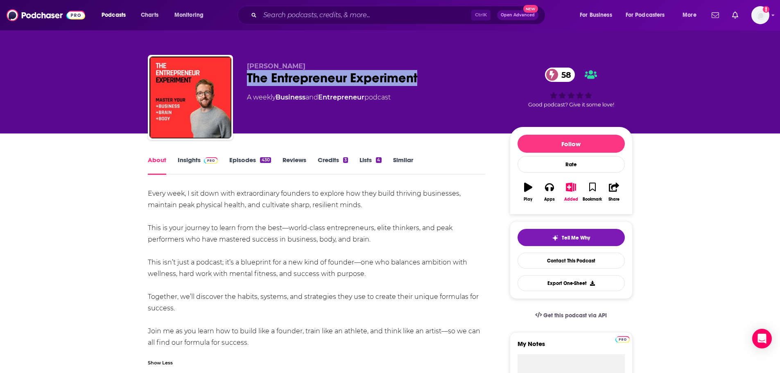
drag, startPoint x: 435, startPoint y: 75, endPoint x: 248, endPoint y: 81, distance: 186.5
click at [248, 81] on div "The Entrepreneur Experiment 58" at bounding box center [372, 78] width 250 height 16
copy h1 "The Entrepreneur Experiment"
click at [186, 162] on link "Insights" at bounding box center [198, 165] width 41 height 19
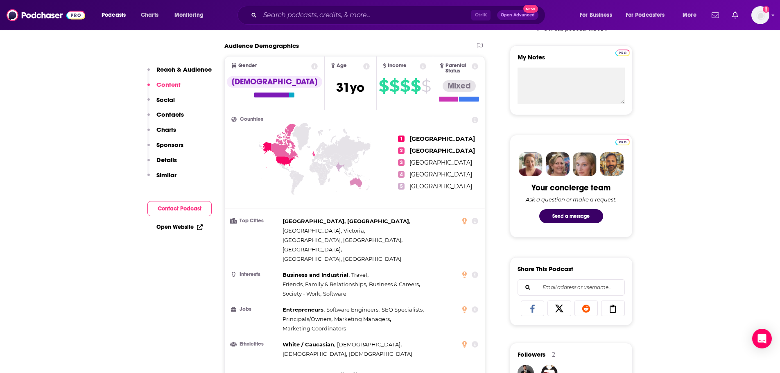
scroll to position [533, 0]
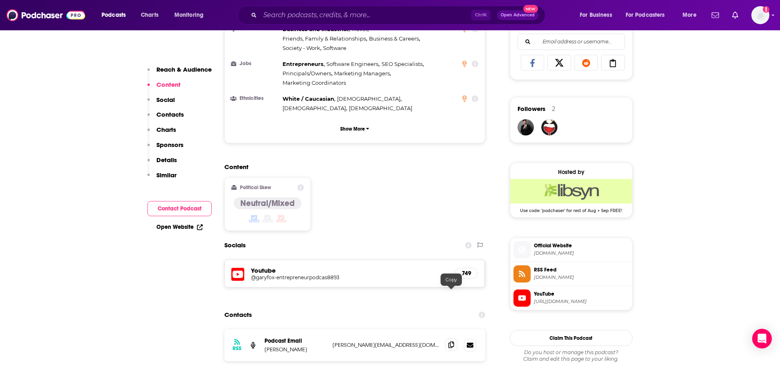
click at [451, 342] on icon at bounding box center [452, 345] width 6 height 7
click at [299, 14] on input "Search podcasts, credits, & more..." at bounding box center [365, 15] width 211 height 13
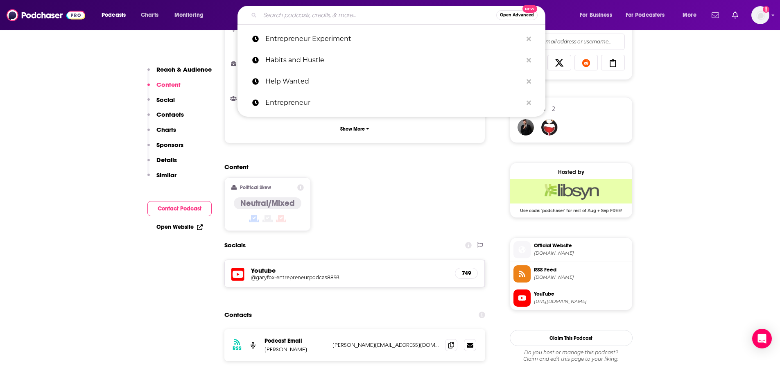
paste input "Equity Podcast"
type input "Equity Podcast"
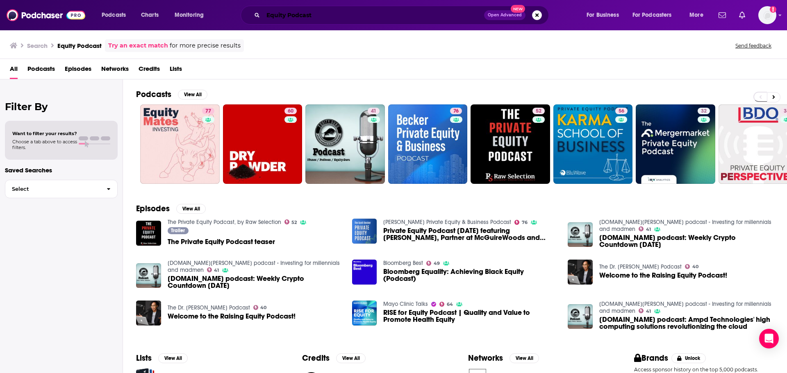
click at [330, 14] on input "Equity Podcast" at bounding box center [373, 15] width 221 height 13
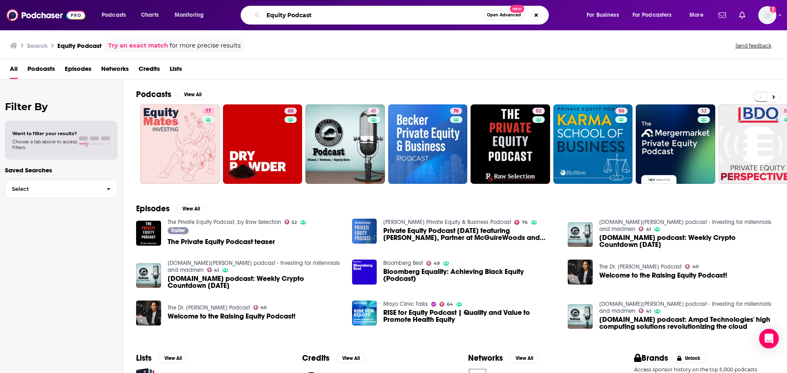
paste input "TechCrunch"
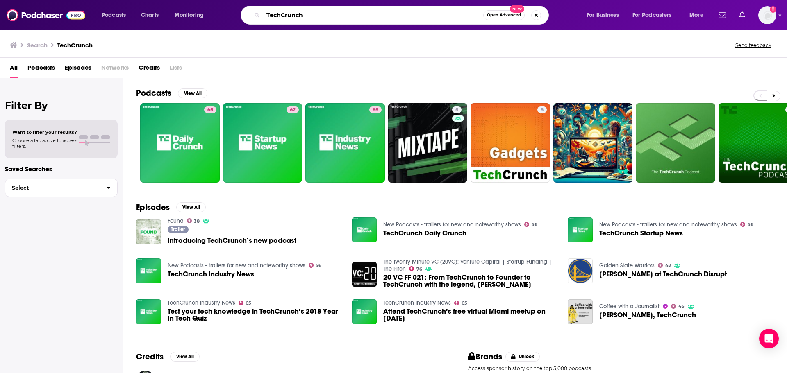
click at [365, 16] on input "TechCrunch" at bounding box center [373, 15] width 220 height 13
paste input "Fast Company, Most Innovative Companies"
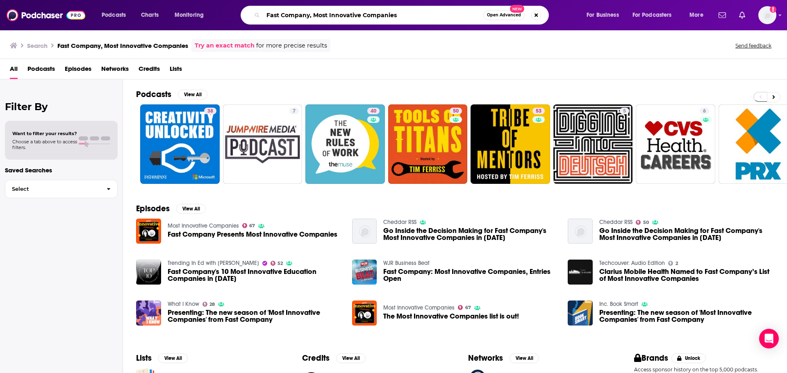
drag, startPoint x: 313, startPoint y: 13, endPoint x: 235, endPoint y: 22, distance: 77.9
click at [235, 22] on div "Fast Company, Most Innovative Companies Open Advanced New" at bounding box center [402, 15] width 350 height 19
type input "Most Innovative Companies"
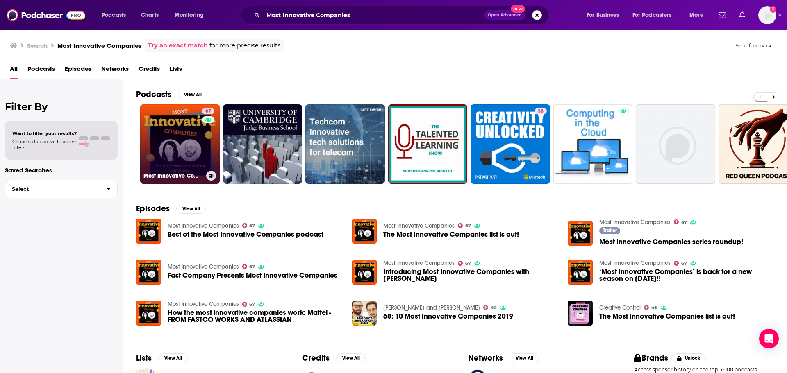
click at [192, 150] on link "67 Most Innovative Companies" at bounding box center [179, 143] width 79 height 79
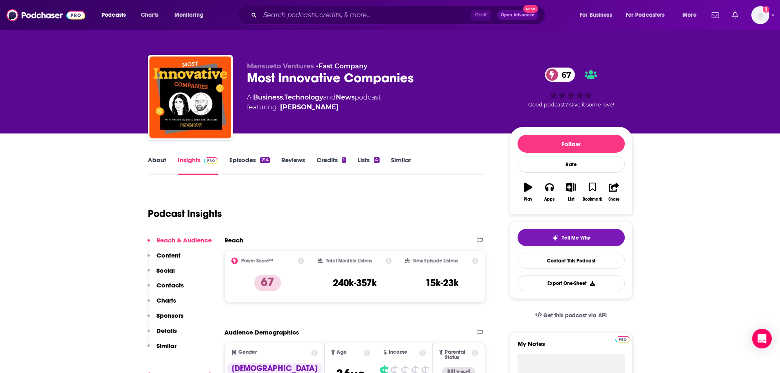
click at [160, 164] on link "About" at bounding box center [157, 165] width 18 height 19
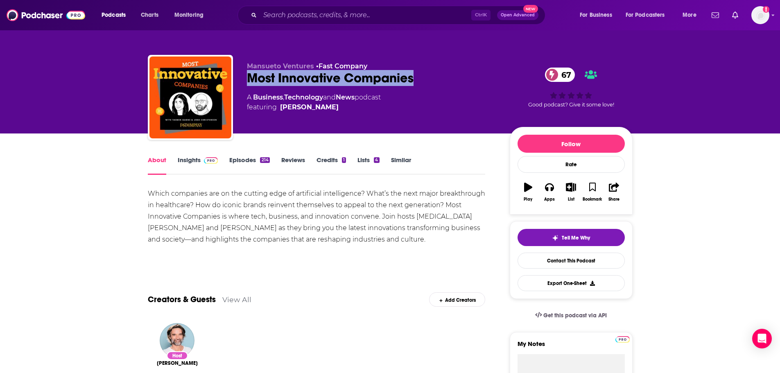
drag, startPoint x: 417, startPoint y: 82, endPoint x: 249, endPoint y: 87, distance: 168.1
click at [249, 87] on div "Mansueto Ventures • Fast Company Most Innovative Companies 67 A Business , Tech…" at bounding box center [372, 95] width 250 height 66
copy h1 "Most Innovative Companies"
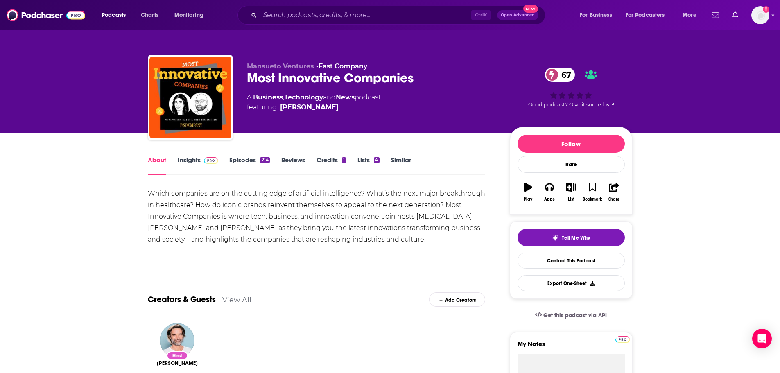
click at [190, 161] on link "Insights" at bounding box center [198, 165] width 41 height 19
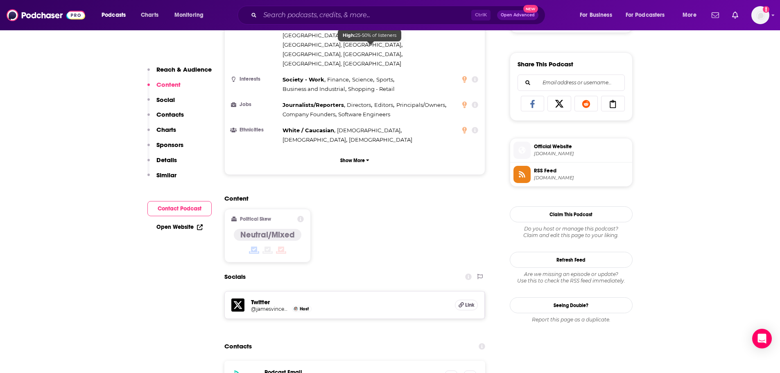
scroll to position [533, 0]
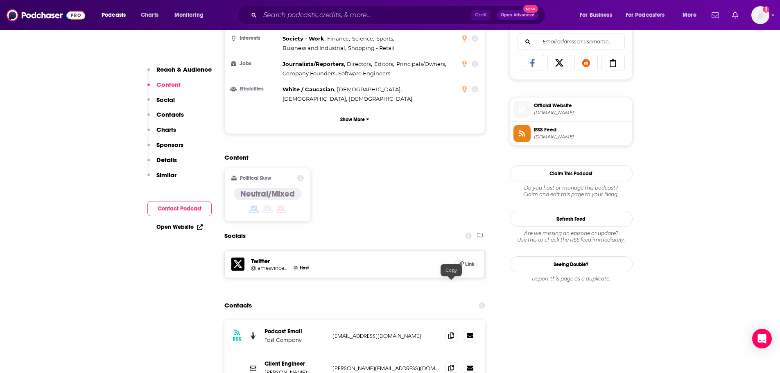
drag, startPoint x: 451, startPoint y: 285, endPoint x: 431, endPoint y: 290, distance: 20.7
click at [451, 333] on icon at bounding box center [452, 336] width 6 height 7
click at [368, 16] on input "Search podcasts, credits, & more..." at bounding box center [365, 15] width 211 height 13
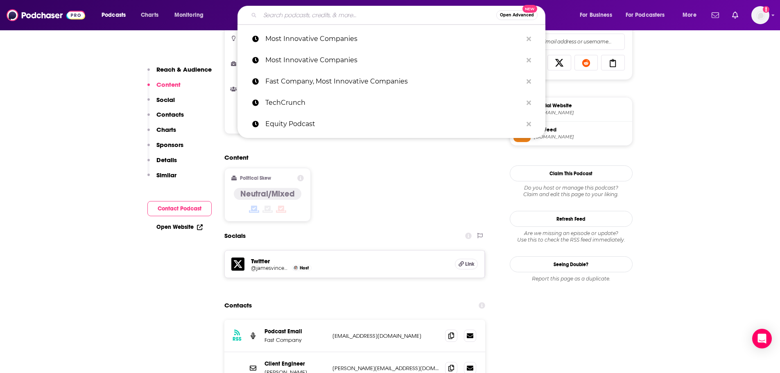
paste input "The New Way We Work"
type input "The New Way We Work"
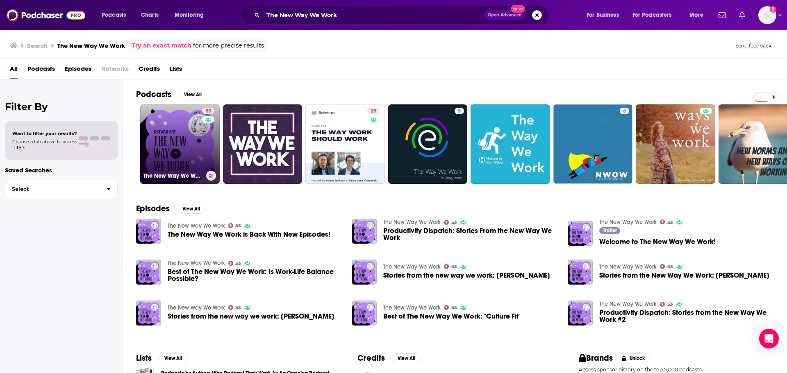
click at [202, 154] on div "53" at bounding box center [209, 139] width 14 height 63
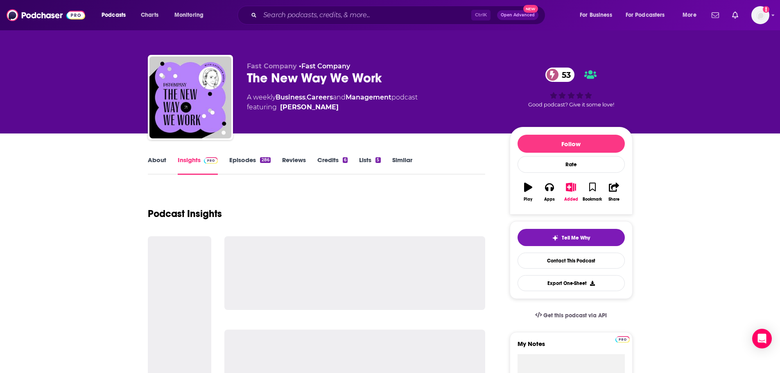
click at [154, 163] on link "About" at bounding box center [157, 165] width 18 height 19
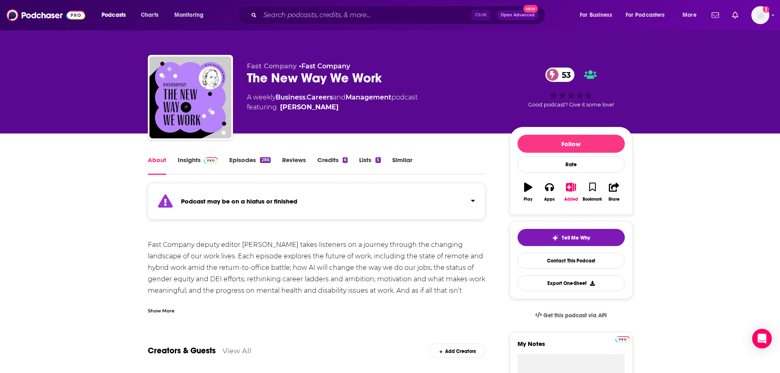
click at [428, 5] on div "Podcasts Charts Monitoring Ctrl K Open Advanced New For Business For Podcasters…" at bounding box center [390, 15] width 780 height 30
click at [425, 13] on input "Search podcasts, credits, & more..." at bounding box center [365, 15] width 211 height 13
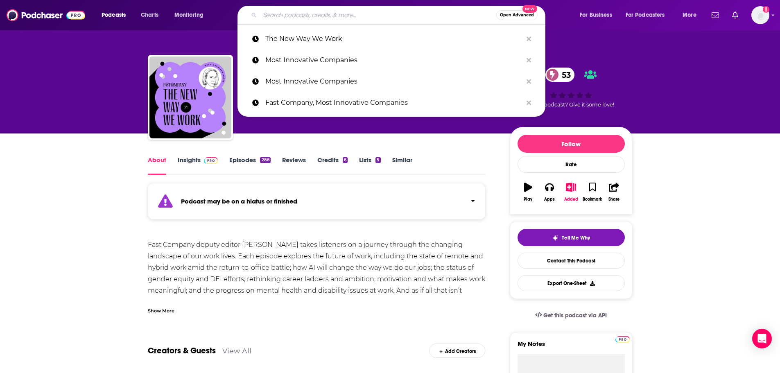
paste input "Fat Mascara"
type input "Fat Mascara"
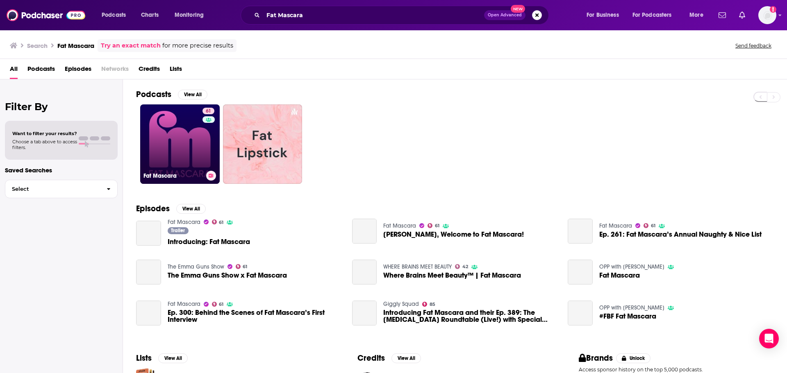
click at [188, 146] on link "61 Fat Mascara" at bounding box center [179, 143] width 79 height 79
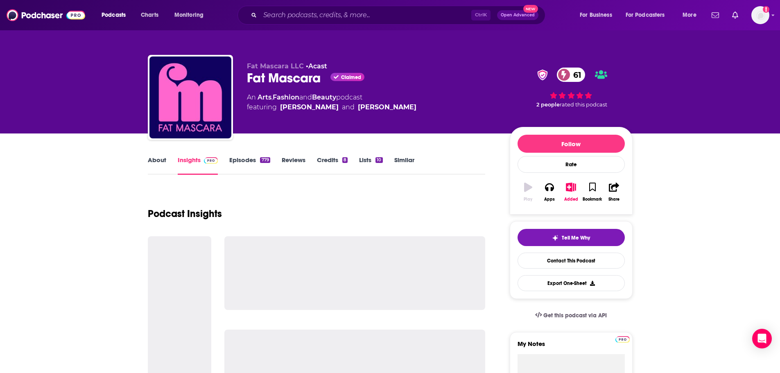
click at [150, 159] on link "About" at bounding box center [157, 165] width 18 height 19
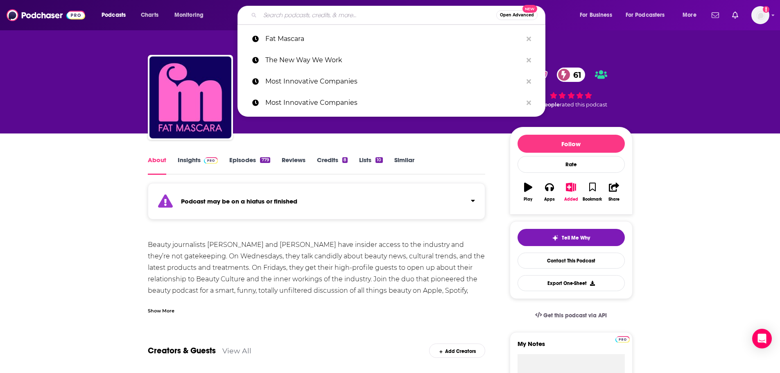
click at [361, 16] on input "Search podcasts, credits, & more..." at bounding box center [378, 15] width 236 height 13
paste input "Moda Operandi"
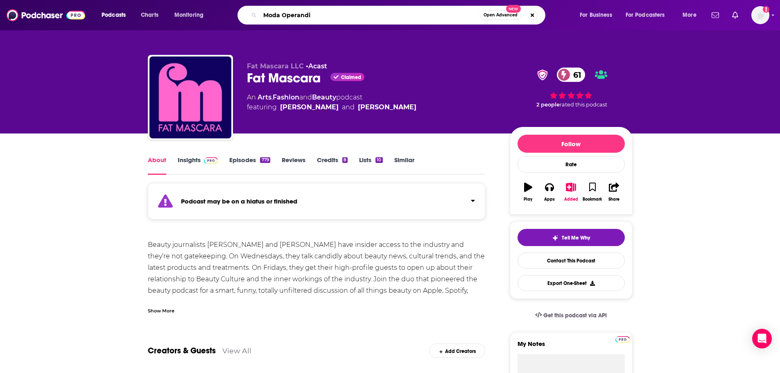
type input "Moda Operandi"
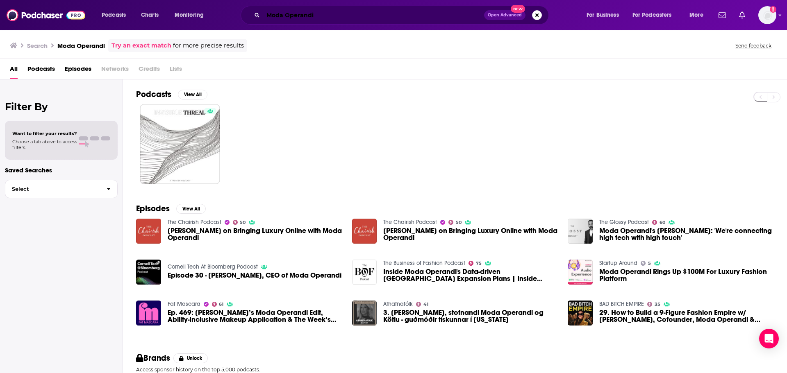
click at [328, 16] on input "Moda Operandi" at bounding box center [373, 15] width 221 height 13
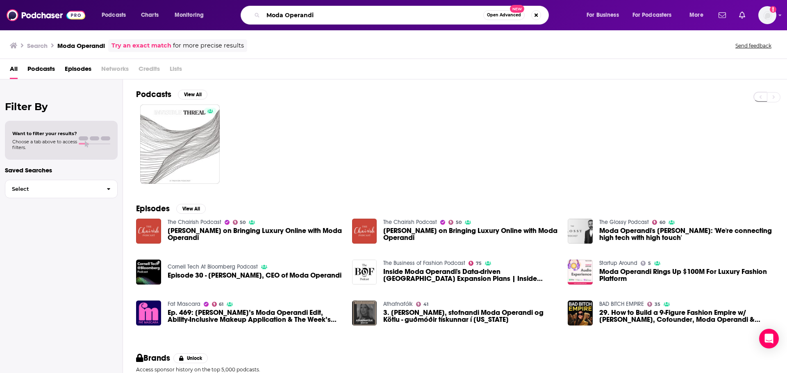
paste input "Feel Good Podcast with Kimberly Snyder"
type input "Feel Good Podcast with Kimberly Snyder"
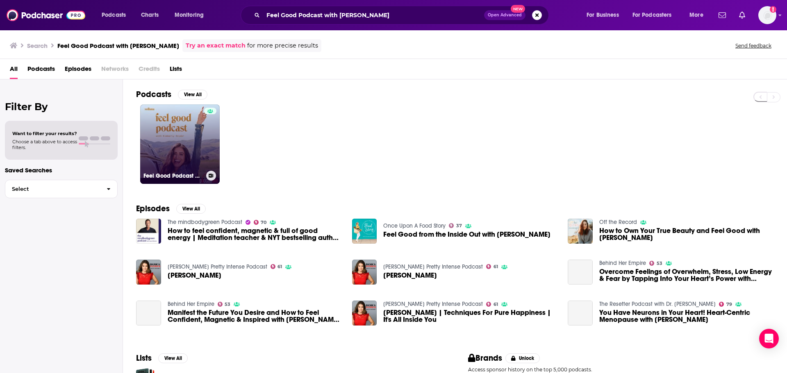
click at [163, 150] on link "Feel Good Podcast with Kimberly Snyder" at bounding box center [179, 143] width 79 height 79
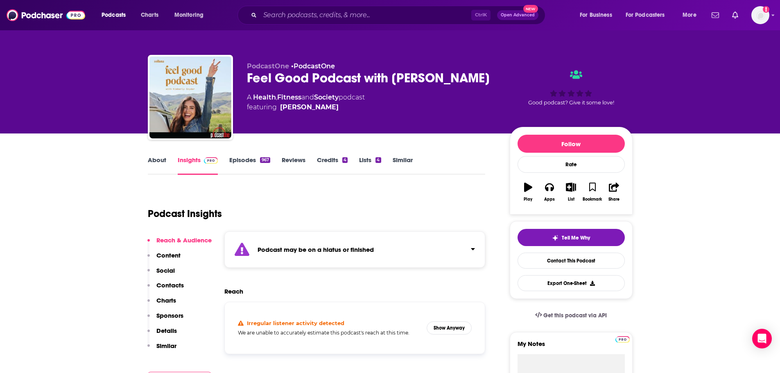
click at [159, 163] on link "About" at bounding box center [157, 165] width 18 height 19
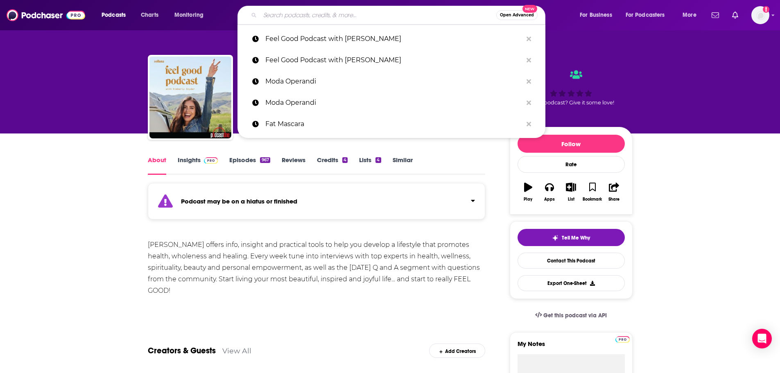
click at [313, 13] on input "Search podcasts, credits, & more..." at bounding box center [378, 15] width 236 height 13
paste input "Fitt Insider"
type input "Fitt Insider"
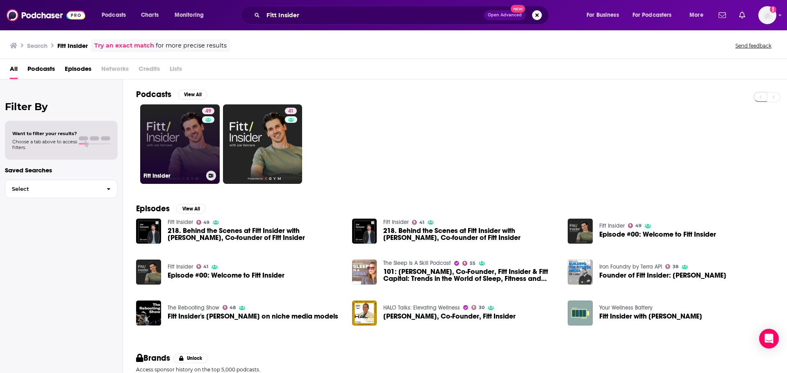
click at [199, 140] on link "49 Fitt Insider" at bounding box center [179, 143] width 79 height 79
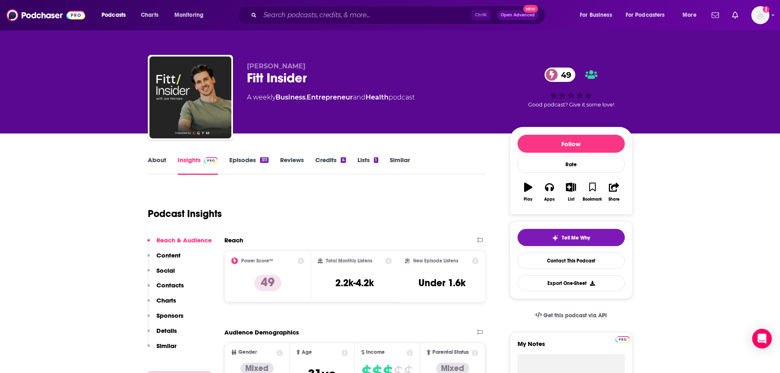
click at [152, 162] on link "About" at bounding box center [157, 165] width 18 height 19
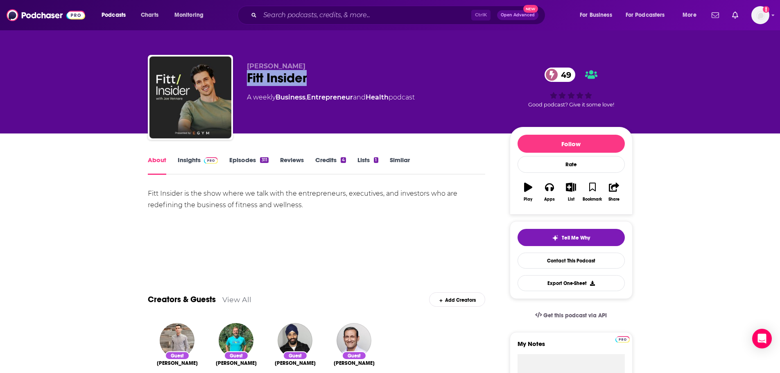
drag, startPoint x: 307, startPoint y: 79, endPoint x: 246, endPoint y: 79, distance: 60.6
click at [246, 79] on div "Joe Vennare Fitt Insider 49 A weekly Business , Entrepreneur and Health podcast…" at bounding box center [390, 99] width 485 height 88
click at [183, 162] on link "Insights" at bounding box center [198, 165] width 41 height 19
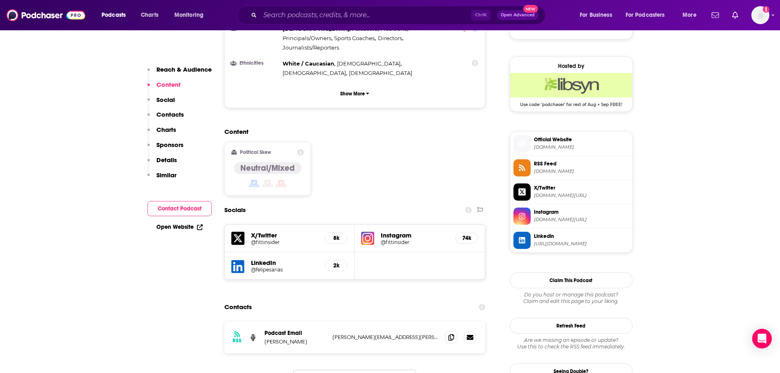
scroll to position [574, 0]
click at [452, 333] on icon at bounding box center [452, 336] width 6 height 7
click at [289, 13] on input "Search podcasts, credits, & more..." at bounding box center [365, 15] width 211 height 13
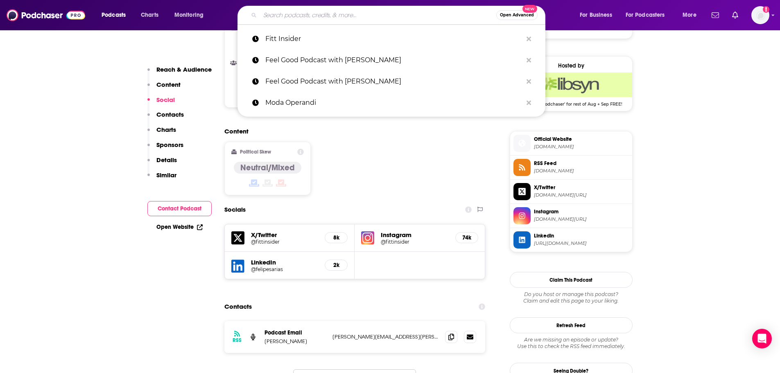
paste input "Forever 35"
type input "Forever 35"
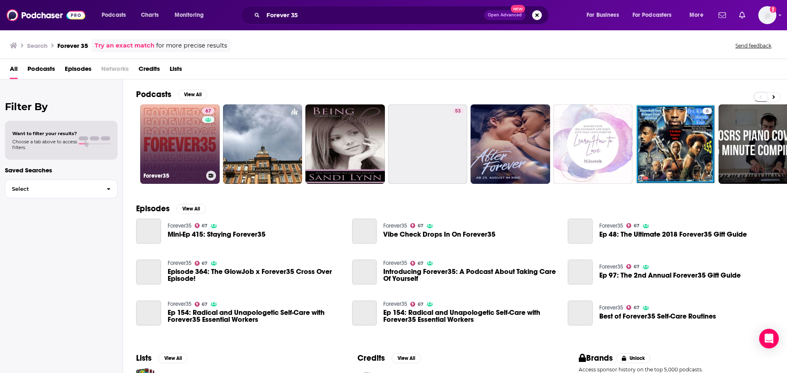
click at [171, 164] on link "67 Forever35" at bounding box center [179, 143] width 79 height 79
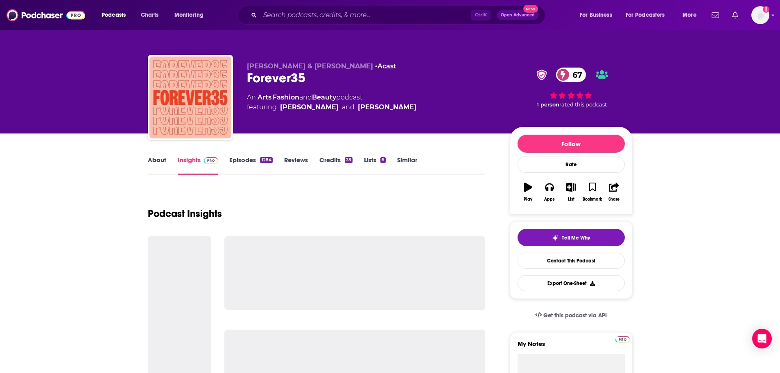
click at [165, 163] on link "About" at bounding box center [157, 165] width 18 height 19
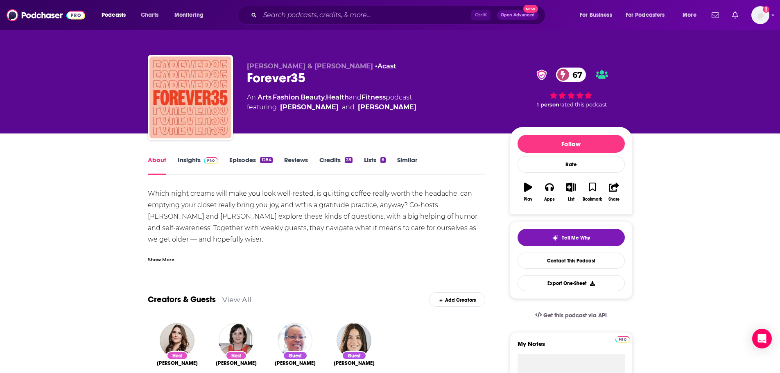
click at [152, 256] on div "Show More" at bounding box center [161, 259] width 27 height 8
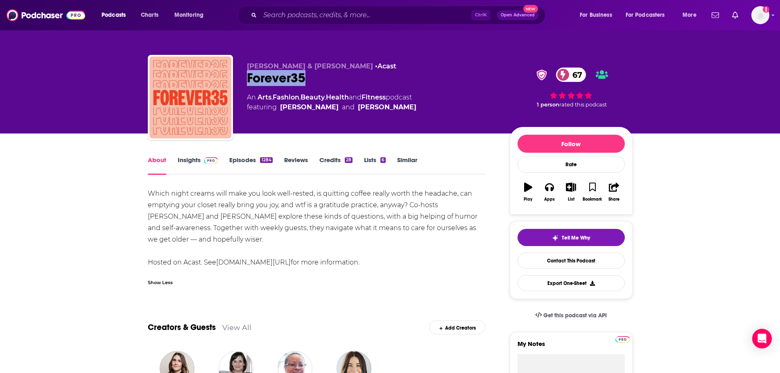
drag, startPoint x: 304, startPoint y: 85, endPoint x: 248, endPoint y: 86, distance: 56.1
click at [248, 86] on div "Forever35 67" at bounding box center [372, 78] width 250 height 16
copy h1 "Forever35"
click at [176, 162] on div "About" at bounding box center [163, 165] width 30 height 19
click at [178, 161] on link "Insights" at bounding box center [198, 165] width 41 height 19
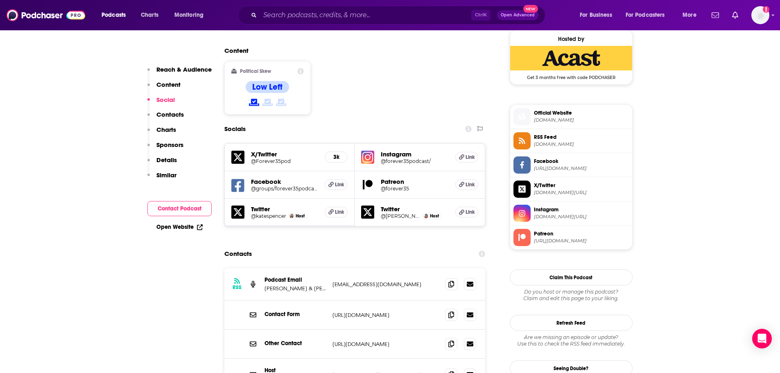
scroll to position [696, 0]
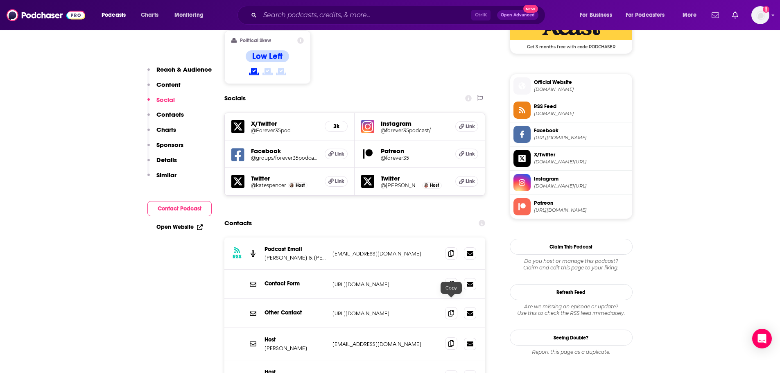
click at [447, 338] on span at bounding box center [451, 344] width 12 height 12
click at [577, 83] on span "Official Website" at bounding box center [581, 82] width 95 height 7
click at [298, 14] on input "Search podcasts, credits, & more..." at bounding box center [365, 15] width 211 height 13
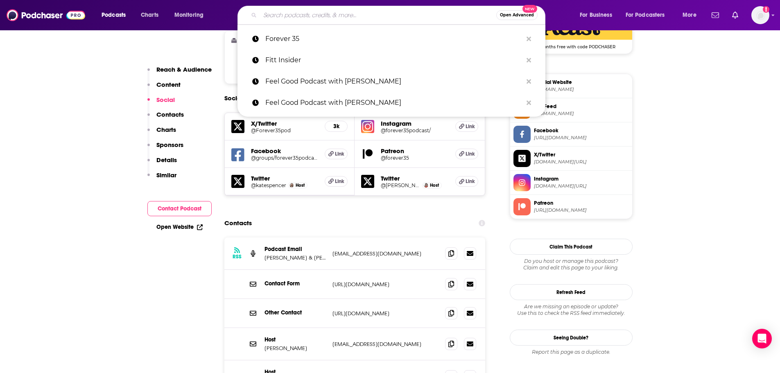
paste input "Leadership Next"
type input "Leadership Next"
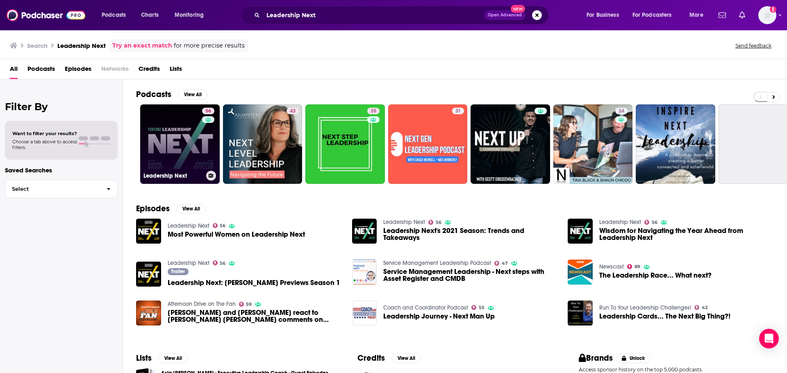
click at [188, 142] on link "56 Leadership Next" at bounding box center [179, 143] width 79 height 79
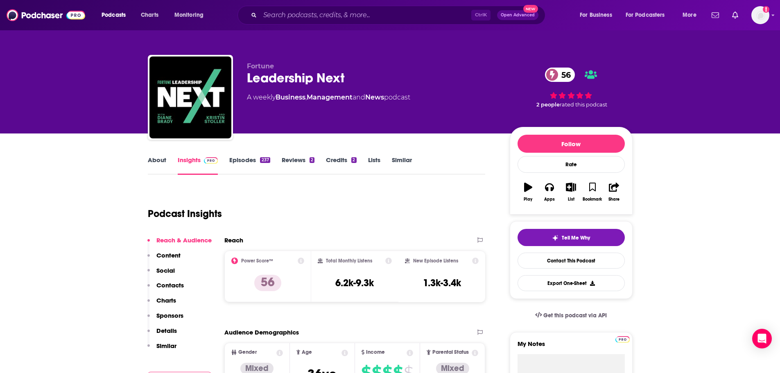
click at [163, 165] on link "About" at bounding box center [157, 165] width 18 height 19
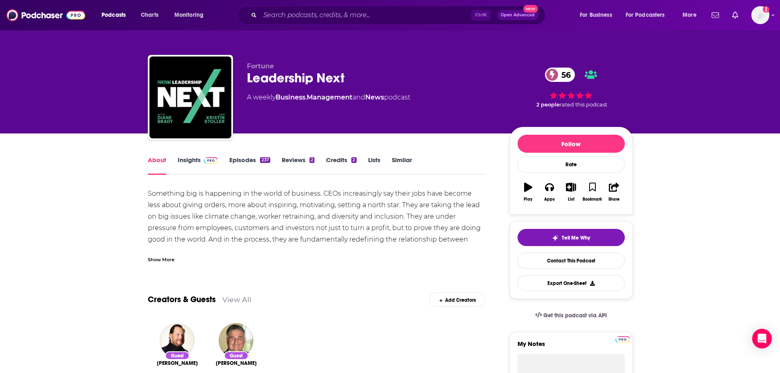
click at [165, 260] on div "Show More" at bounding box center [161, 259] width 27 height 8
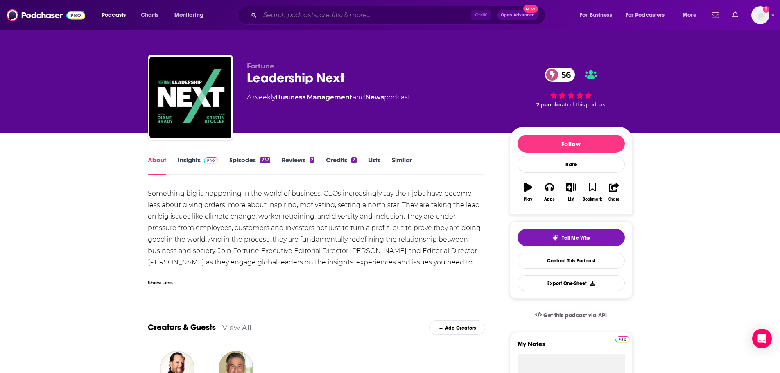
click at [335, 12] on input "Search podcasts, credits, & more..." at bounding box center [365, 15] width 211 height 13
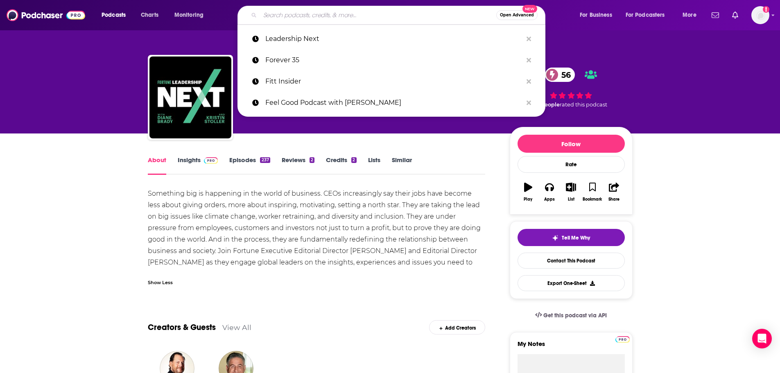
paste input "Freakonomics"
type input "Freakonomics"
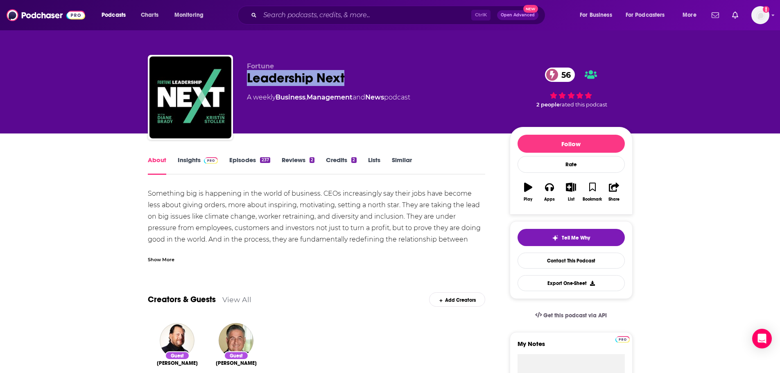
drag, startPoint x: 340, startPoint y: 77, endPoint x: 247, endPoint y: 82, distance: 93.5
click at [247, 82] on div "Leadership Next 56" at bounding box center [372, 78] width 250 height 16
copy h1 "Leadership Next"
click at [191, 160] on link "Insights" at bounding box center [198, 165] width 41 height 19
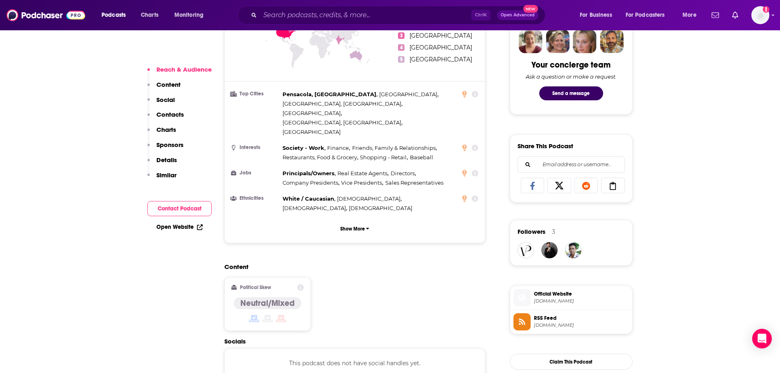
scroll to position [533, 0]
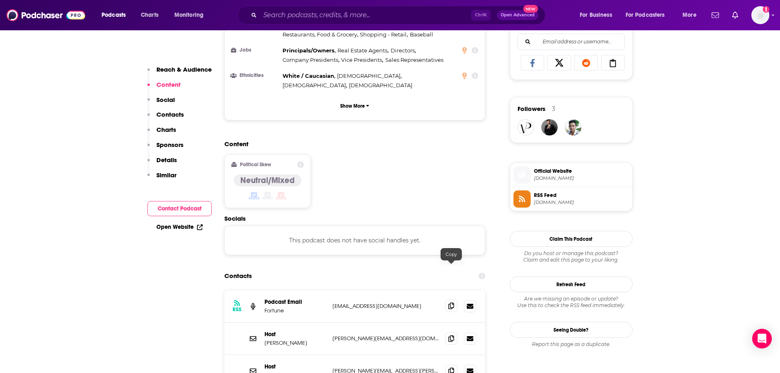
click at [448, 300] on span at bounding box center [451, 306] width 12 height 12
click at [450, 332] on span at bounding box center [451, 338] width 12 height 12
click at [452, 303] on icon at bounding box center [452, 306] width 6 height 7
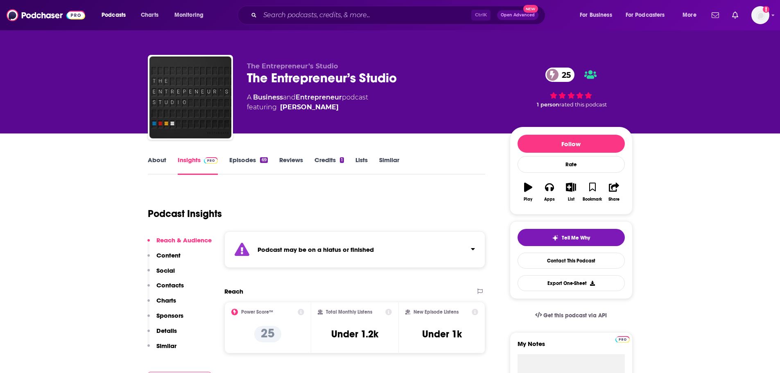
click at [154, 161] on link "About" at bounding box center [157, 165] width 18 height 19
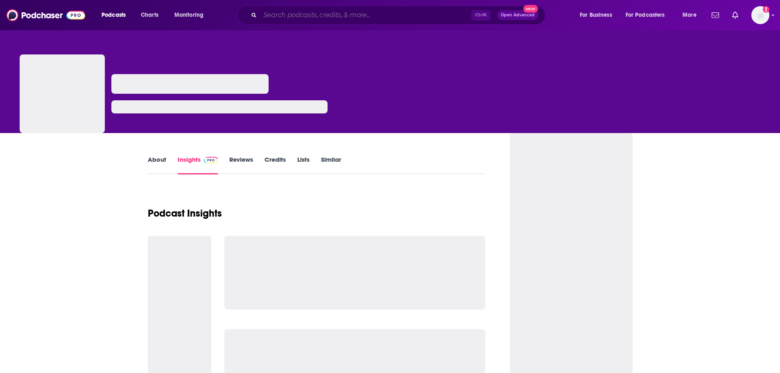
drag, startPoint x: 0, startPoint y: 0, endPoint x: 313, endPoint y: 18, distance: 313.9
click at [313, 18] on input "Search podcasts, credits, & more..." at bounding box center [365, 15] width 211 height 13
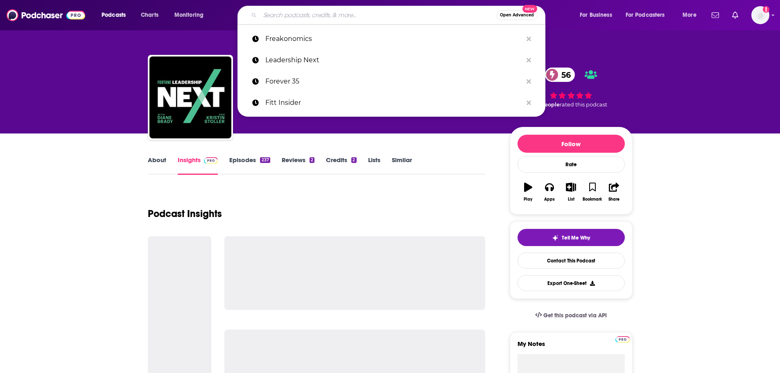
paste input "Gloss Angeles Podcast"
type input "Gloss Angeles Podcast"
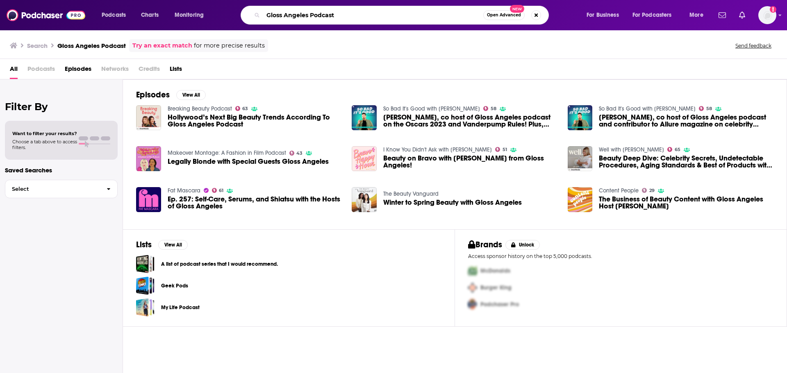
click at [327, 15] on input "Gloss Angeles Podcast" at bounding box center [373, 15] width 220 height 13
type input "Gloss Angeles"
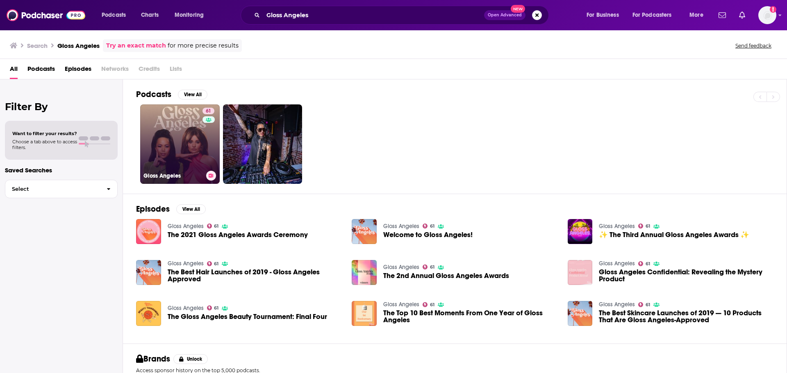
click at [184, 142] on link "61 Gloss Angeles" at bounding box center [179, 143] width 79 height 79
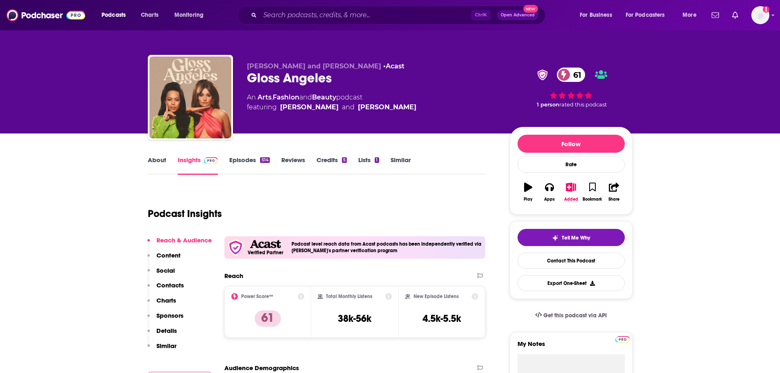
click at [156, 162] on link "About" at bounding box center [157, 165] width 18 height 19
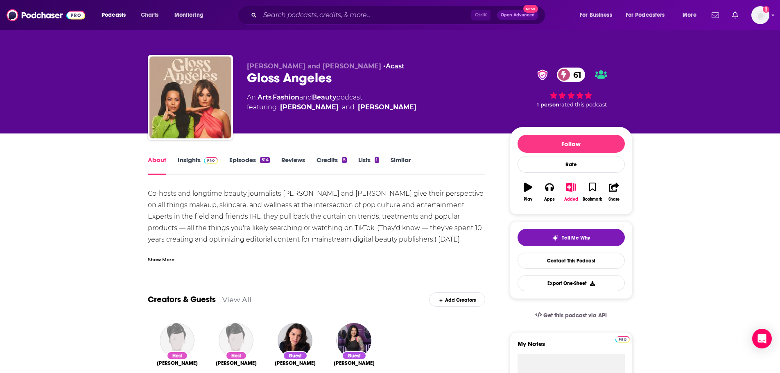
click at [168, 261] on div "Show More" at bounding box center [161, 259] width 27 height 8
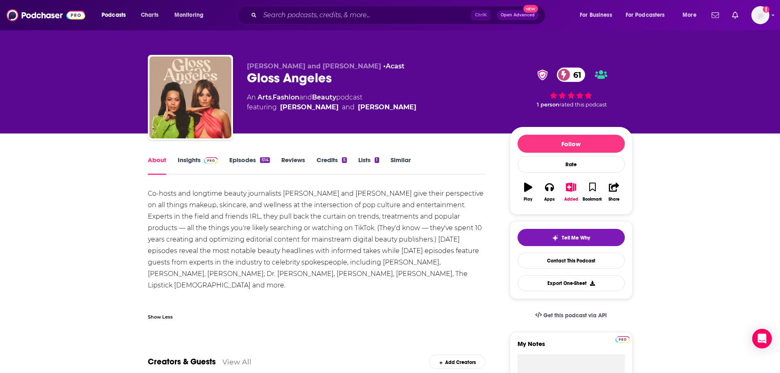
click at [186, 163] on link "Insights" at bounding box center [198, 165] width 41 height 19
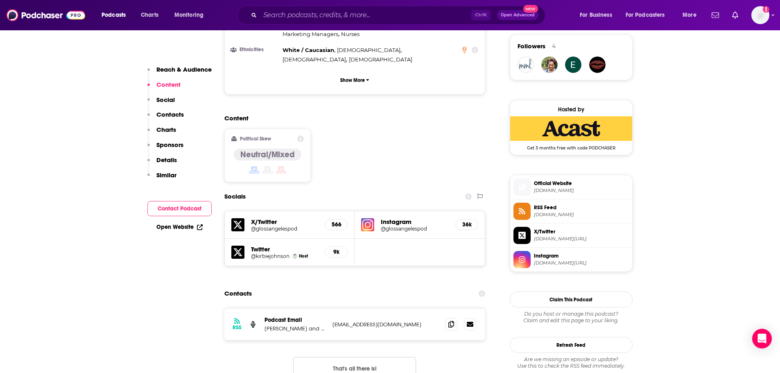
scroll to position [615, 0]
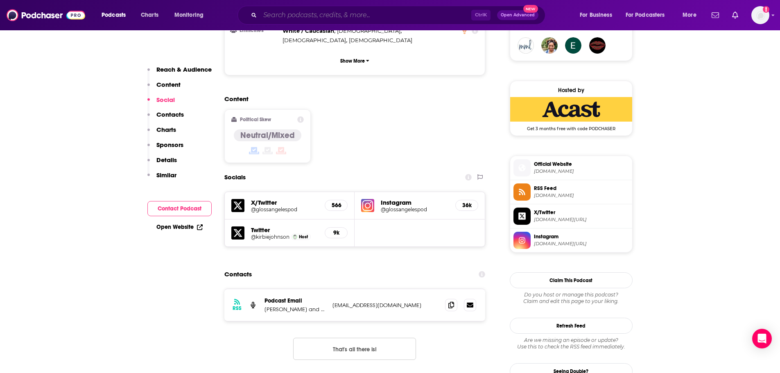
click at [322, 20] on input "Search podcasts, credits, & more..." at bounding box center [365, 15] width 211 height 13
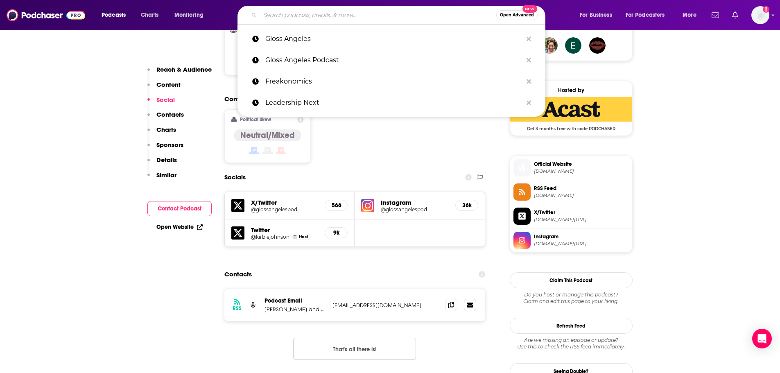
paste input "Hurdle Podcast"
type input "Hurdle Podcast"
